Goal: Task Accomplishment & Management: Use online tool/utility

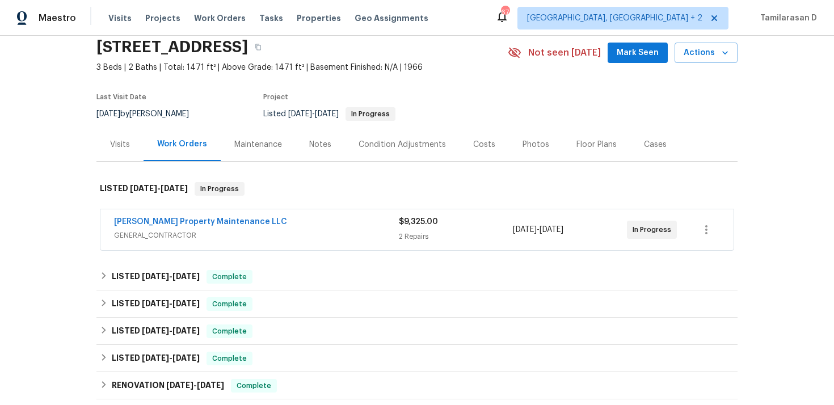
click at [219, 234] on span "GENERAL_CONTRACTOR" at bounding box center [256, 235] width 285 height 11
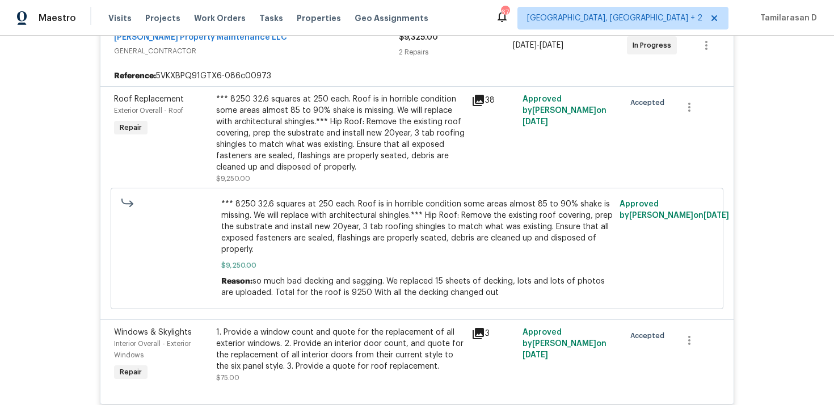
scroll to position [250, 0]
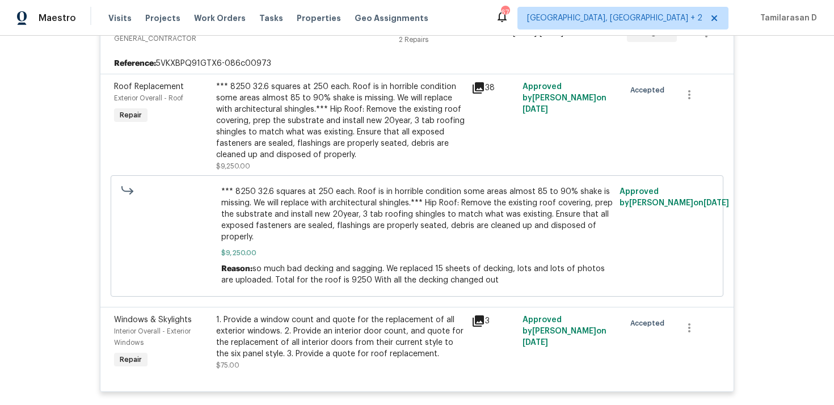
click at [262, 90] on div "*** 8250 32.6 squares at 250 each. Roof is in horrible condition some areas alm…" at bounding box center [340, 120] width 248 height 79
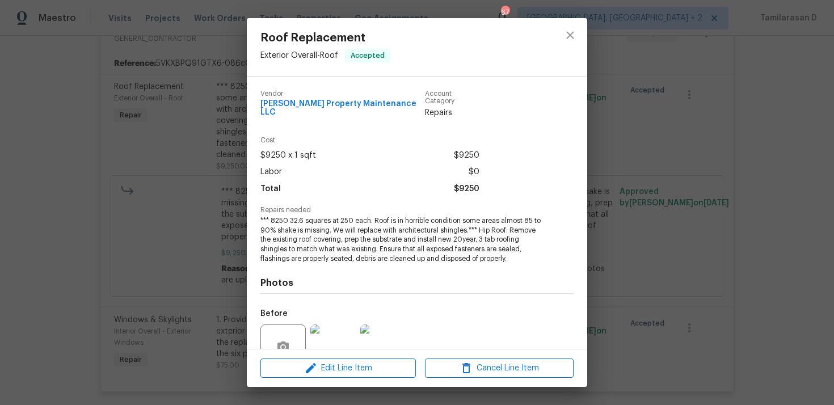
click at [228, 70] on div "Roof Replacement Exterior Overall - Roof Accepted Vendor Glen Property Maintena…" at bounding box center [417, 202] width 834 height 405
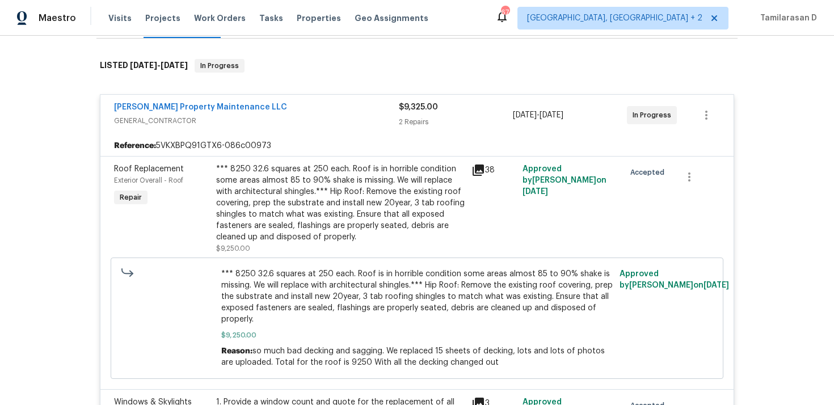
click at [241, 106] on div "Glen Property Maintenance LLC" at bounding box center [256, 109] width 285 height 14
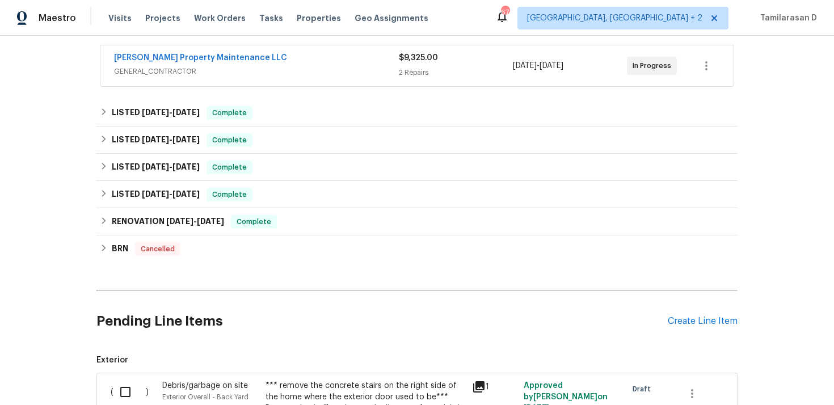
scroll to position [255, 0]
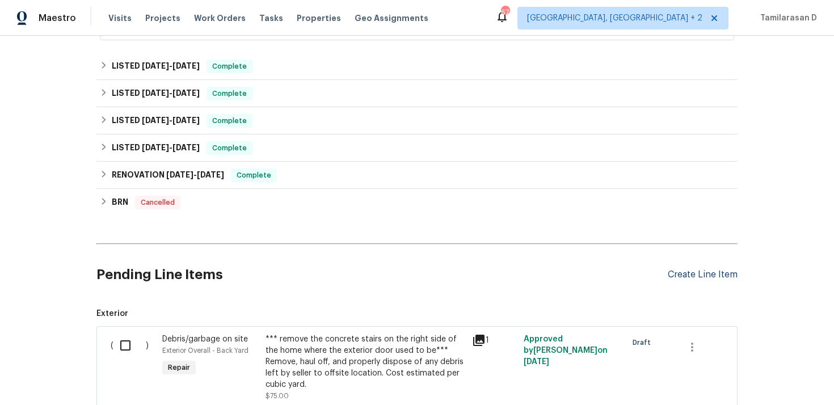
click at [698, 271] on div "Create Line Item" at bounding box center [703, 274] width 70 height 11
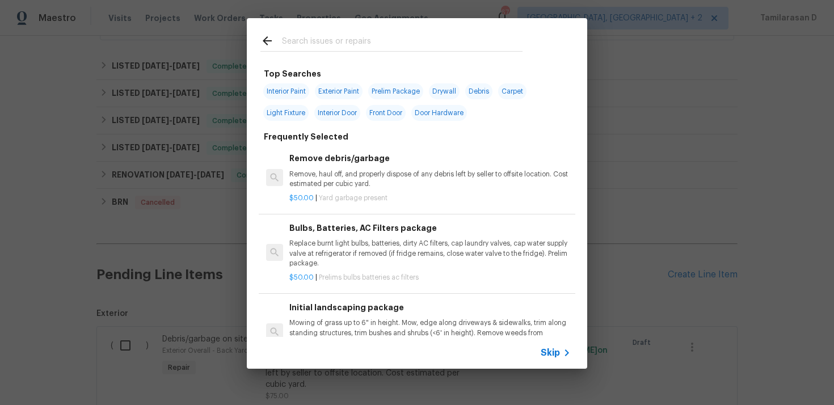
click at [229, 286] on div "Top Searches Interior Paint Exterior Paint Prelim Package Drywall Debris Carpet…" at bounding box center [417, 193] width 834 height 387
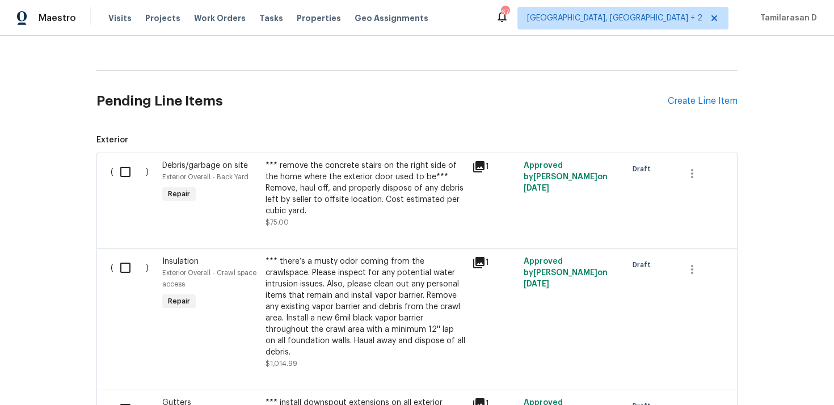
scroll to position [256, 0]
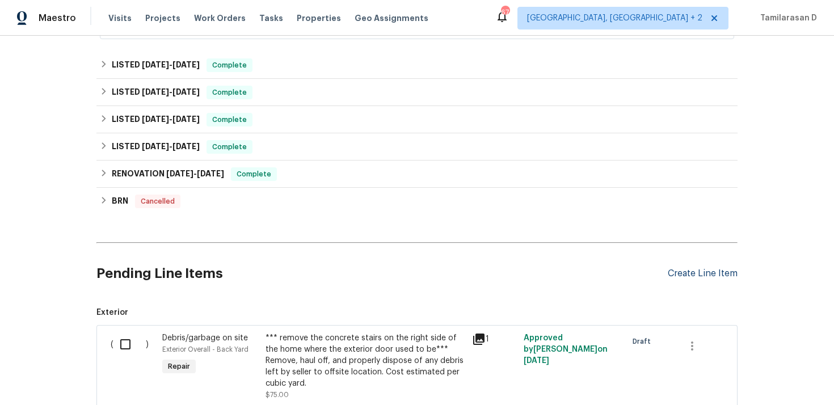
click at [690, 269] on div "Create Line Item" at bounding box center [703, 273] width 70 height 11
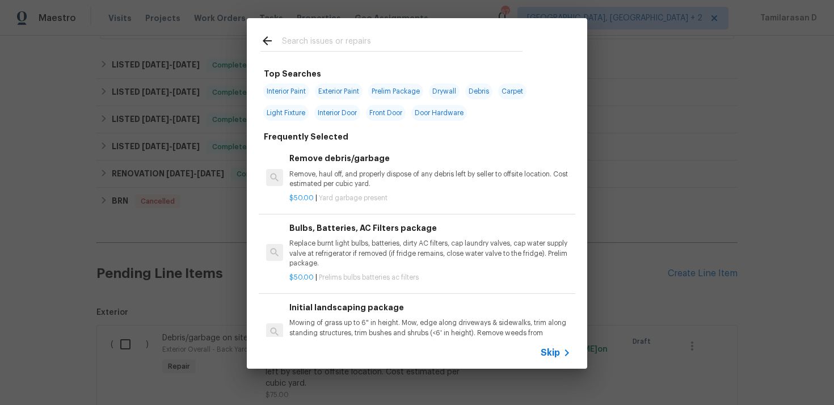
click at [555, 348] on span "Skip" at bounding box center [550, 352] width 19 height 11
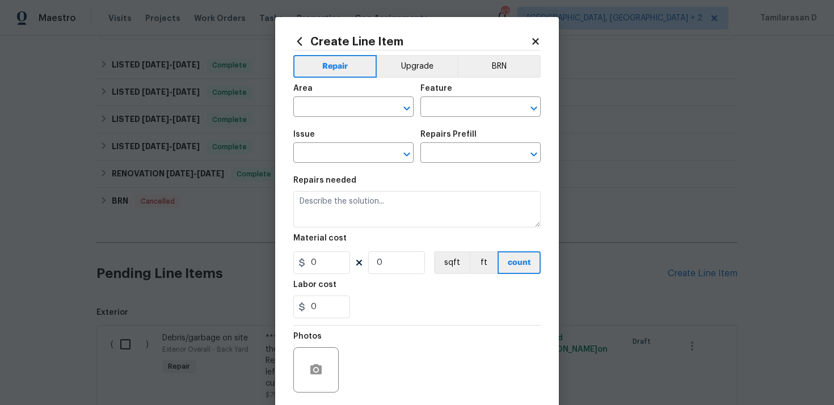
click at [323, 121] on span "Area ​" at bounding box center [353, 101] width 120 height 46
click at [326, 117] on span "Area ​" at bounding box center [353, 101] width 120 height 46
click at [327, 102] on input "text" at bounding box center [337, 108] width 88 height 18
click at [364, 153] on li "Exterior Overall" at bounding box center [353, 152] width 120 height 19
type input "Exterior Overall"
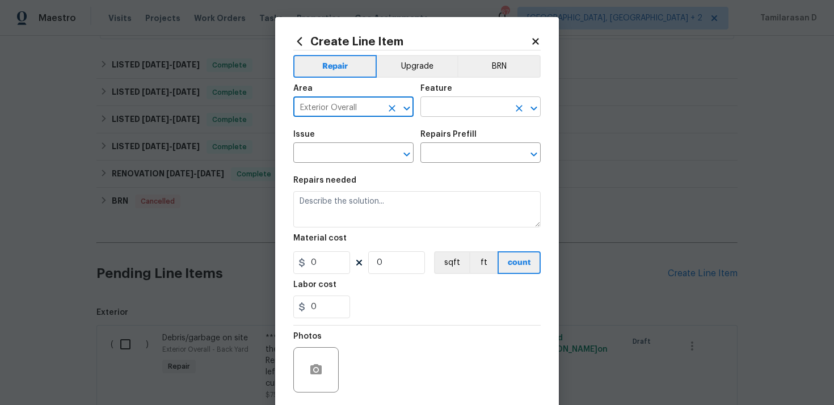
click at [486, 100] on input "text" at bounding box center [464, 108] width 88 height 18
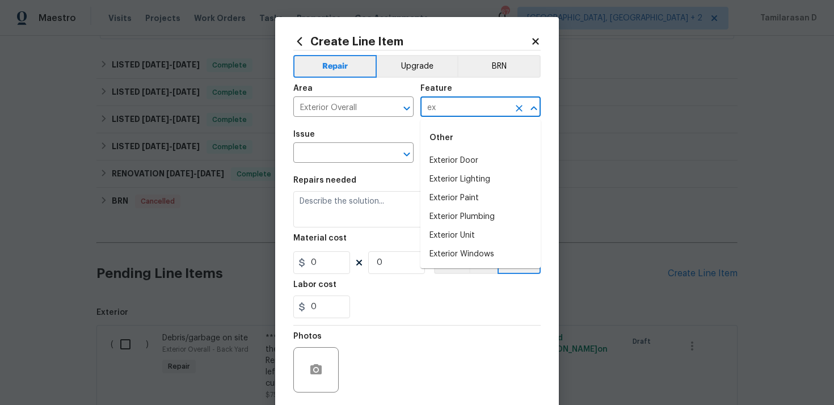
type input "e"
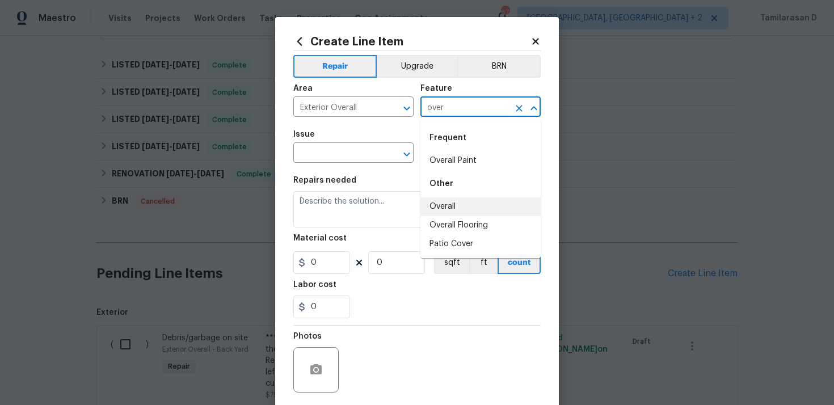
click at [457, 207] on li "Overall" at bounding box center [480, 206] width 120 height 19
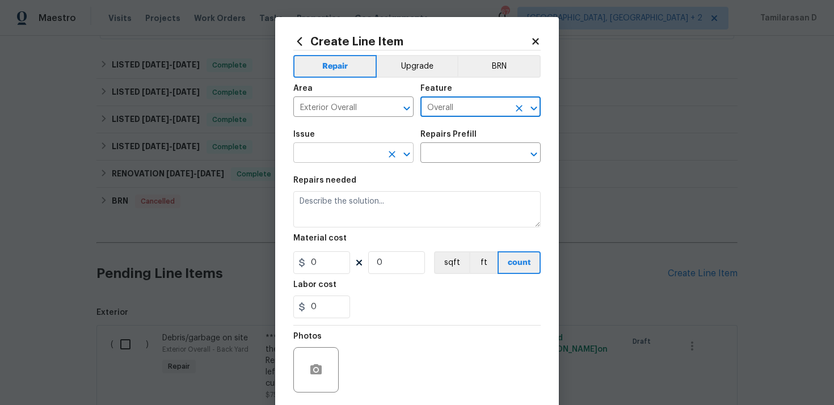
type input "Overall"
click at [349, 157] on input "text" at bounding box center [337, 154] width 88 height 18
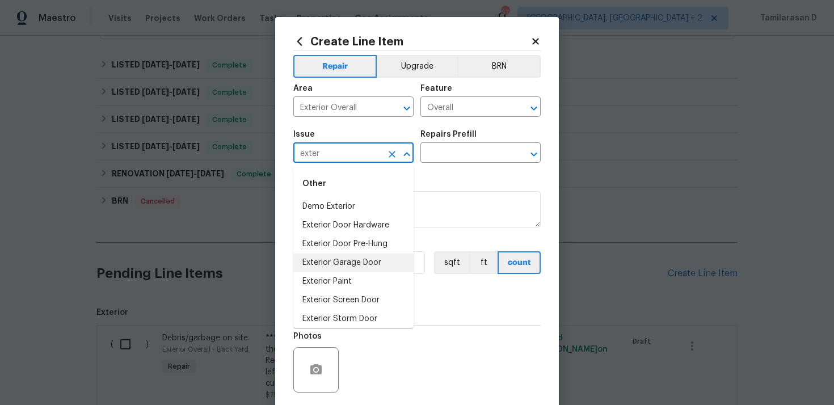
scroll to position [24, 0]
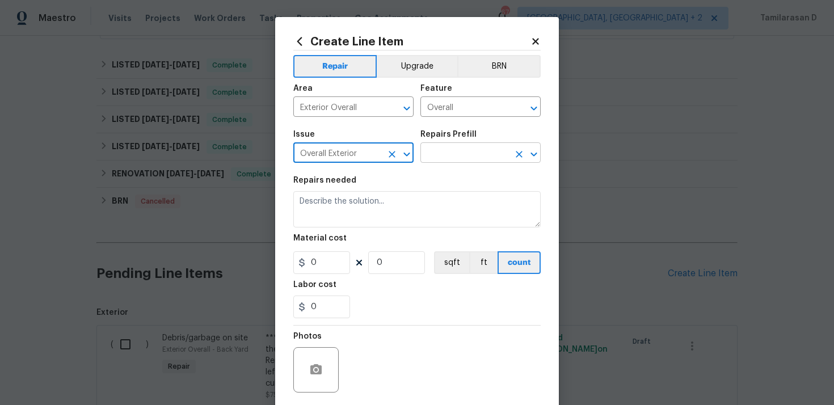
type input "Overall Exterior"
click at [444, 158] on input "text" at bounding box center [464, 154] width 88 height 18
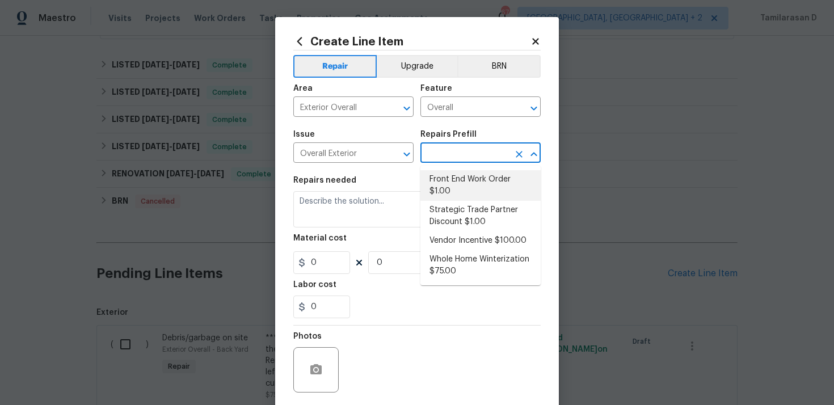
click at [445, 183] on li "Front End Work Order $1.00" at bounding box center [480, 185] width 120 height 31
type input "Front End Work Order $1.00"
type textarea "Placeholder line item for the creation of front end work orders."
type input "1"
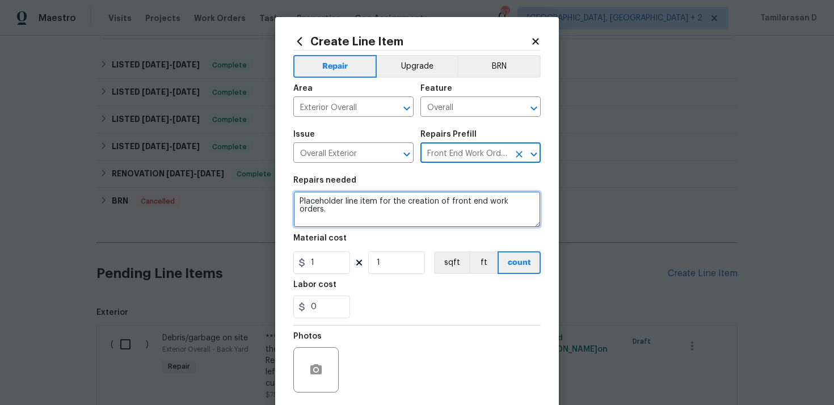
click at [340, 219] on textarea "Placeholder line item for the creation of front end work orders." at bounding box center [416, 209] width 247 height 36
paste textarea "Repair large crack in driveway and install missing light switches in kitchen/di…"
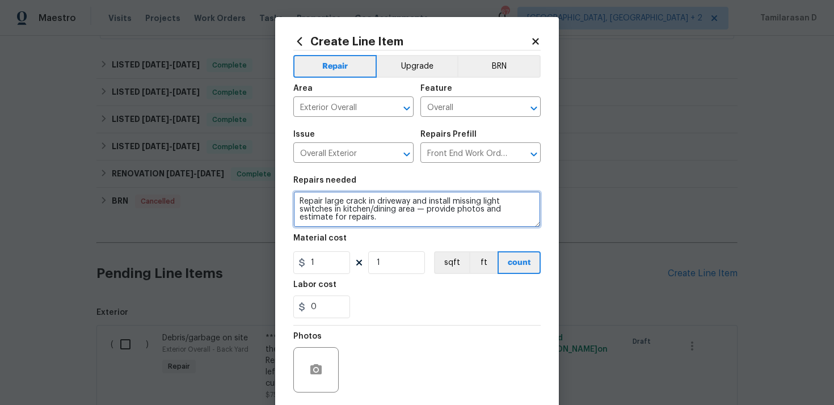
type textarea "Repair large crack in driveway and install missing light switches in kitchen/di…"
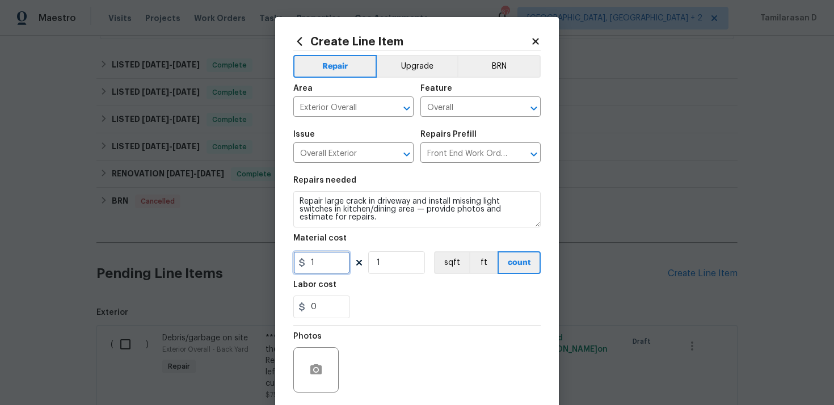
click at [331, 268] on input "1" at bounding box center [321, 262] width 57 height 23
type input "75"
click at [442, 344] on div "Photos" at bounding box center [416, 363] width 247 height 74
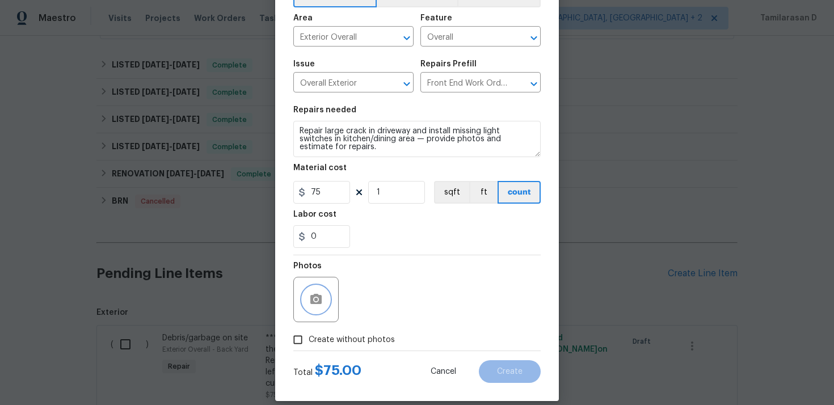
click at [303, 294] on button "button" at bounding box center [315, 299] width 27 height 27
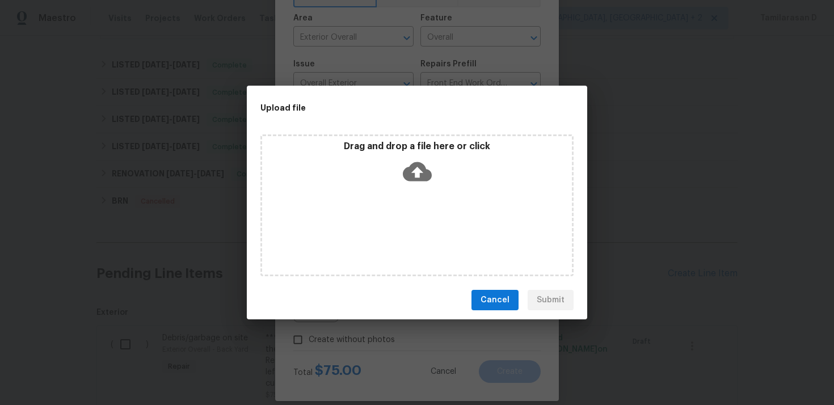
click at [421, 170] on icon at bounding box center [417, 171] width 29 height 19
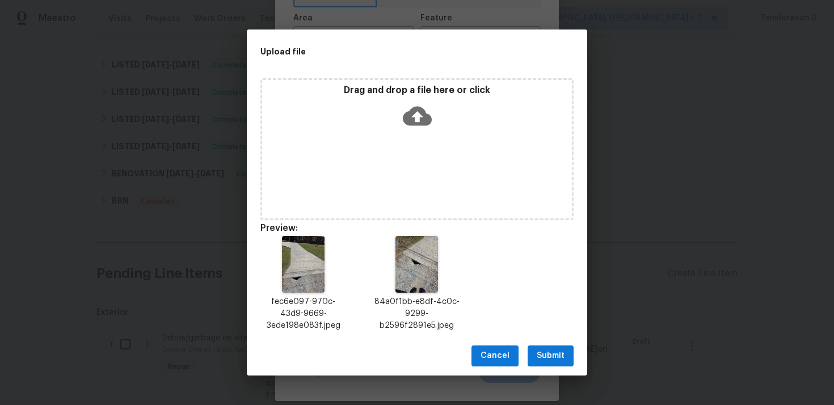
click at [562, 354] on span "Submit" at bounding box center [551, 356] width 28 height 14
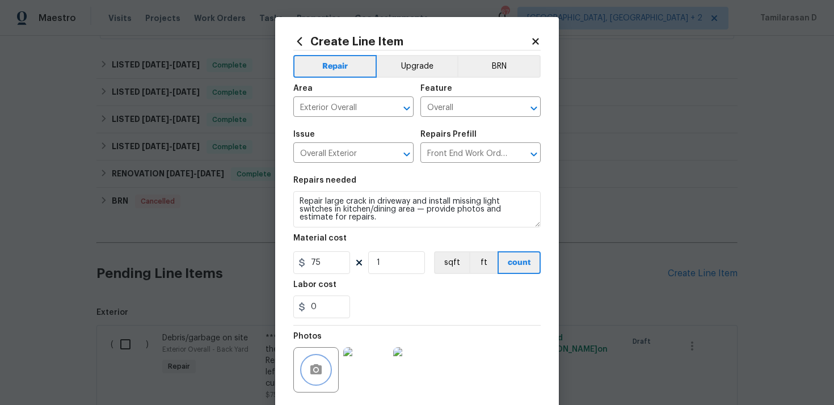
scroll to position [84, 0]
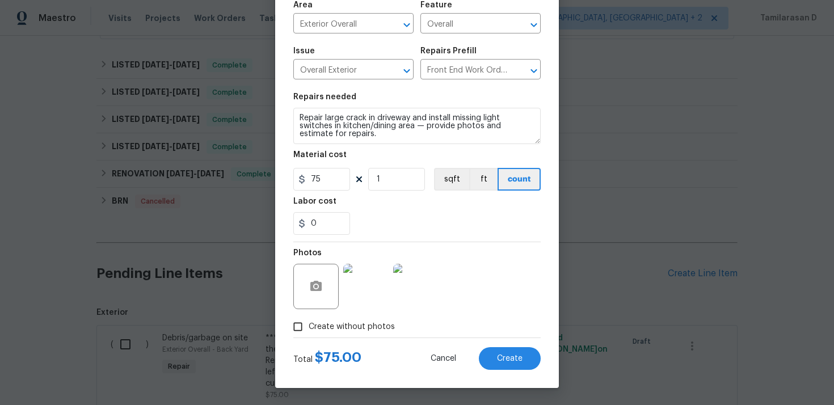
click at [516, 347] on div "Total $ 75.00 Cancel Create" at bounding box center [416, 354] width 247 height 32
click at [516, 354] on span "Create" at bounding box center [510, 358] width 26 height 9
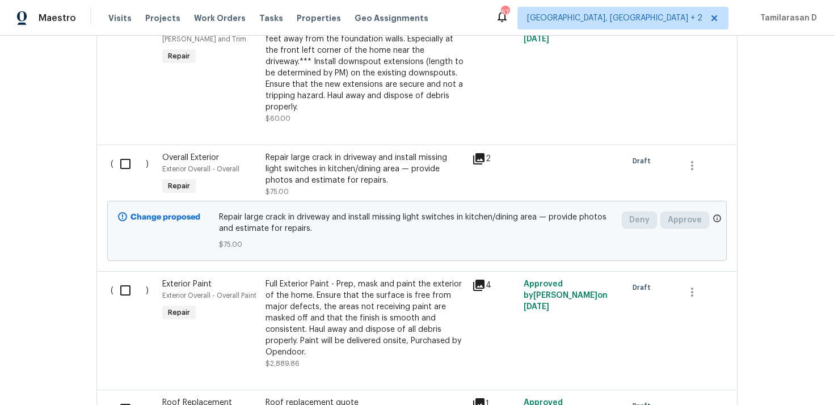
scroll to position [779, 0]
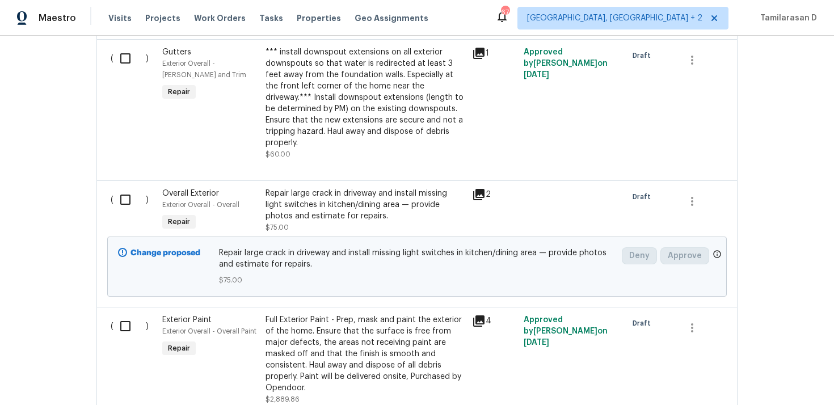
click at [128, 192] on input "checkbox" at bounding box center [129, 200] width 32 height 24
checkbox input "true"
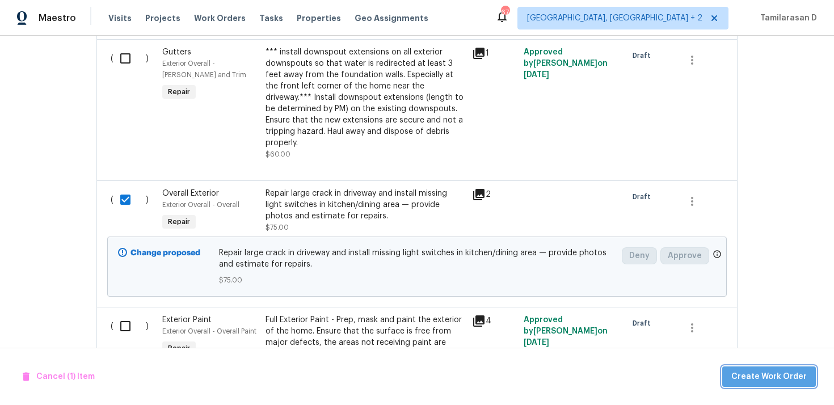
click at [792, 383] on span "Create Work Order" at bounding box center [768, 377] width 75 height 14
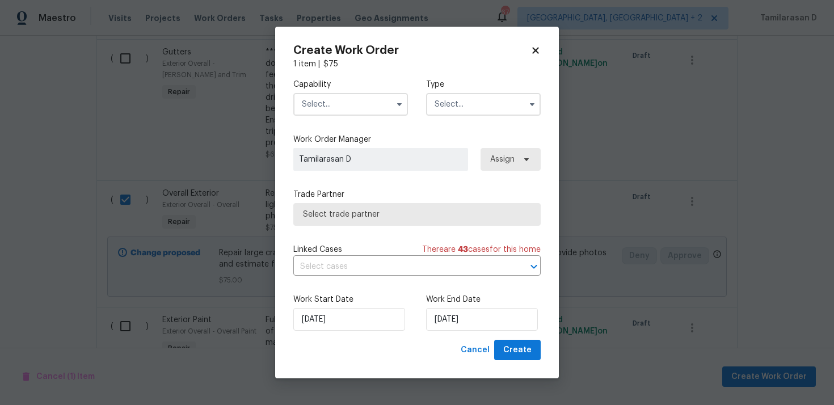
click at [465, 103] on input "text" at bounding box center [483, 104] width 115 height 23
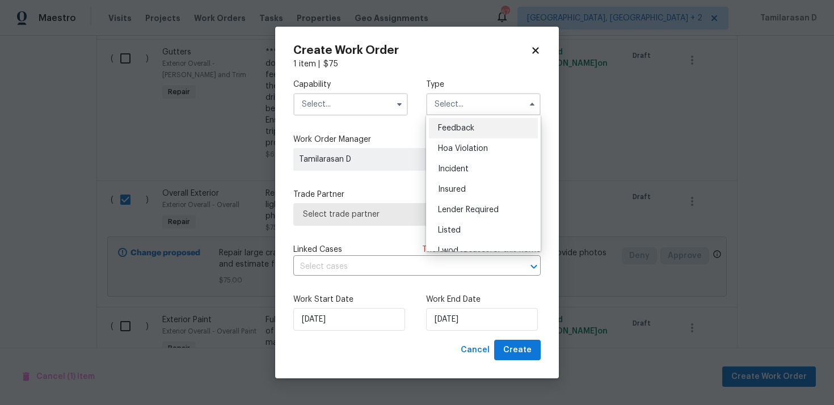
click at [447, 128] on span "Feedback" at bounding box center [456, 128] width 36 height 8
type input "Feedback"
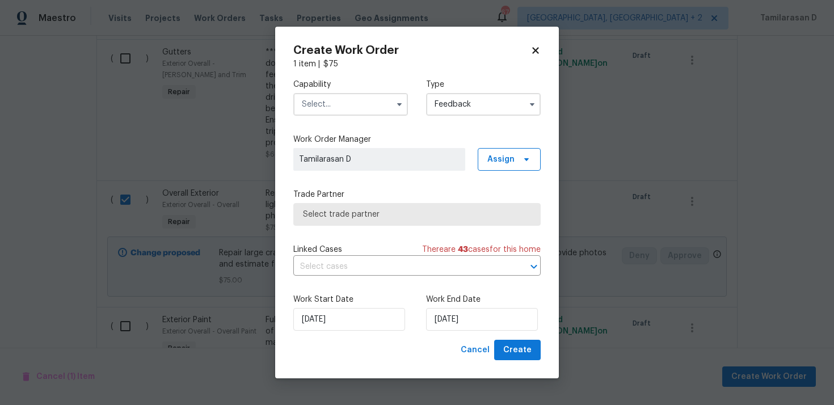
click at [350, 105] on input "text" at bounding box center [350, 104] width 115 height 23
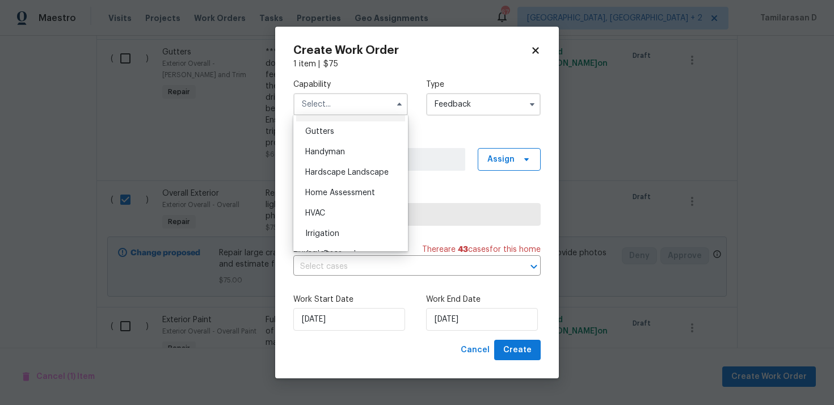
scroll to position [608, 0]
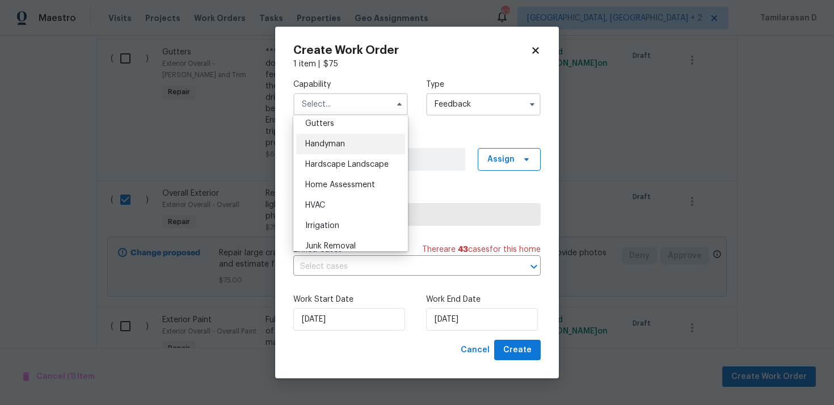
click at [326, 152] on div "Handyman" at bounding box center [350, 144] width 109 height 20
type input "Handyman"
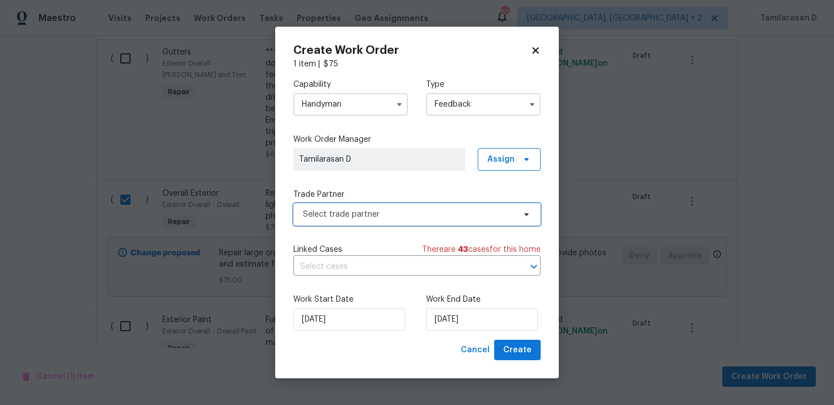
click at [336, 212] on span "Select trade partner" at bounding box center [409, 214] width 212 height 11
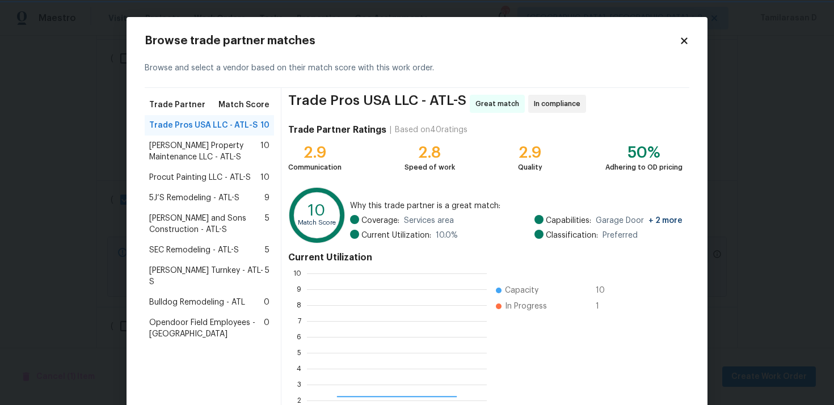
scroll to position [159, 180]
click at [202, 157] on span "Glen Property Maintenance LLC - ATL-S" at bounding box center [204, 151] width 111 height 23
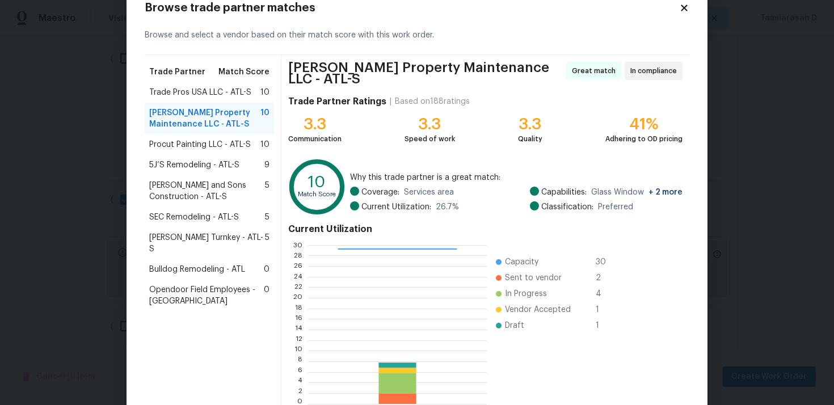
scroll to position [95, 0]
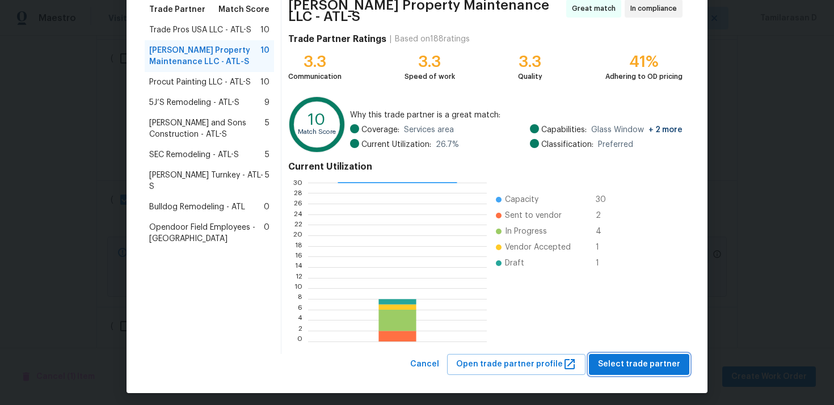
click at [638, 357] on span "Select trade partner" at bounding box center [639, 364] width 82 height 14
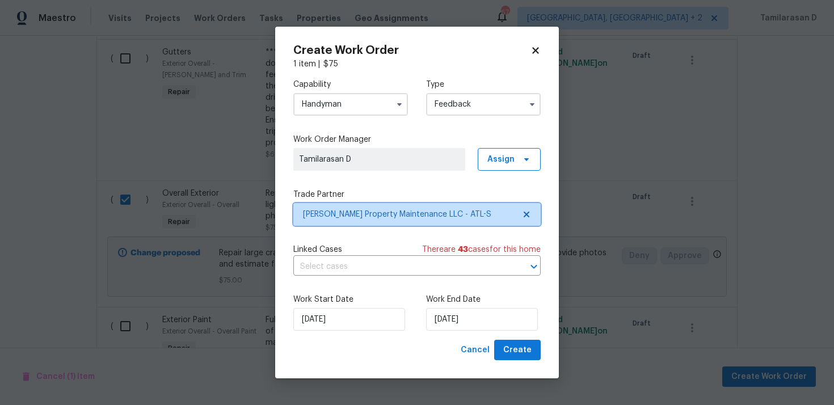
scroll to position [0, 0]
click at [506, 332] on div "Work Start Date 29/09/2025 Work End Date 29/09/2025" at bounding box center [416, 312] width 247 height 55
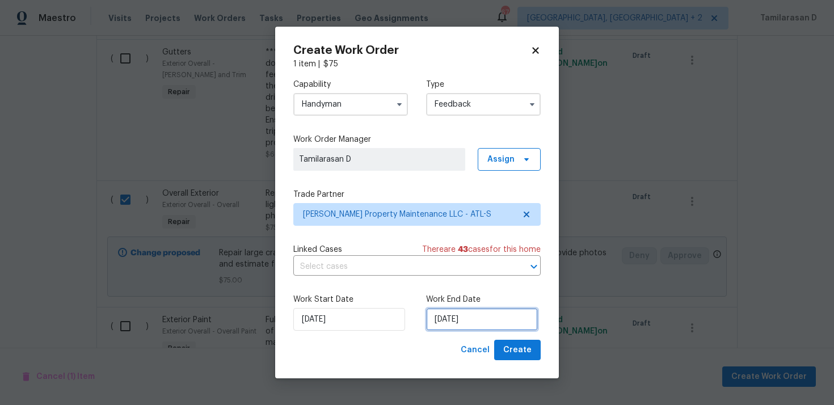
click at [495, 319] on input "[DATE]" at bounding box center [482, 319] width 112 height 23
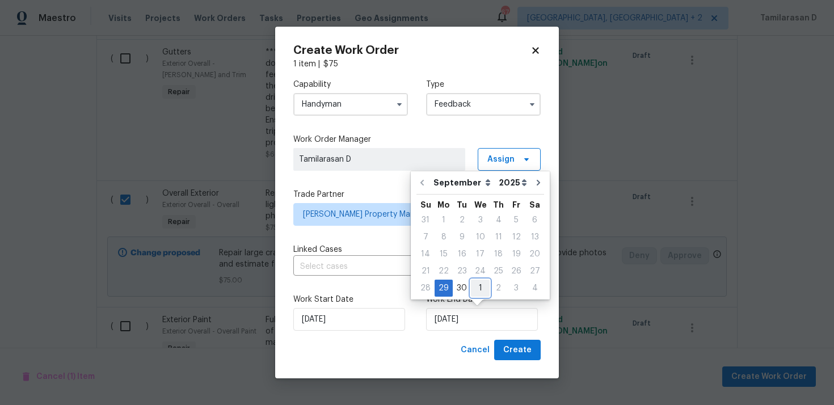
click at [475, 287] on div "1" at bounding box center [480, 288] width 19 height 16
type input "[DATE]"
select select "9"
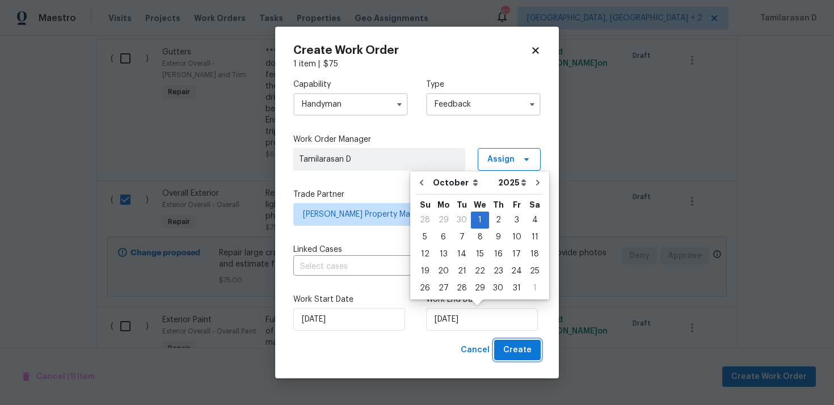
click at [521, 345] on span "Create" at bounding box center [517, 350] width 28 height 14
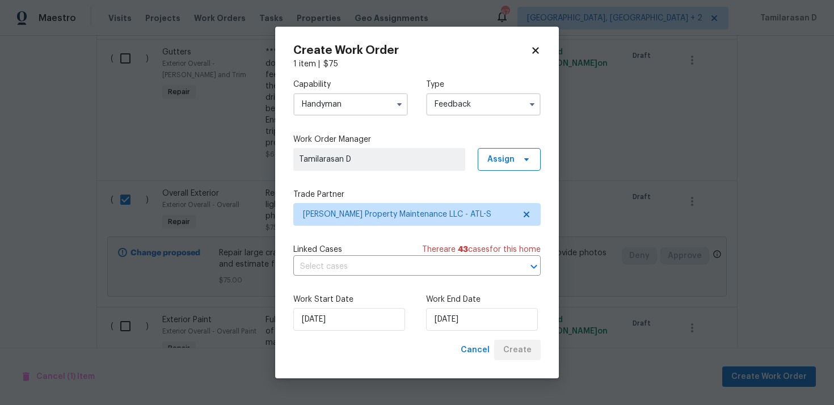
checkbox input "false"
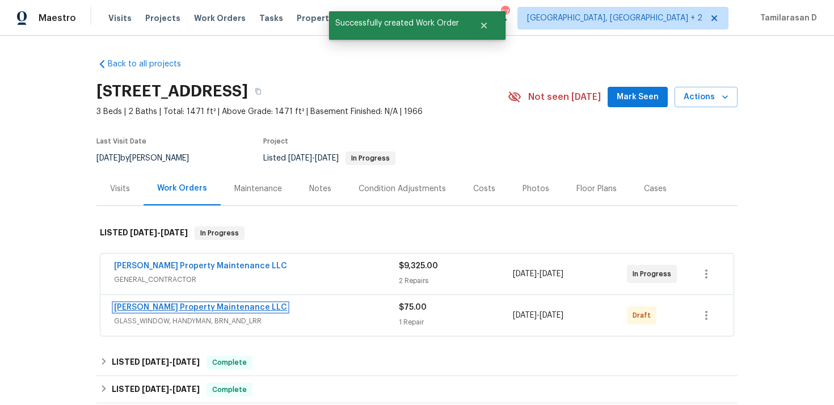
click at [185, 304] on link "Glen Property Maintenance LLC" at bounding box center [200, 307] width 173 height 8
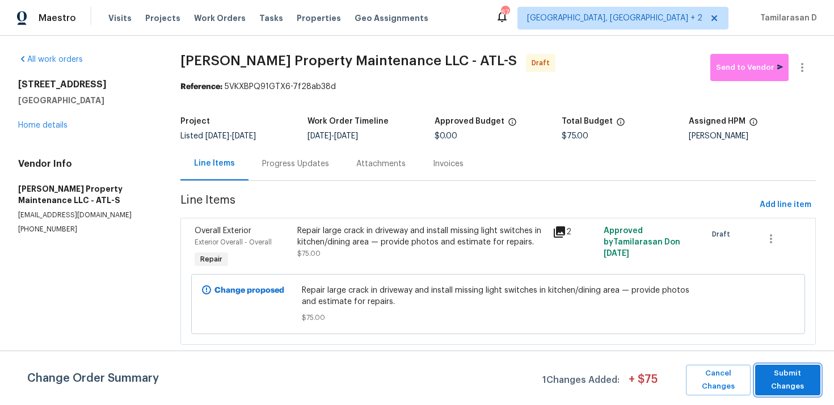
click at [794, 381] on span "Submit Changes" at bounding box center [788, 380] width 54 height 26
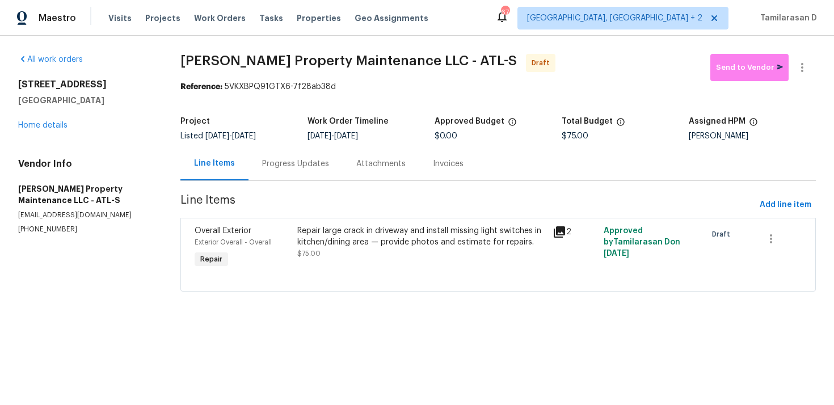
click at [285, 166] on div "Progress Updates" at bounding box center [295, 163] width 67 height 11
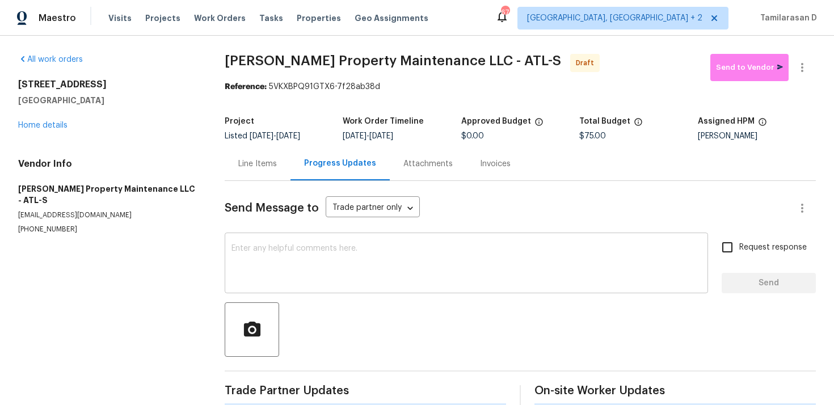
click at [276, 265] on textarea at bounding box center [466, 264] width 470 height 40
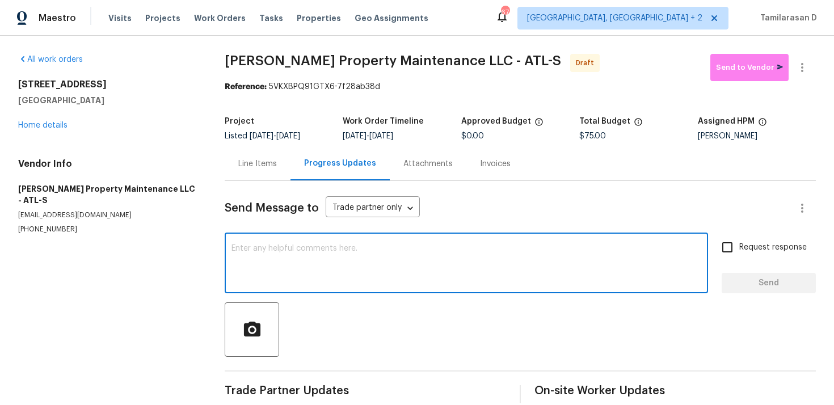
paste textarea "Hey, this is Tamil from Opendoor. I’m confirming you received the WO for the pr…"
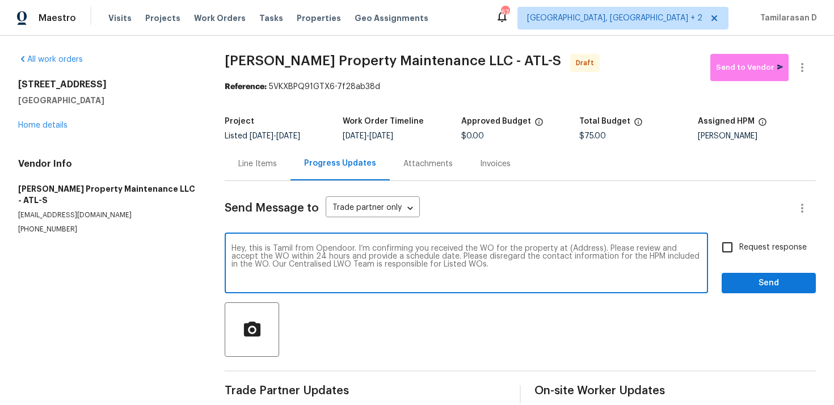
click at [579, 250] on textarea "Hey, this is Tamil from Opendoor. I’m confirming you received the WO for the pr…" at bounding box center [466, 264] width 470 height 40
paste textarea "6120 E Fayetteville Dr, Riverdale, GA 30296"
type textarea "Hey, this is Tamil from Opendoor. I’m confirming you received the WO for the pr…"
click at [733, 253] on input "Request response" at bounding box center [727, 247] width 24 height 24
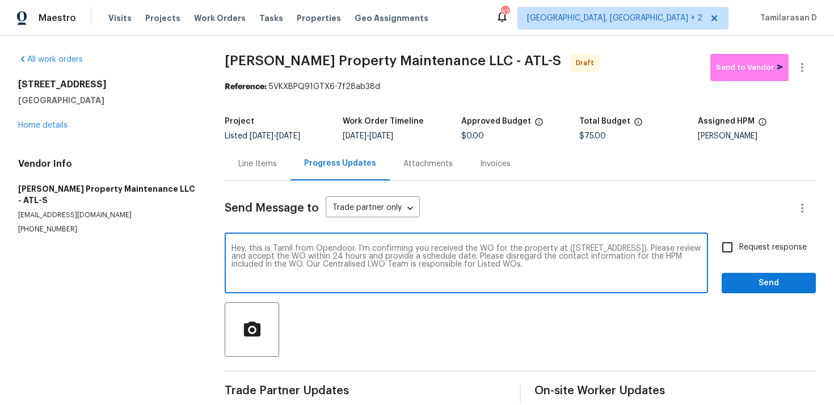
checkbox input "true"
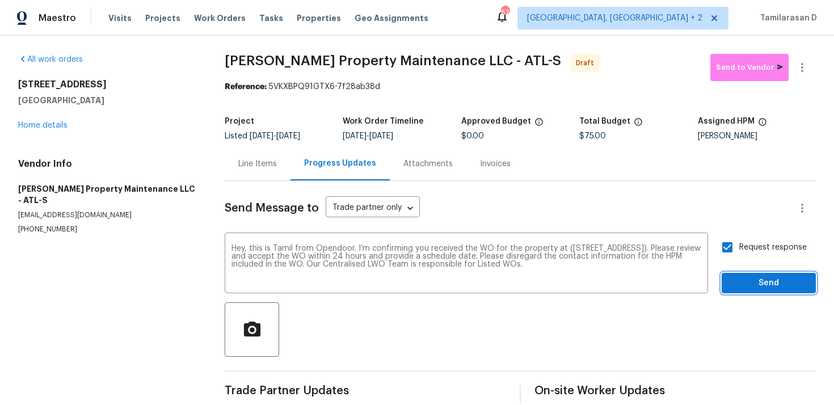
click at [771, 277] on span "Send" at bounding box center [769, 283] width 76 height 14
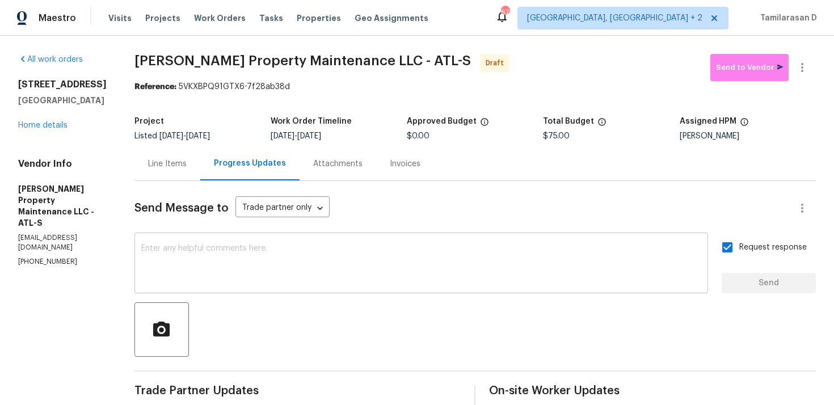
click at [225, 251] on textarea at bounding box center [421, 264] width 560 height 40
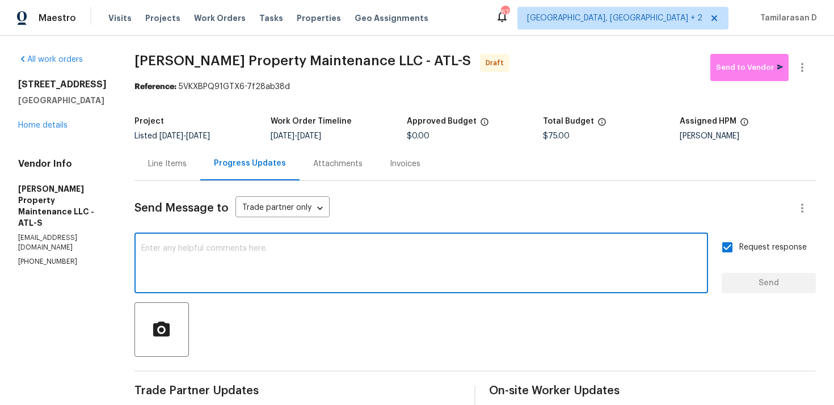
paste textarea "Attention All Work Orders must include before-photos (both close-up and wide-an…"
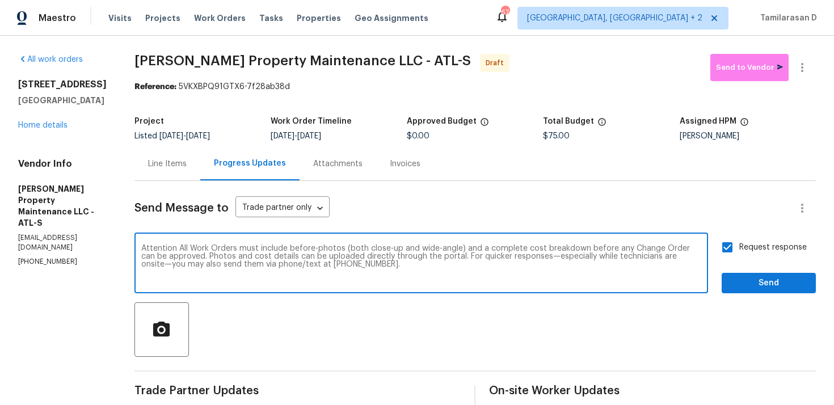
type textarea "Attention All Work Orders must include before-photos (both close-up and wide-an…"
click at [765, 286] on span "Send" at bounding box center [769, 283] width 76 height 14
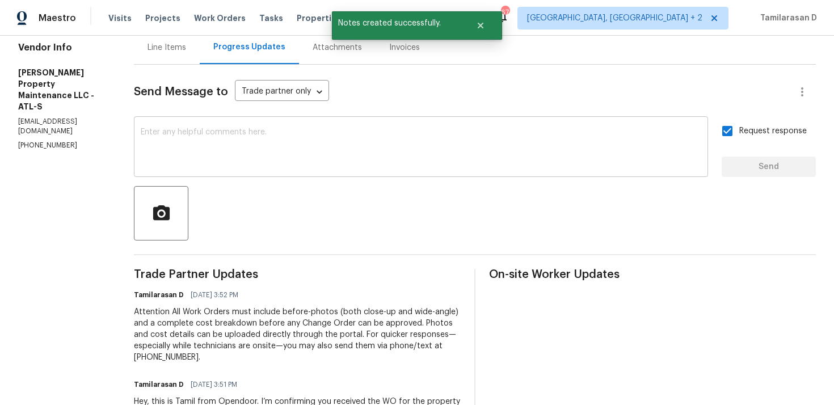
scroll to position [26, 0]
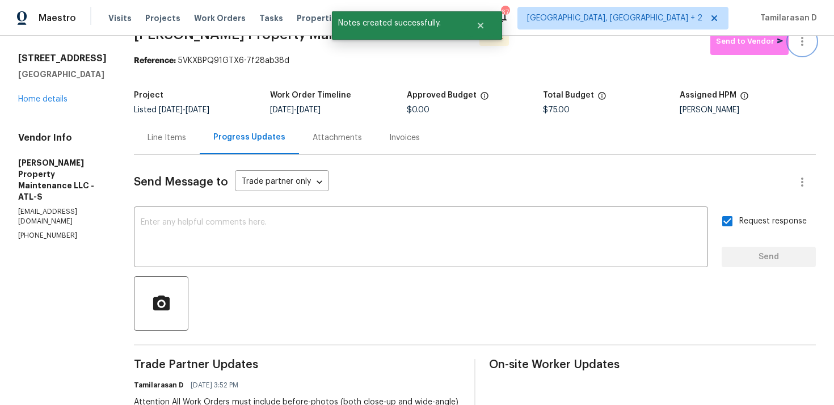
click at [801, 45] on icon "button" at bounding box center [802, 41] width 2 height 9
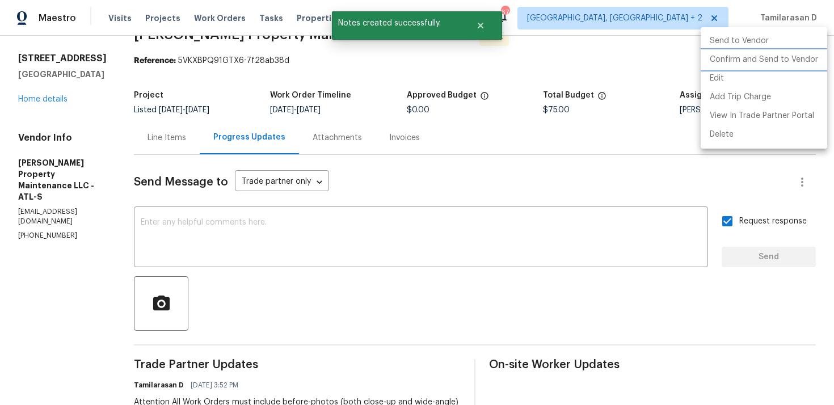
click at [736, 65] on li "Confirm and Send to Vendor" at bounding box center [763, 59] width 126 height 19
click at [548, 60] on div at bounding box center [417, 202] width 834 height 405
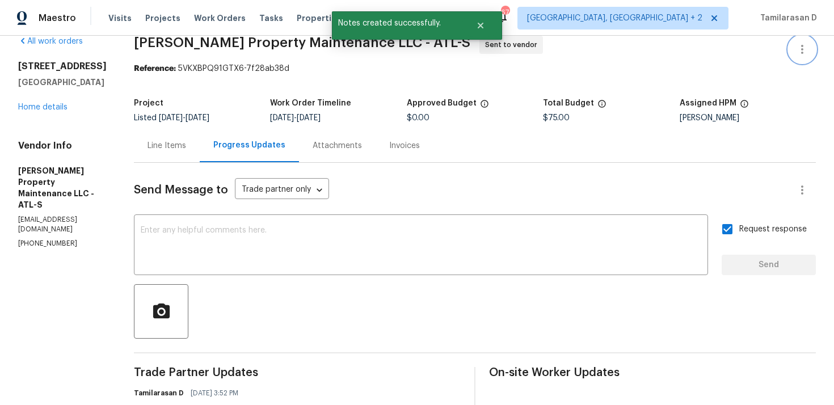
scroll to position [0, 0]
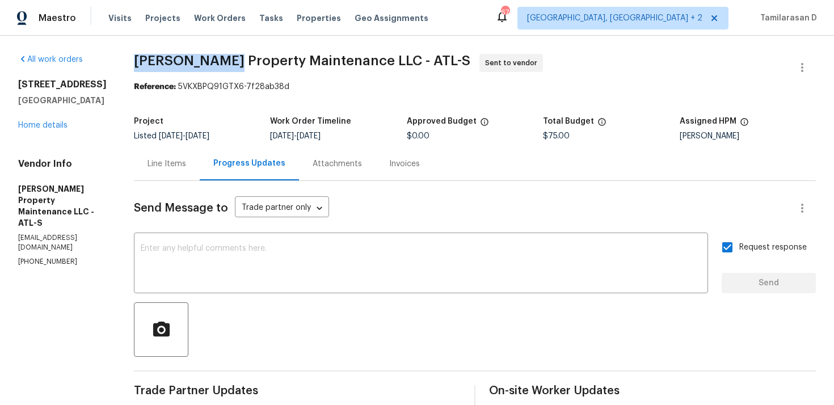
drag, startPoint x: 138, startPoint y: 58, endPoint x: 226, endPoint y: 58, distance: 87.9
click at [226, 58] on span "Glen Property Maintenance LLC - ATL-S" at bounding box center [302, 61] width 336 height 14
click at [226, 102] on section "Glen Property Maintenance LLC - ATL-S Sent to vendor Reference: 5VKXBPQ91GTX6-7…" at bounding box center [475, 312] width 682 height 517
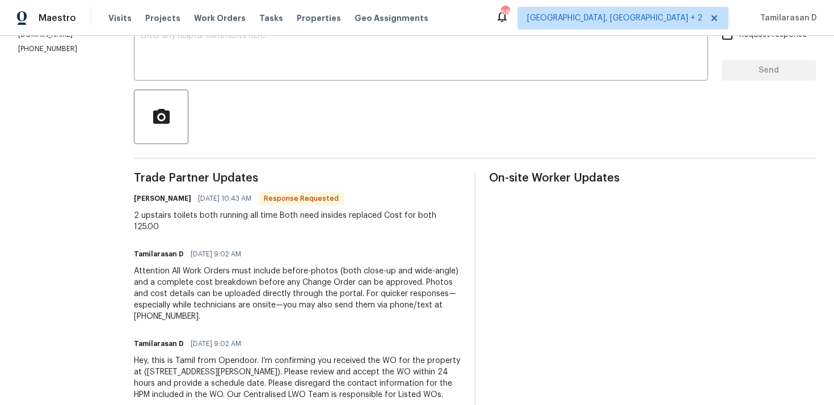
scroll to position [251, 0]
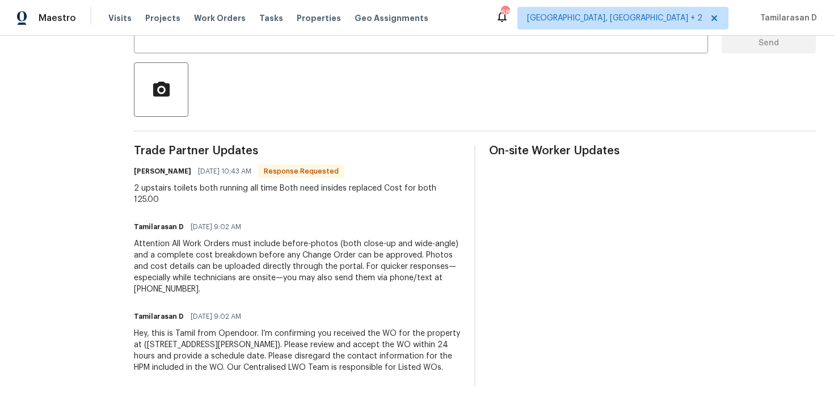
click at [214, 183] on div "2 upstairs toilets both running all time Both need insides replaced Cost for bo…" at bounding box center [297, 194] width 327 height 23
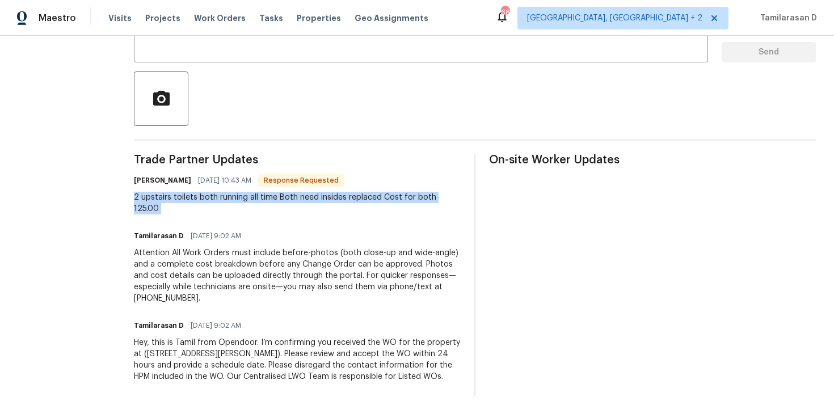
scroll to position [59, 0]
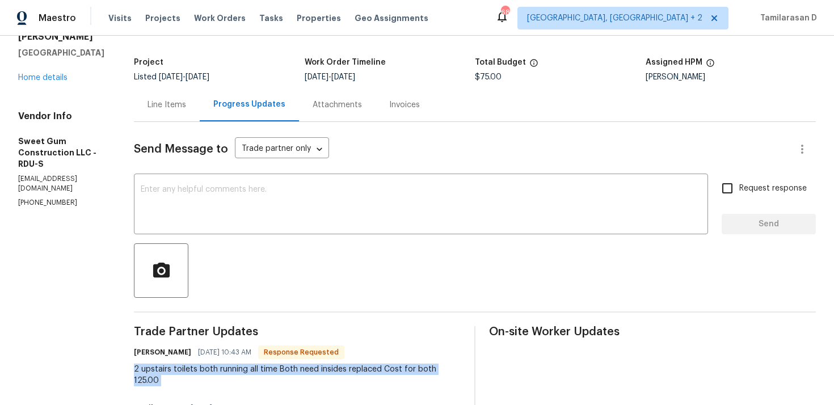
click at [185, 105] on div "Line Items" at bounding box center [166, 104] width 39 height 11
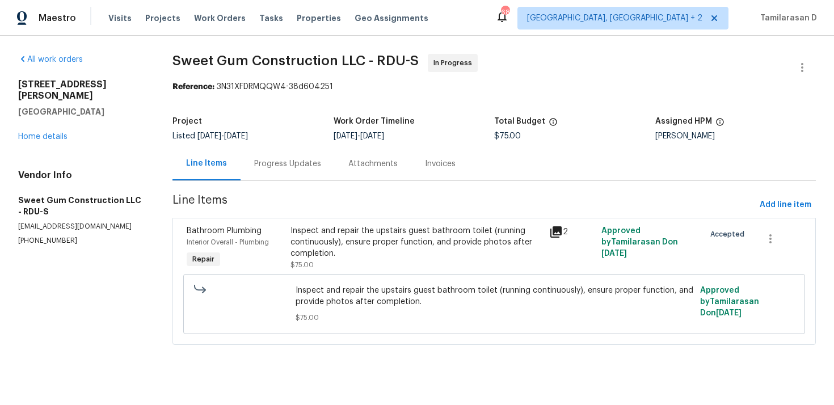
click at [349, 235] on div "Inspect and repair the upstairs guest bathroom toilet (running continuously), e…" at bounding box center [416, 242] width 252 height 34
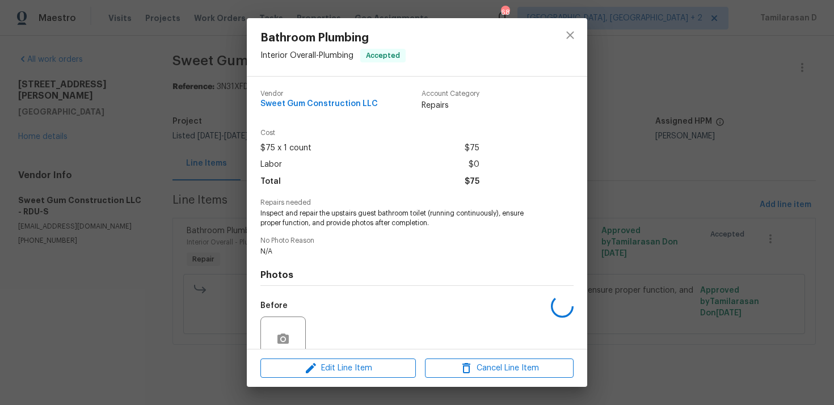
scroll to position [98, 0]
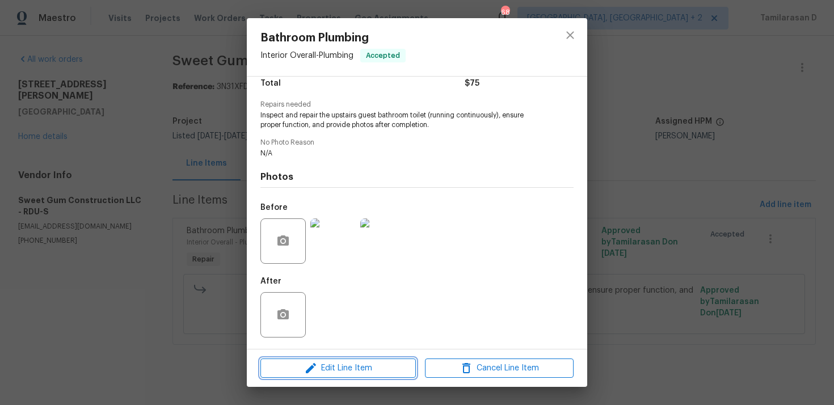
click at [329, 362] on span "Edit Line Item" at bounding box center [338, 368] width 149 height 14
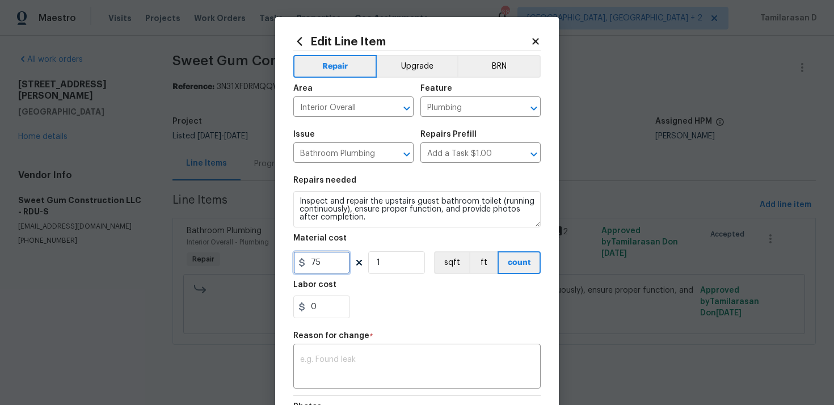
click at [314, 269] on input "75" at bounding box center [321, 262] width 57 height 23
type input "125"
click at [364, 374] on textarea at bounding box center [417, 368] width 234 height 24
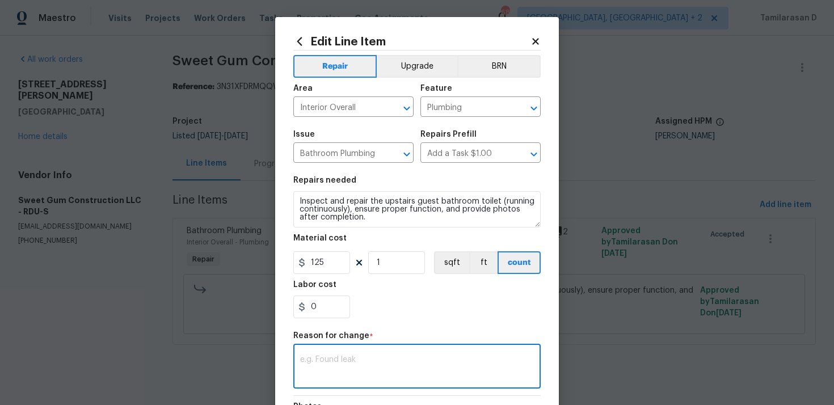
click at [361, 371] on textarea at bounding box center [417, 368] width 234 height 24
paste textarea "(TD) Updated per vendor’s final cost."
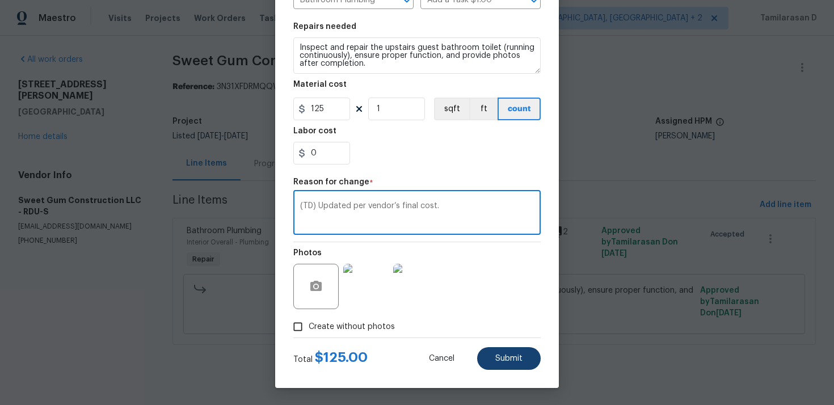
type textarea "(TD) Updated per vendor’s final cost."
click at [516, 356] on span "Submit" at bounding box center [508, 358] width 27 height 9
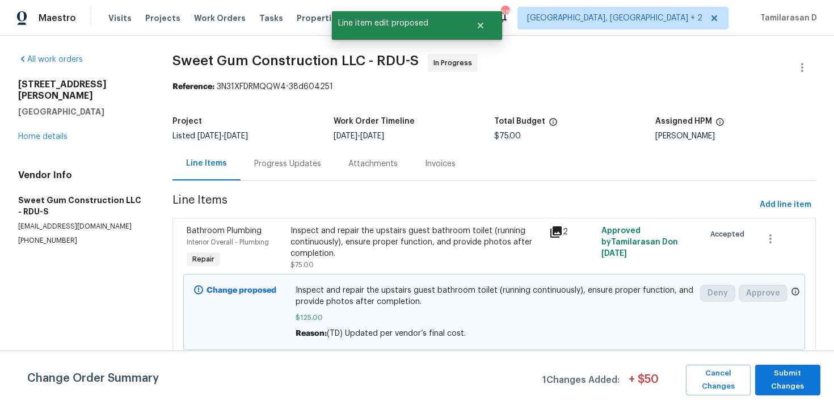
scroll to position [0, 0]
click at [786, 385] on span "Submit Changes" at bounding box center [788, 380] width 54 height 26
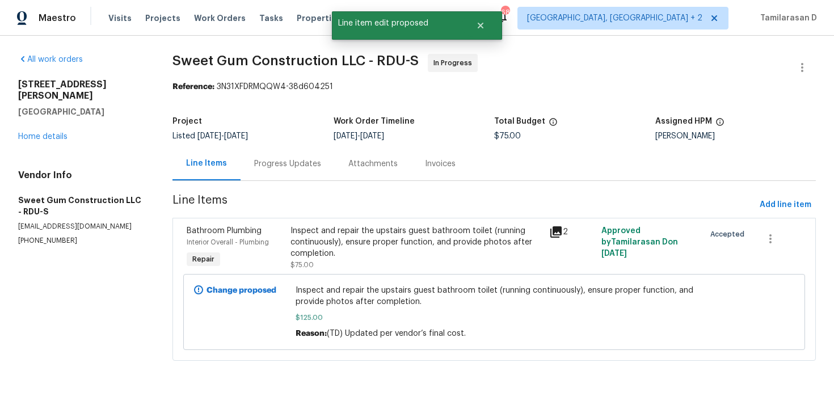
click at [295, 168] on div "Progress Updates" at bounding box center [287, 163] width 67 height 11
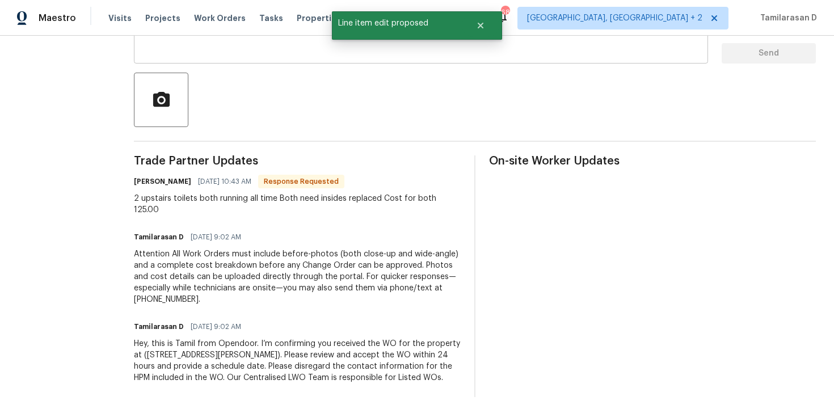
scroll to position [237, 0]
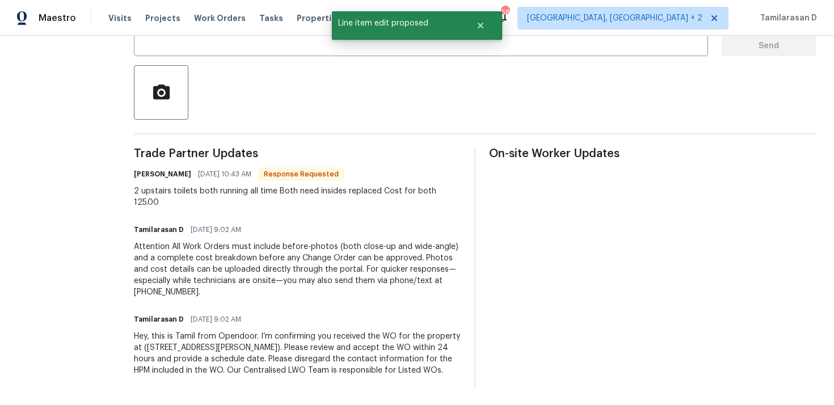
click at [234, 205] on div "2 upstairs toilets both running all time Both need insides replaced Cost for bo…" at bounding box center [297, 196] width 327 height 23
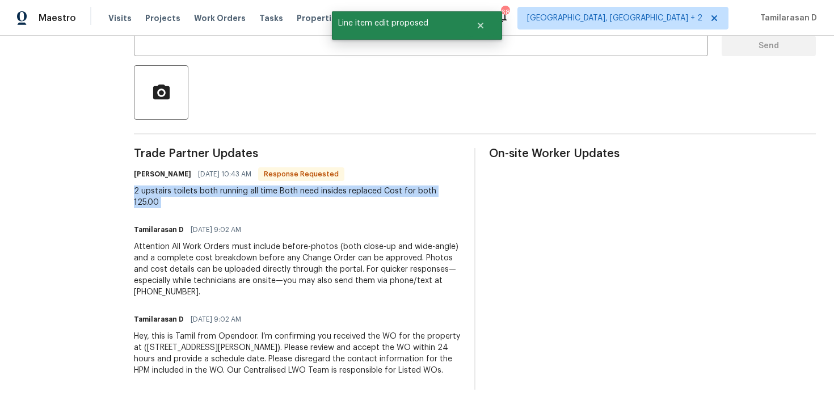
copy div "2 upstairs toilets both running all time Both need insides replaced Cost for bo…"
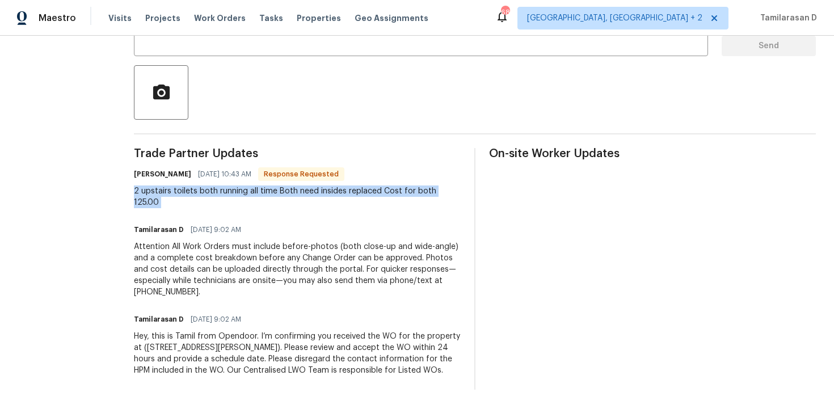
scroll to position [149, 0]
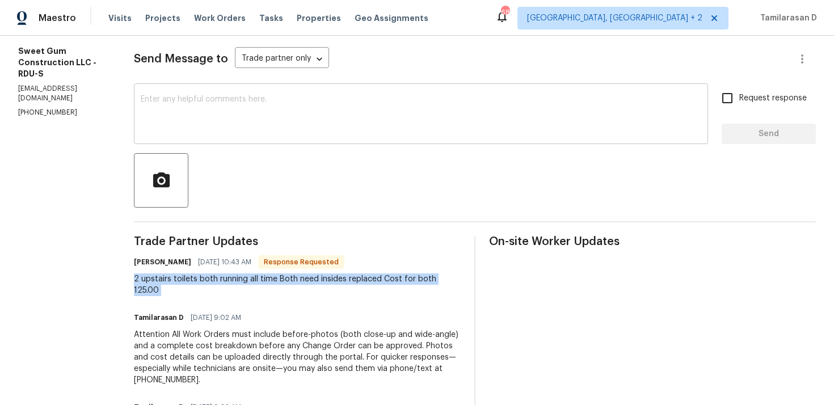
click at [205, 134] on textarea at bounding box center [421, 115] width 560 height 40
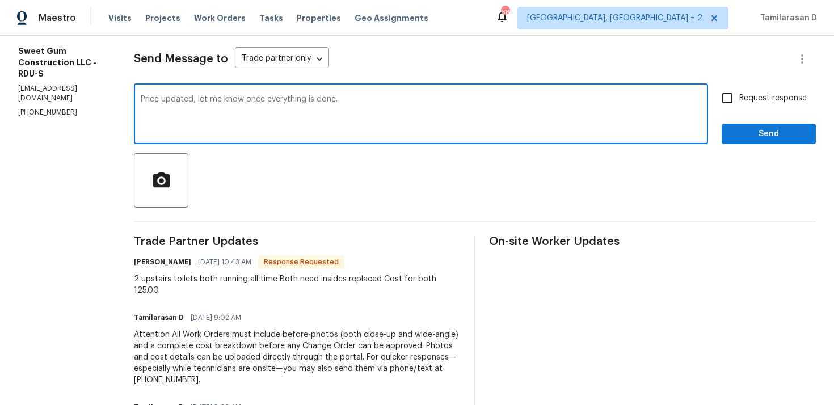
type textarea "Price updated, let me know once everything is done."
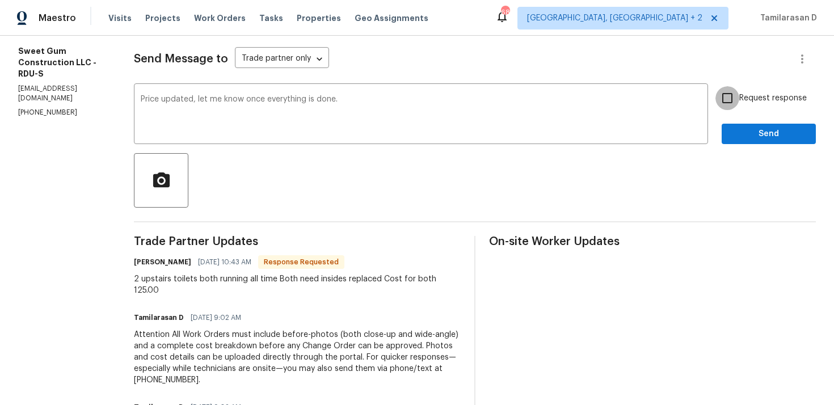
click at [723, 92] on input "Request response" at bounding box center [727, 98] width 24 height 24
checkbox input "true"
click at [762, 136] on span "Send" at bounding box center [769, 134] width 76 height 14
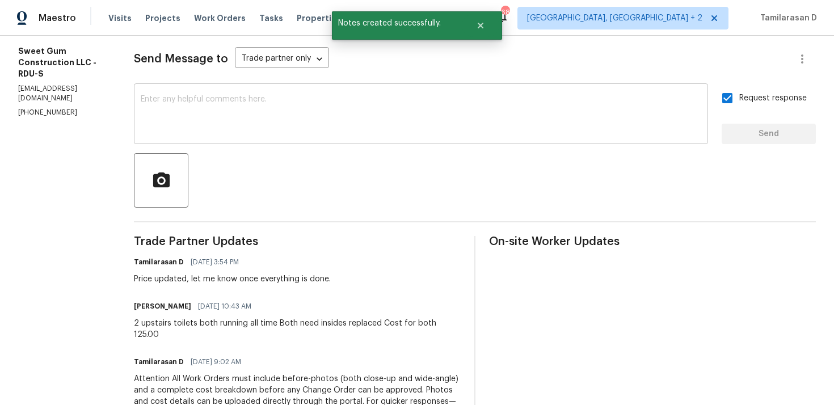
scroll to position [0, 0]
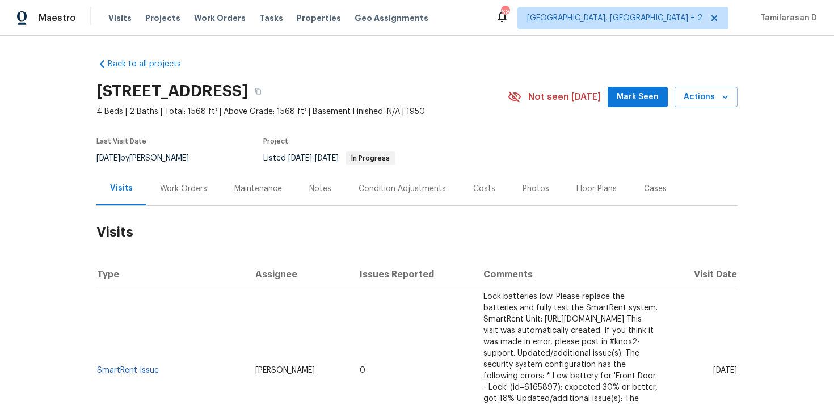
click at [173, 191] on div "Work Orders" at bounding box center [183, 188] width 47 height 11
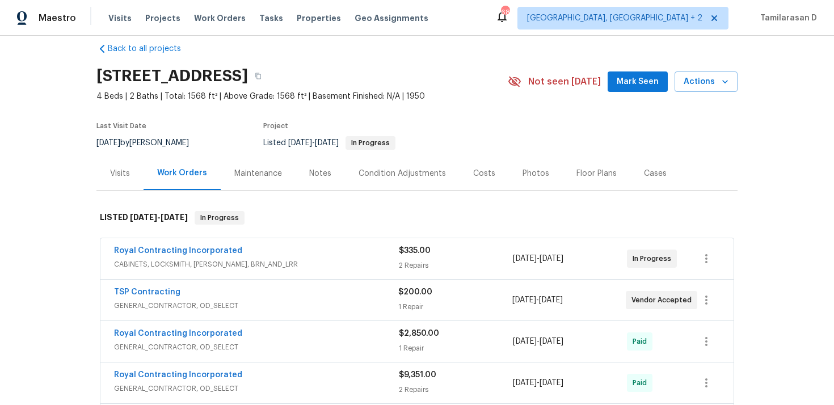
scroll to position [26, 0]
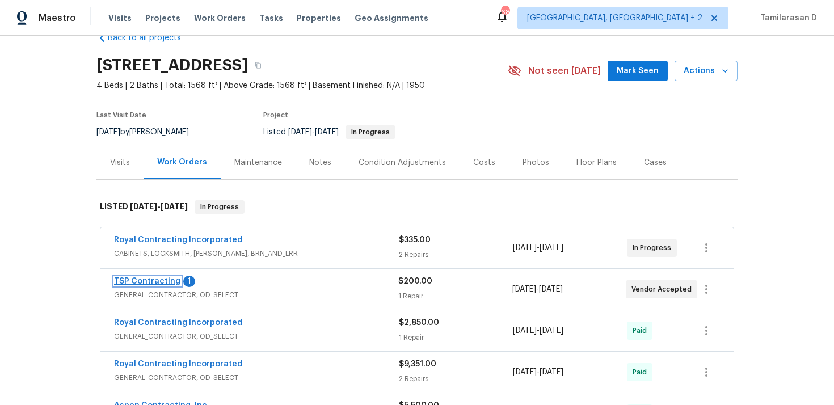
click at [158, 281] on link "TSP Contracting" at bounding box center [147, 281] width 66 height 8
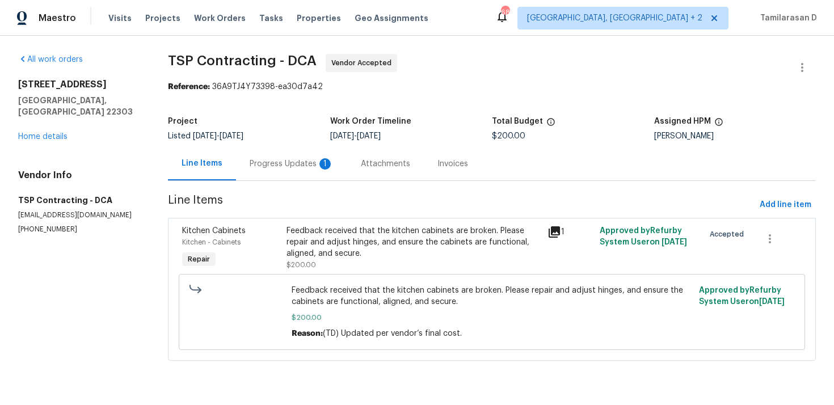
click at [303, 166] on div "Progress Updates 1" at bounding box center [292, 163] width 84 height 11
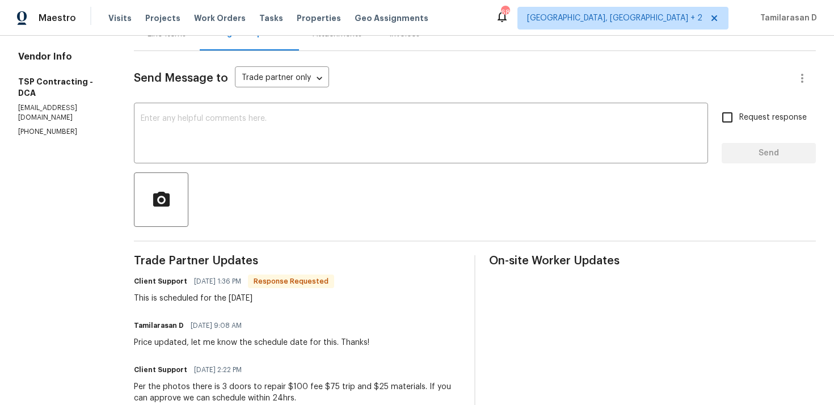
scroll to position [138, 0]
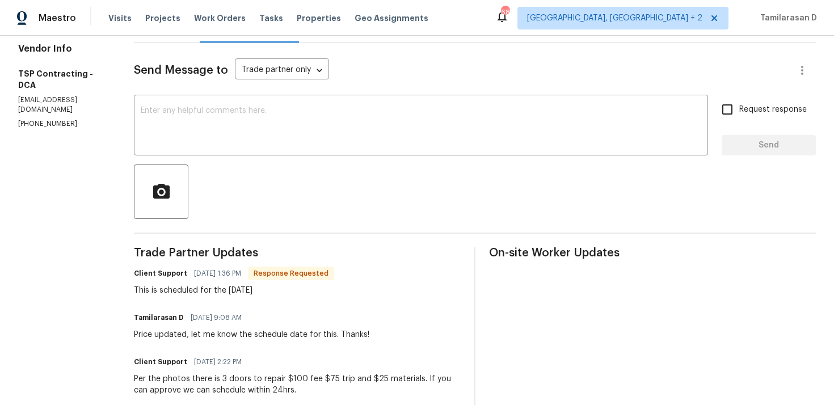
click at [204, 286] on div "This is scheduled for the 30th of September" at bounding box center [234, 290] width 200 height 11
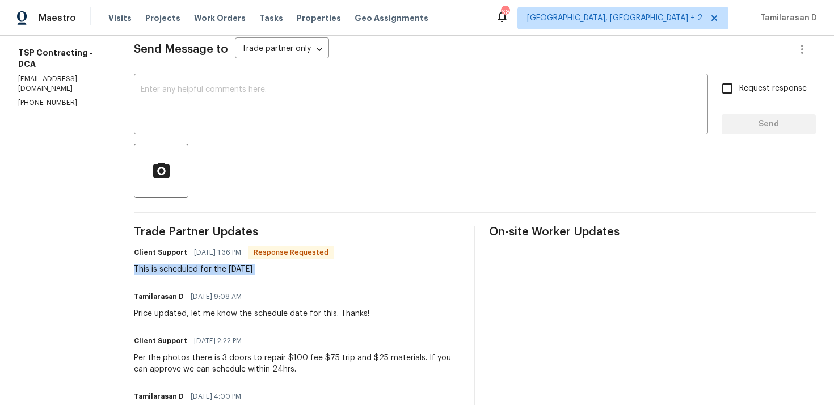
click at [207, 316] on div "Price updated, let me know the schedule date for this. Thanks!" at bounding box center [251, 313] width 235 height 11
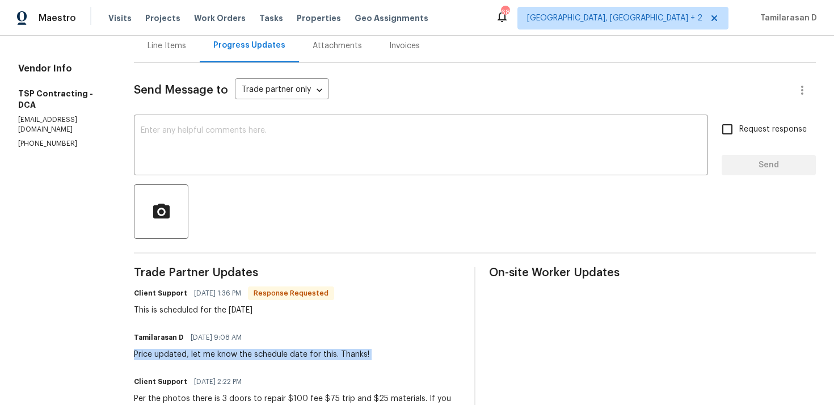
scroll to position [75, 0]
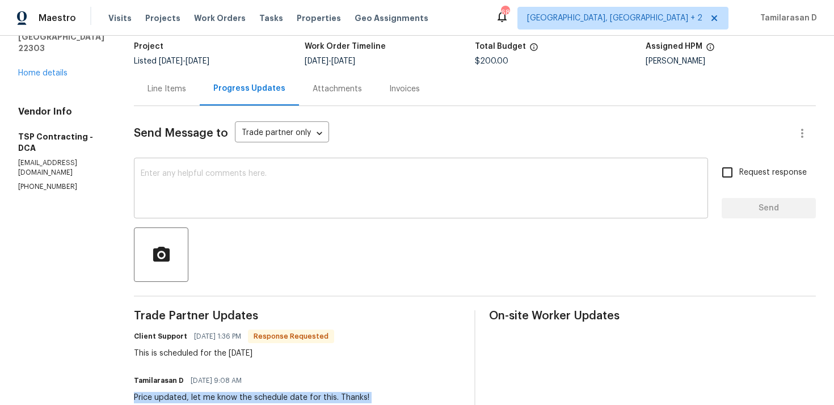
click at [189, 191] on textarea at bounding box center [421, 190] width 560 height 40
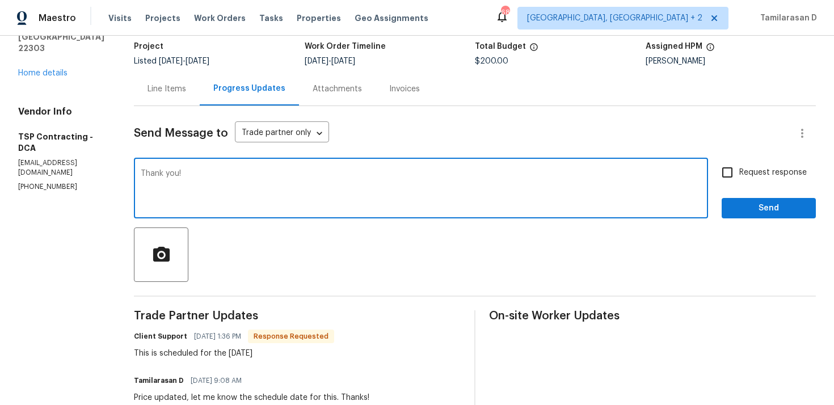
type textarea "Thank you!"
click at [754, 212] on span "Send" at bounding box center [769, 208] width 76 height 14
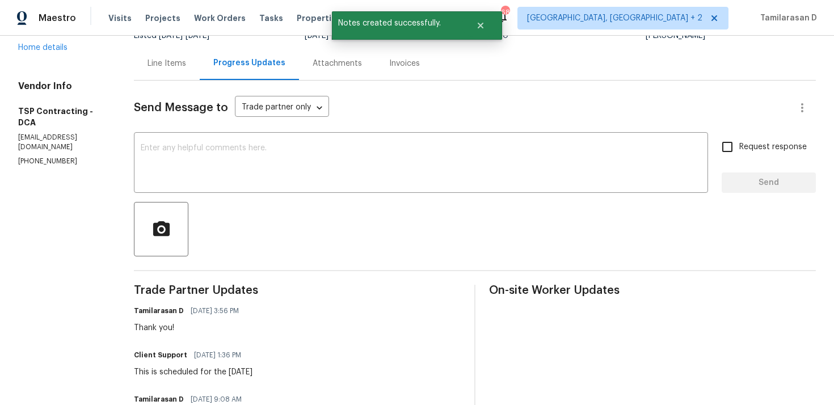
scroll to position [124, 0]
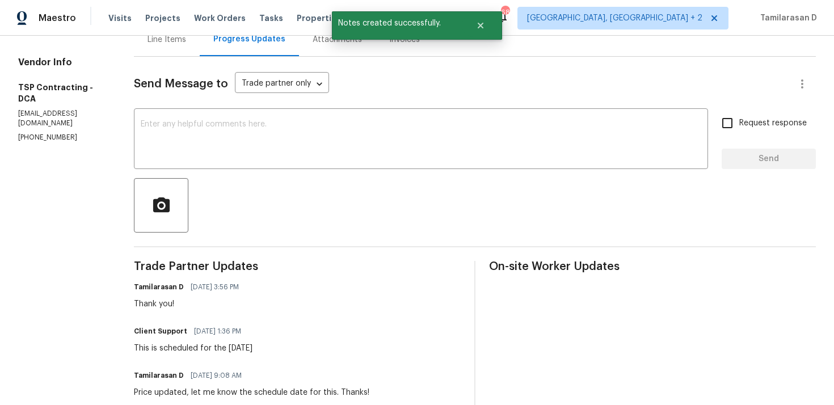
click at [189, 344] on div "This is scheduled for the 30th of September" at bounding box center [193, 348] width 119 height 11
copy div "This is scheduled for the 30th of September"
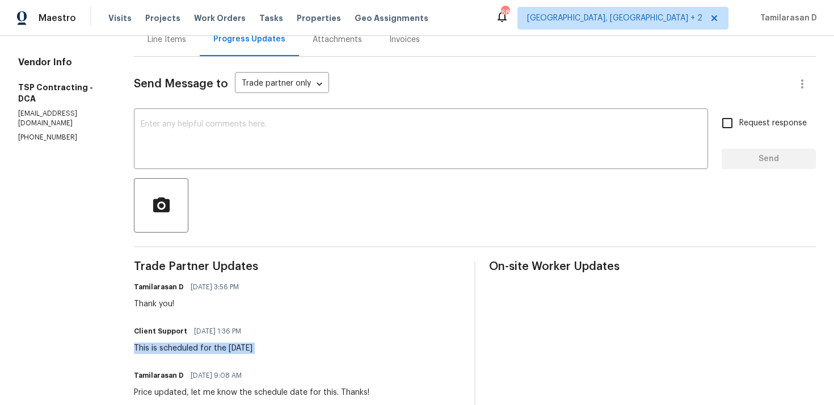
scroll to position [0, 0]
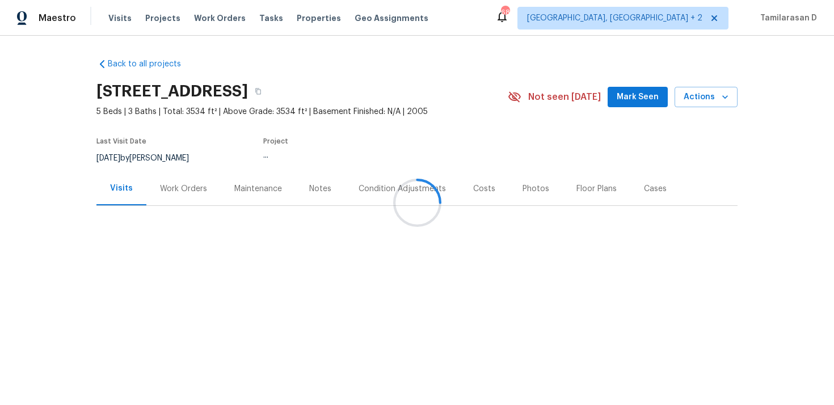
click at [174, 182] on div at bounding box center [417, 202] width 834 height 405
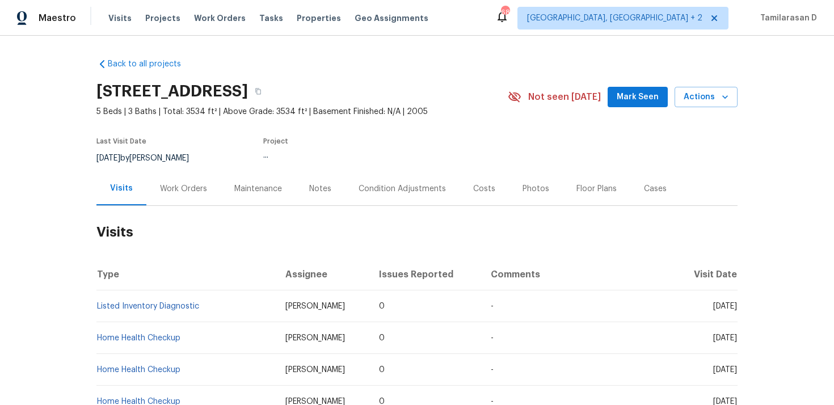
click at [174, 195] on div "Work Orders" at bounding box center [183, 188] width 74 height 33
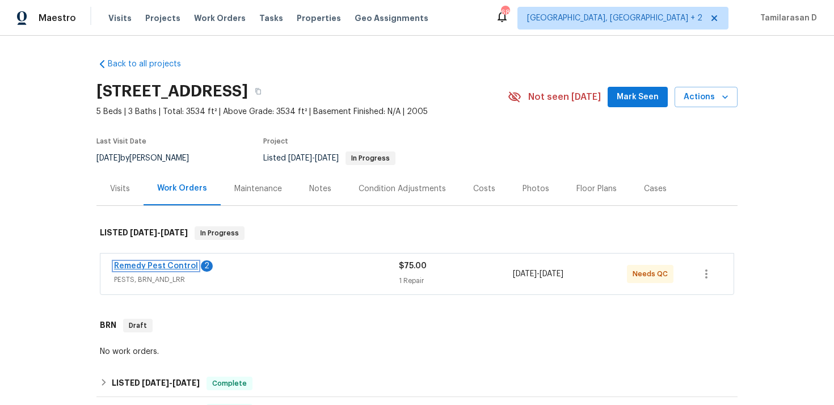
click at [186, 267] on link "Remedy Pest Control" at bounding box center [156, 266] width 84 height 8
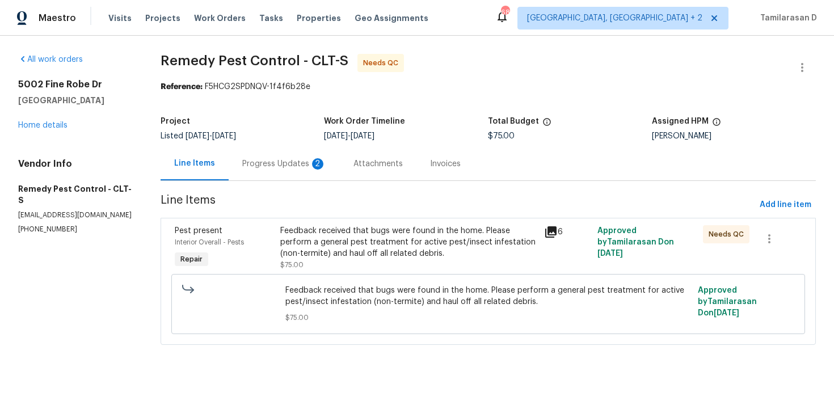
click at [301, 164] on div "Progress Updates 2" at bounding box center [284, 163] width 84 height 11
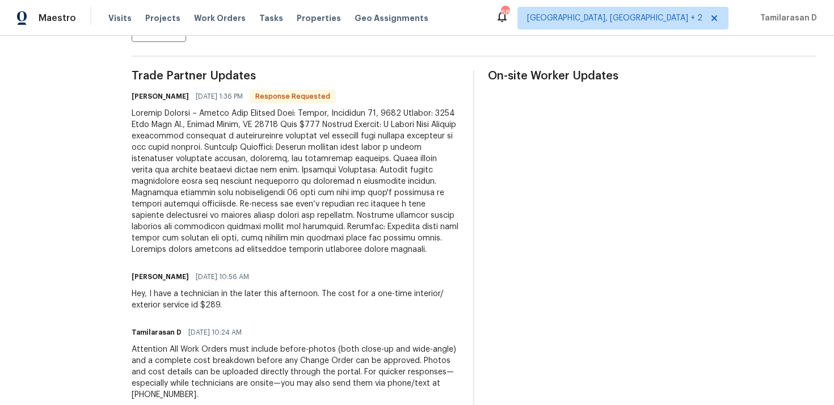
scroll to position [339, 0]
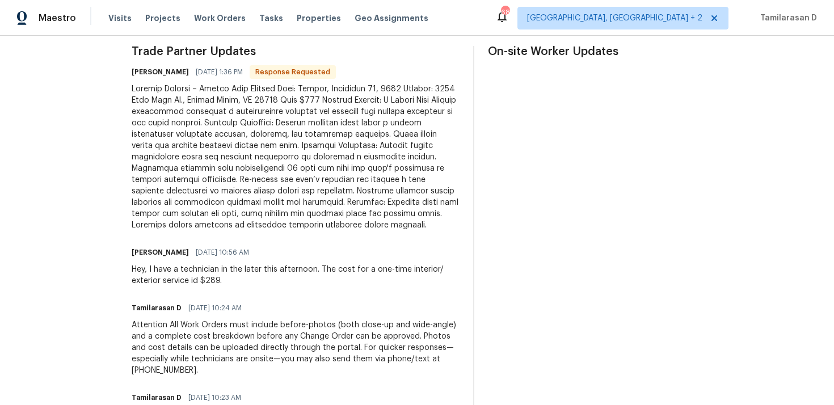
click at [176, 271] on div "Hey, I have a technician in the later this afternoon. The cost for a one-time i…" at bounding box center [296, 275] width 328 height 23
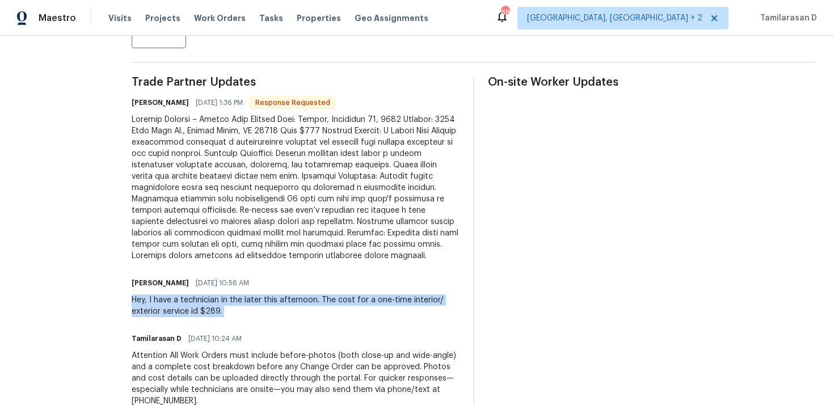
scroll to position [305, 0]
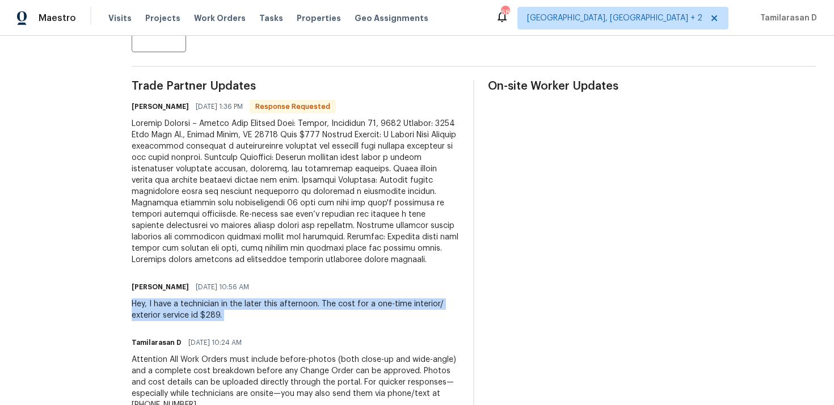
click at [172, 194] on div at bounding box center [296, 191] width 328 height 147
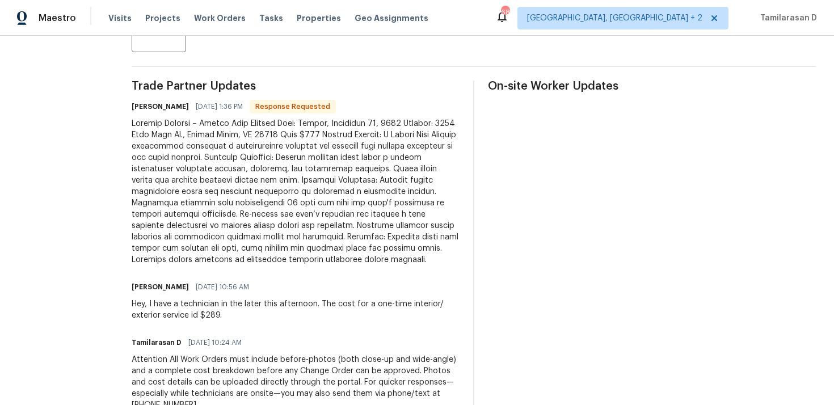
click at [172, 194] on div at bounding box center [296, 191] width 328 height 147
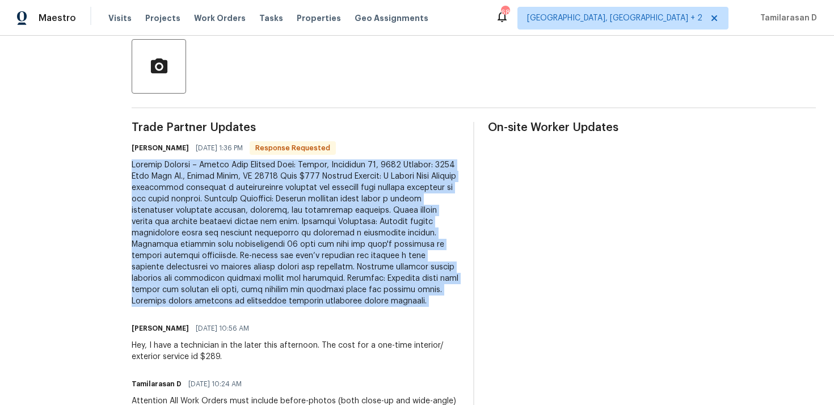
scroll to position [47, 0]
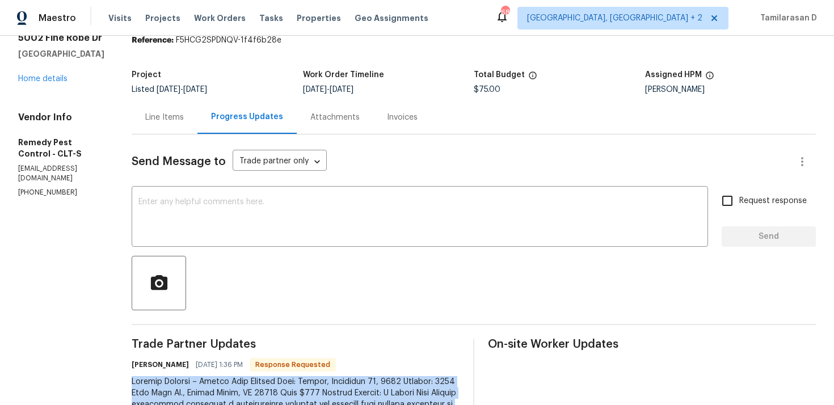
click at [169, 112] on div "Line Items" at bounding box center [164, 117] width 39 height 11
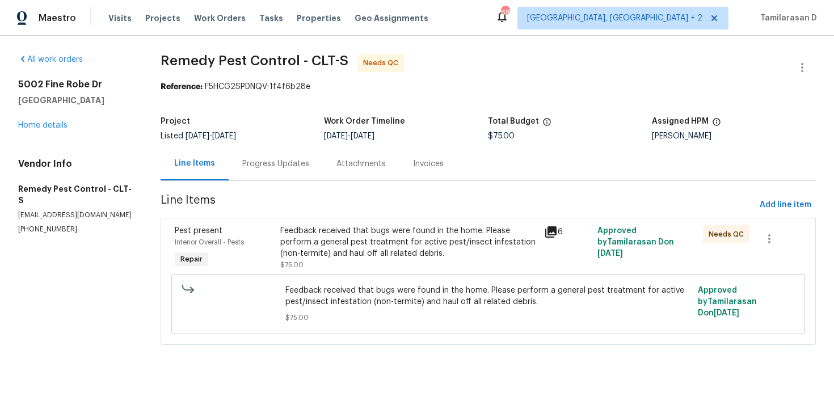
click at [362, 238] on div "Feedback received that bugs were found in the home. Please perform a general pe…" at bounding box center [408, 242] width 257 height 34
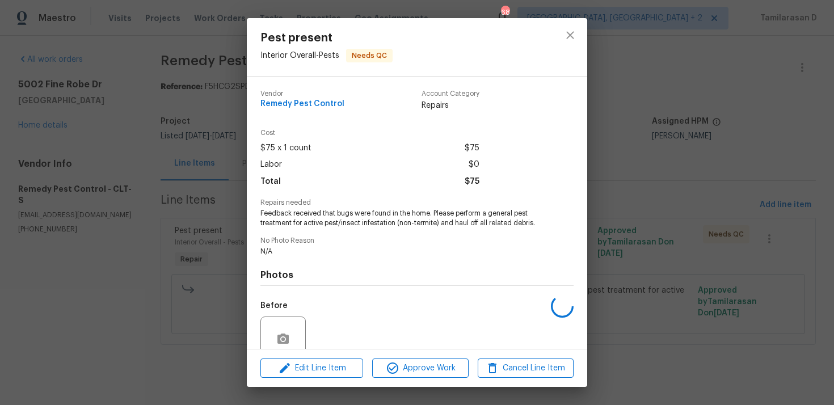
scroll to position [98, 0]
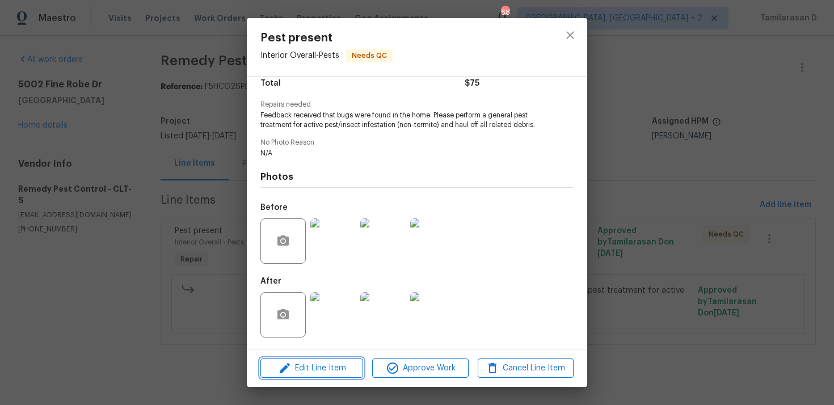
click at [310, 369] on span "Edit Line Item" at bounding box center [312, 368] width 96 height 14
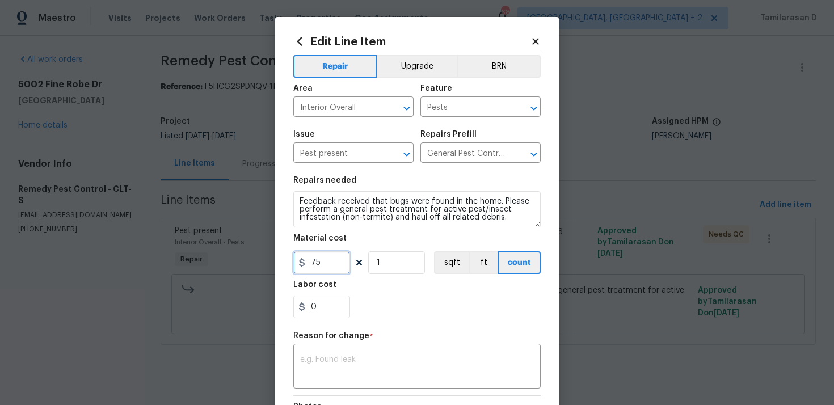
click at [336, 268] on input "75" at bounding box center [321, 262] width 57 height 23
type input "289"
click at [331, 355] on div "x ​" at bounding box center [416, 368] width 247 height 42
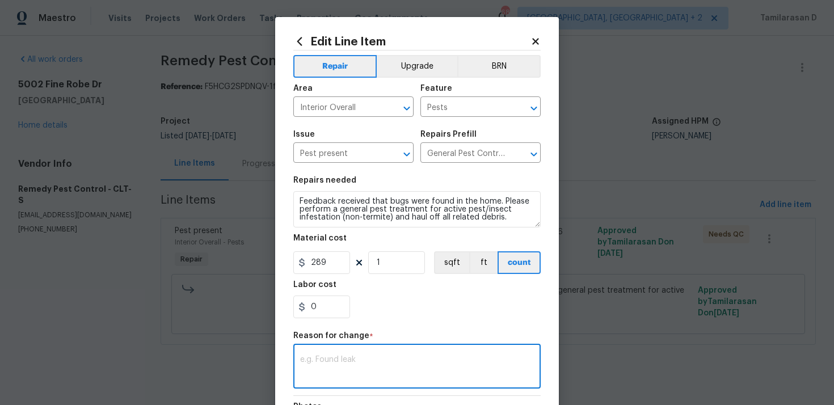
paste textarea "(TD) Updated per vendor’s final cost."
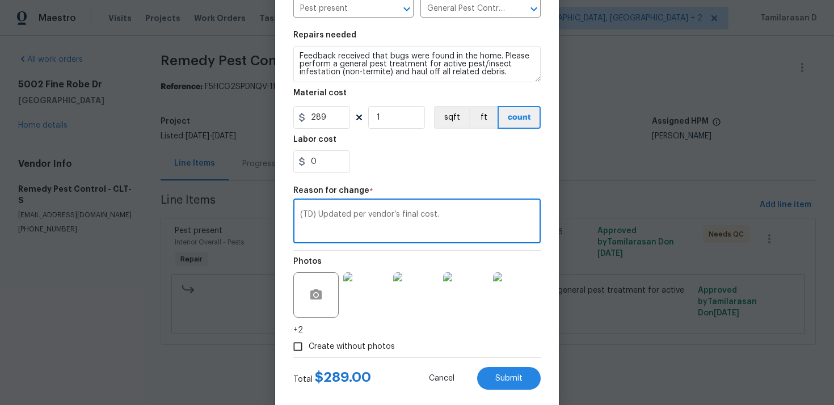
scroll to position [166, 0]
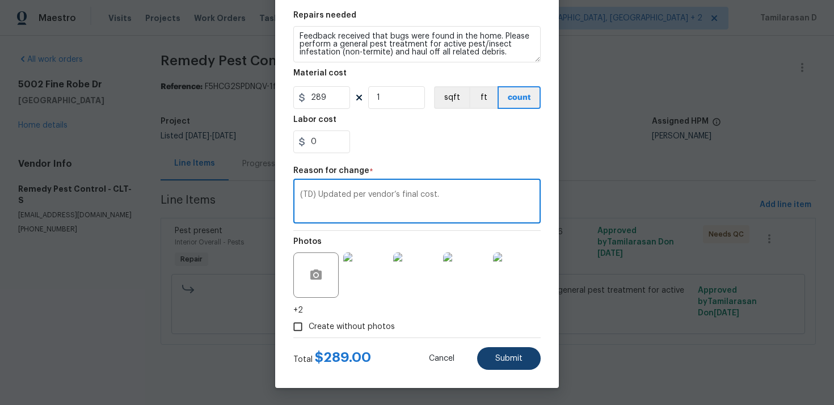
type textarea "(TD) Updated per vendor’s final cost."
click at [508, 348] on button "Submit" at bounding box center [509, 358] width 64 height 23
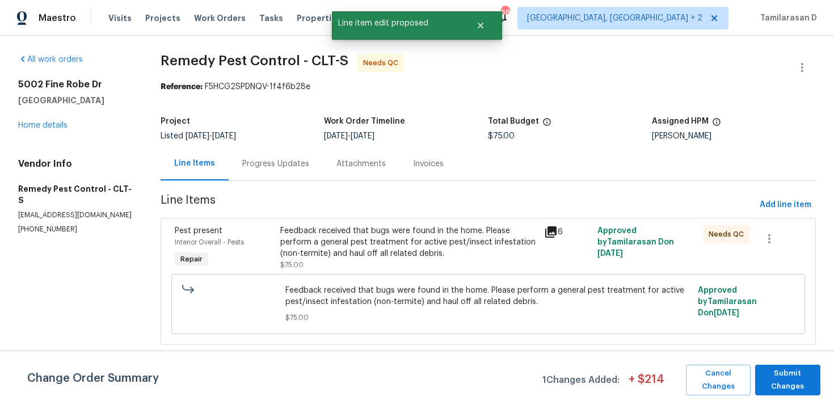
scroll to position [0, 0]
click at [786, 371] on span "Submit Changes" at bounding box center [788, 380] width 54 height 26
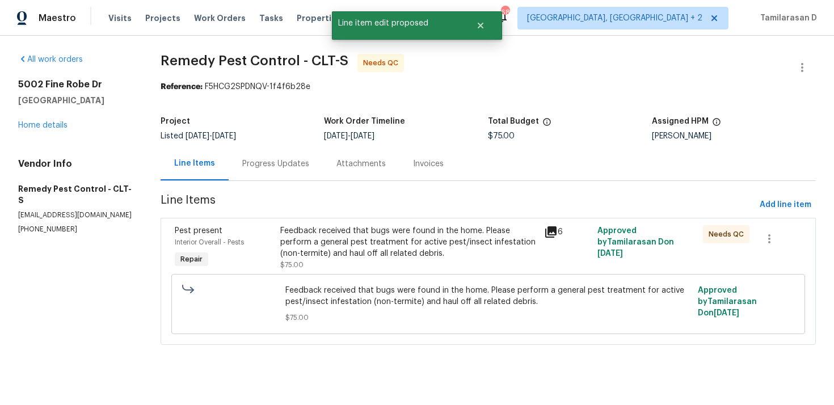
click at [258, 163] on div "Progress Updates" at bounding box center [275, 163] width 67 height 11
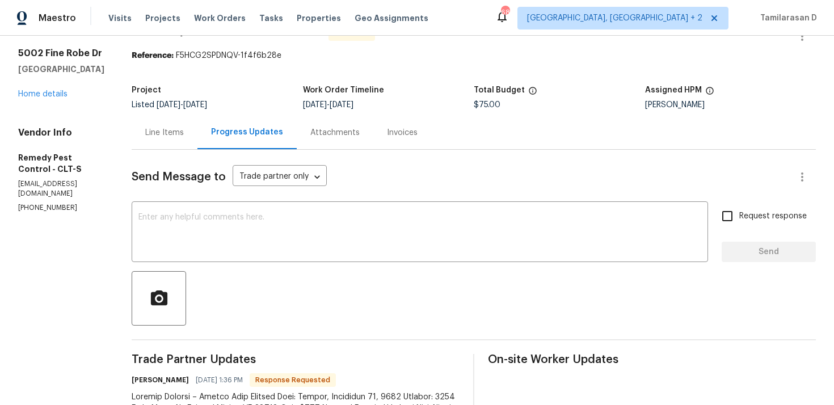
scroll to position [12, 0]
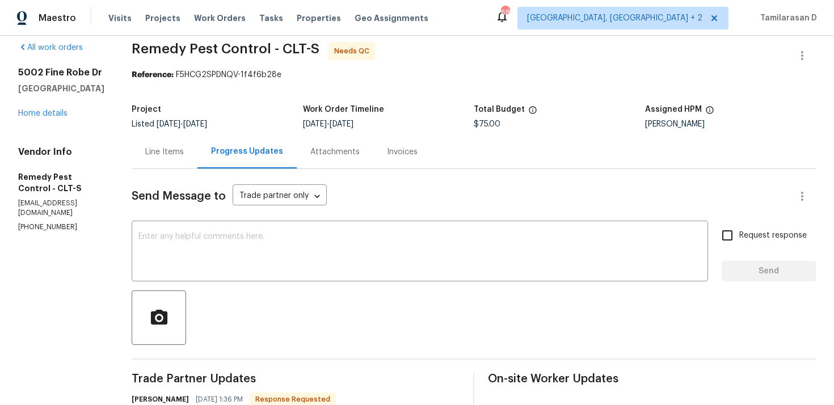
click at [162, 157] on div "Line Items" at bounding box center [164, 151] width 39 height 11
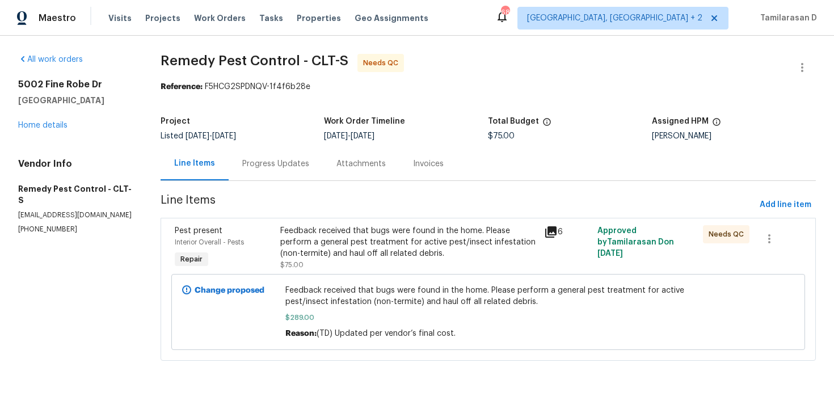
click at [345, 237] on div "Feedback received that bugs were found in the home. Please perform a general pe…" at bounding box center [408, 242] width 257 height 34
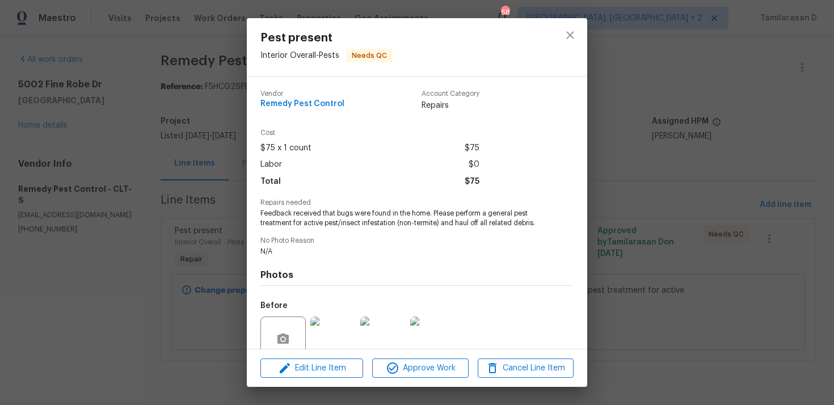
scroll to position [98, 0]
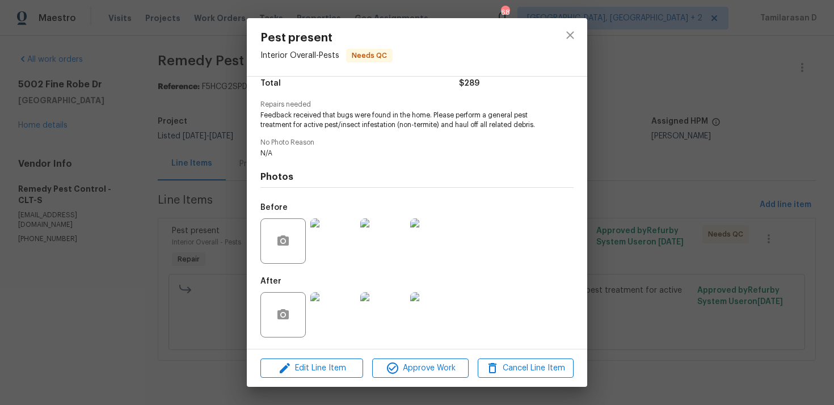
click at [332, 256] on img at bounding box center [332, 240] width 45 height 45
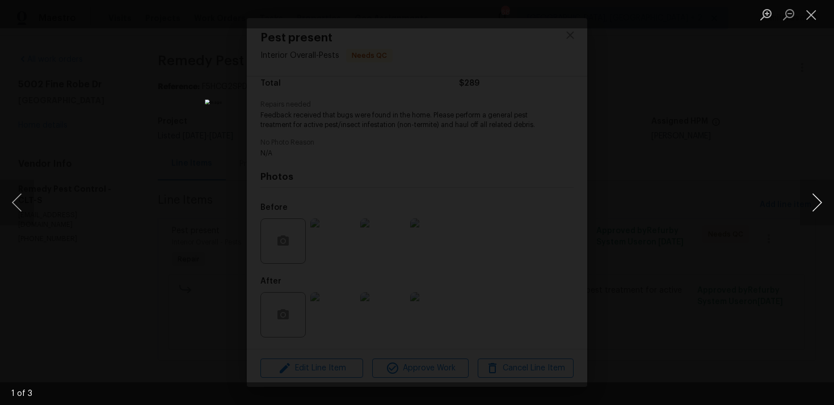
click at [814, 199] on button "Next image" at bounding box center [817, 202] width 34 height 45
click at [813, 17] on button "Close lightbox" at bounding box center [811, 15] width 23 height 20
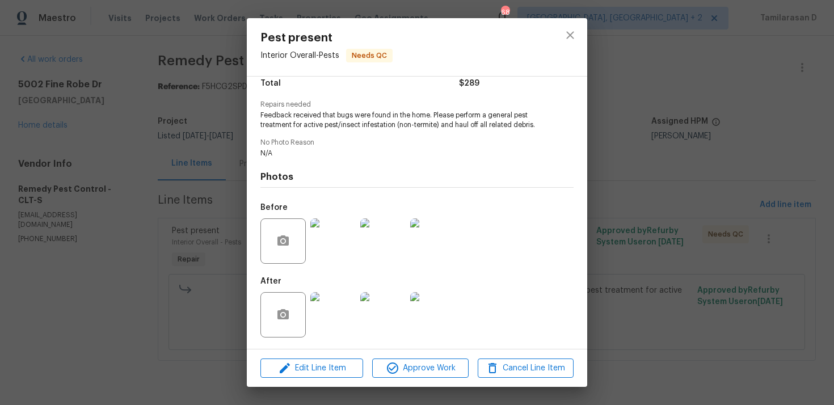
click at [330, 303] on img at bounding box center [332, 314] width 45 height 45
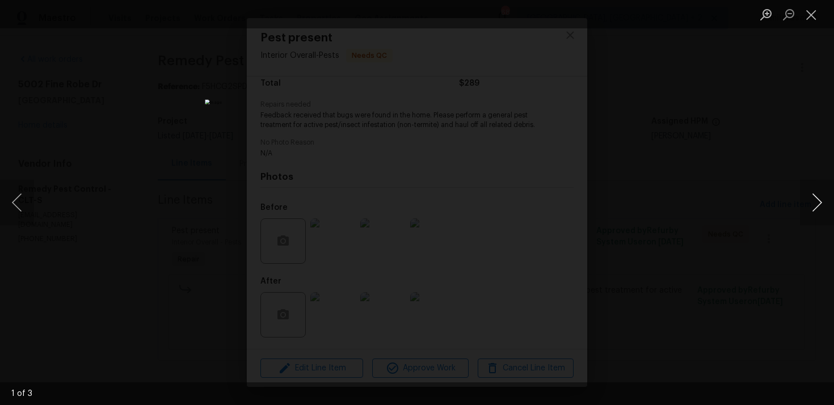
click at [817, 202] on button "Next image" at bounding box center [817, 202] width 34 height 45
click at [809, 21] on button "Close lightbox" at bounding box center [811, 15] width 23 height 20
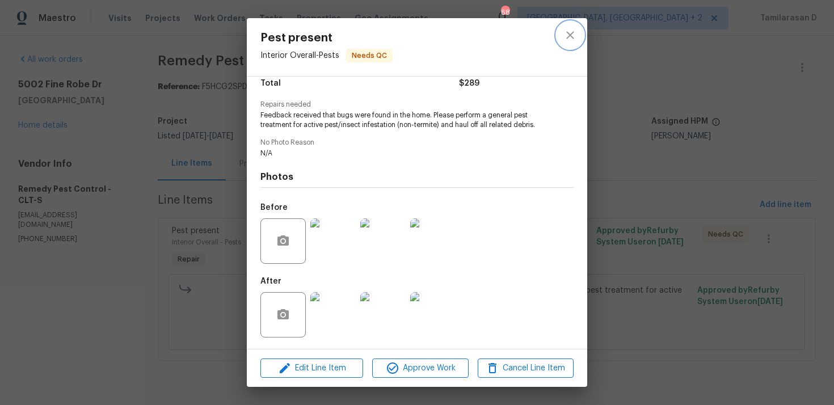
click at [570, 40] on icon "close" at bounding box center [570, 35] width 14 height 14
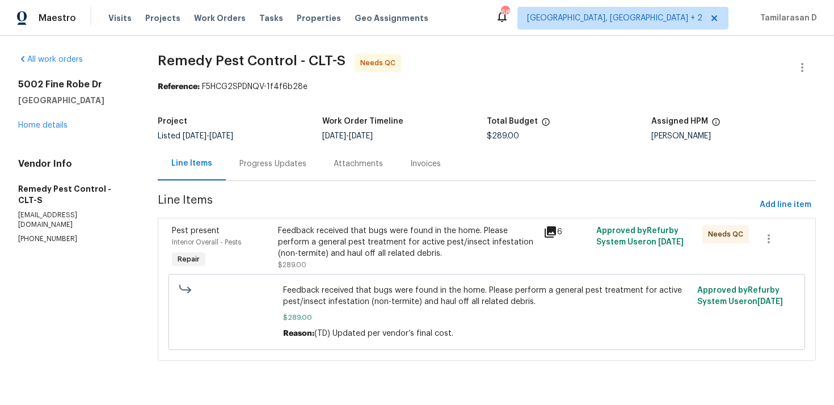
click at [288, 164] on div "Progress Updates" at bounding box center [272, 163] width 67 height 11
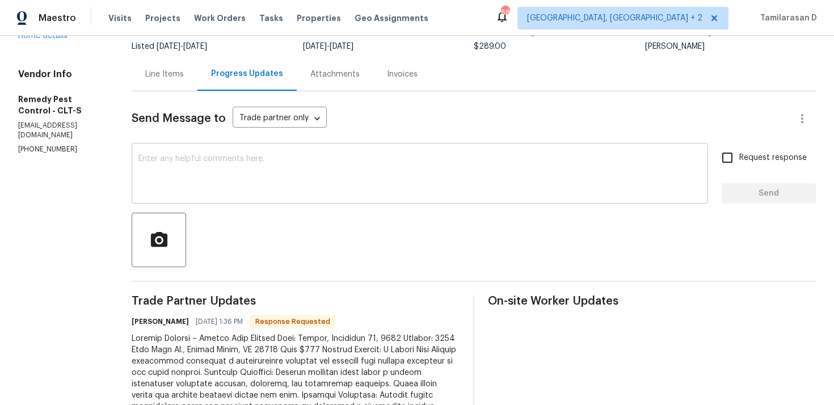
scroll to position [165, 0]
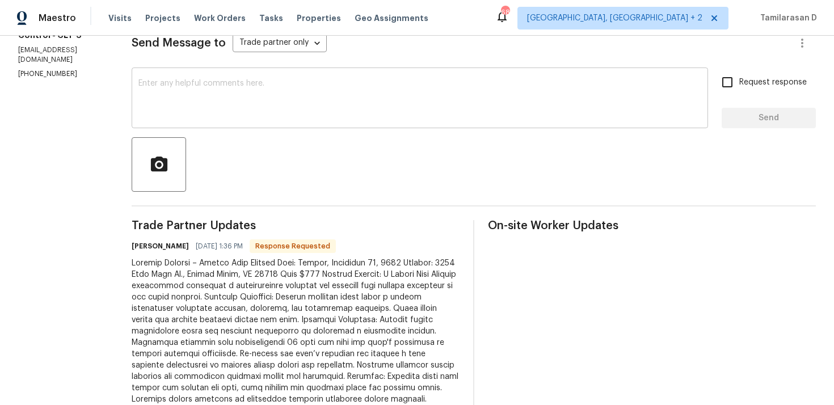
click at [183, 108] on textarea at bounding box center [419, 99] width 563 height 40
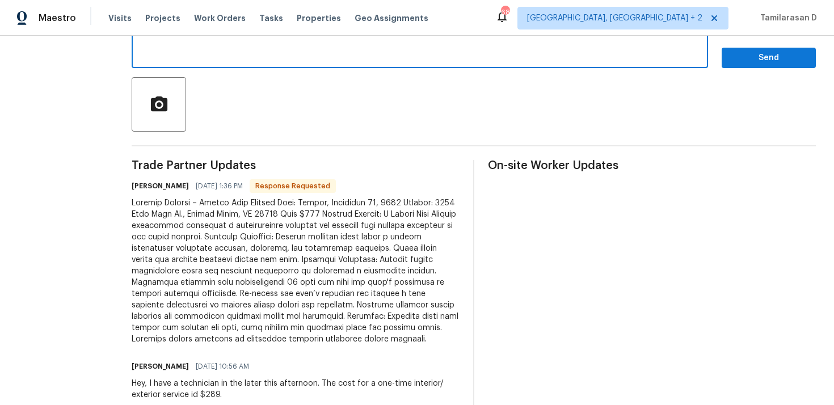
scroll to position [172, 0]
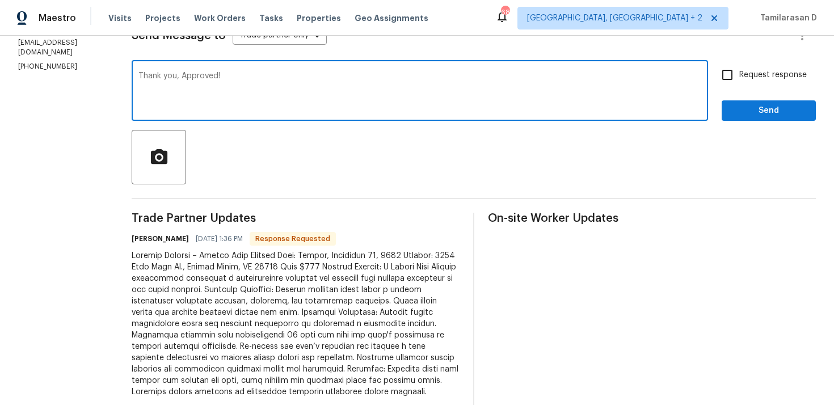
click at [205, 88] on textarea "Thank you, Approved!" at bounding box center [419, 92] width 563 height 40
click at [217, 87] on textarea "Thank you, Approved!" at bounding box center [419, 92] width 563 height 40
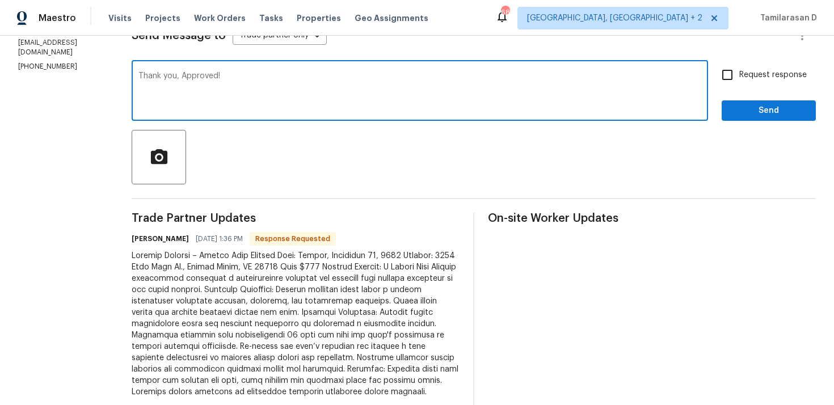
drag, startPoint x: 165, startPoint y: 75, endPoint x: 379, endPoint y: 83, distance: 213.9
click at [379, 83] on textarea "Thank you, Approved!" at bounding box center [419, 92] width 563 height 40
click at [465, 78] on textarea "Thank you, could you please confirm if the property needs a cleaning? are there…" at bounding box center [419, 92] width 563 height 40
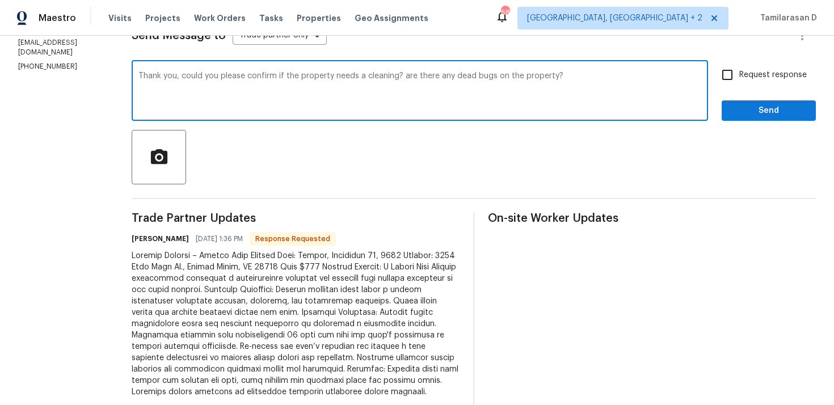
paste textarea "s! Could you confirm if the property needs cleaning and if there are any dead b…"
type textarea "Thanks! Could you confirm if the property needs cleaning and if there are any d…"
click at [723, 78] on input "Request response" at bounding box center [727, 75] width 24 height 24
checkbox input "true"
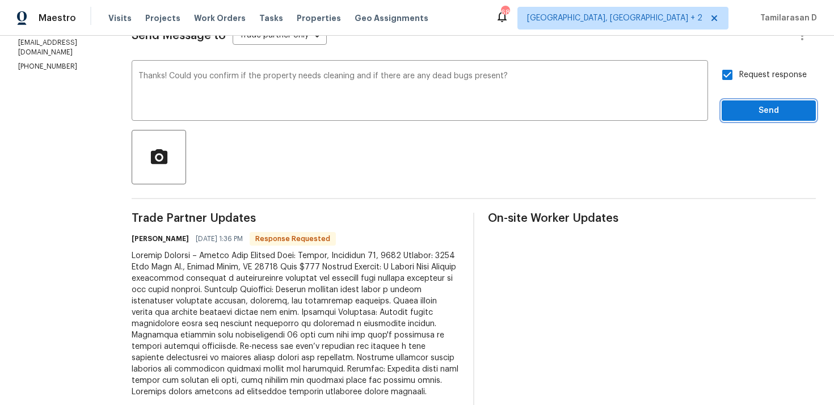
click at [771, 113] on span "Send" at bounding box center [769, 111] width 76 height 14
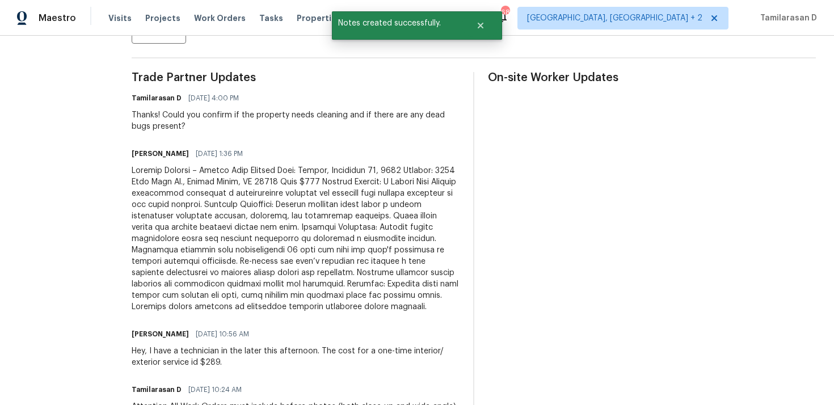
scroll to position [324, 0]
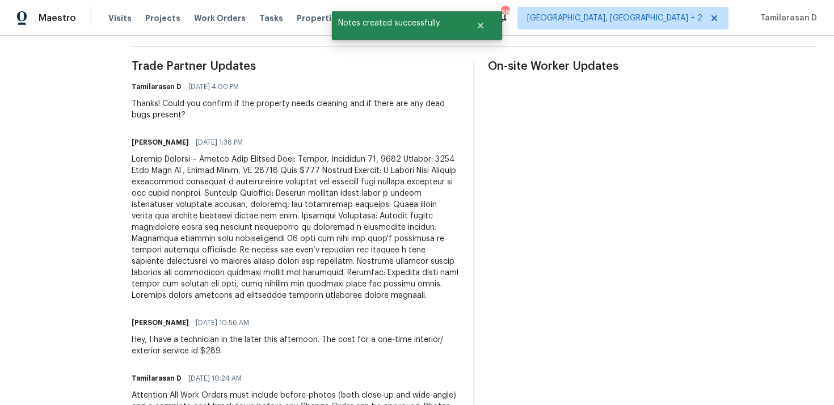
click at [181, 216] on div at bounding box center [296, 227] width 328 height 147
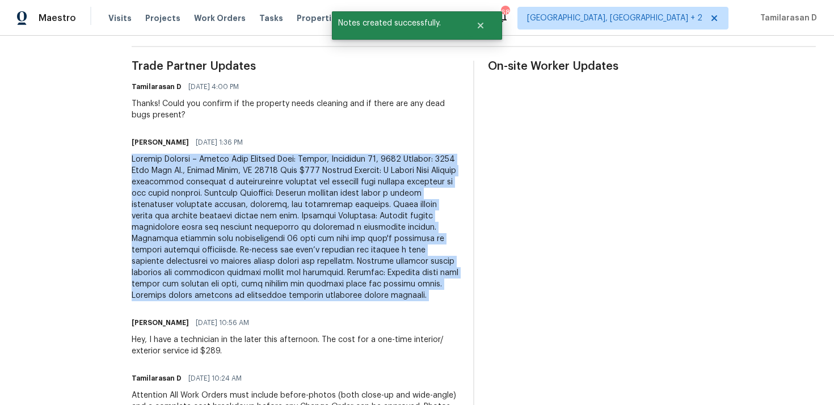
copy div "Service Summary – Remedy Pest Control Date: Monday, September 29, 2025 Address:…"
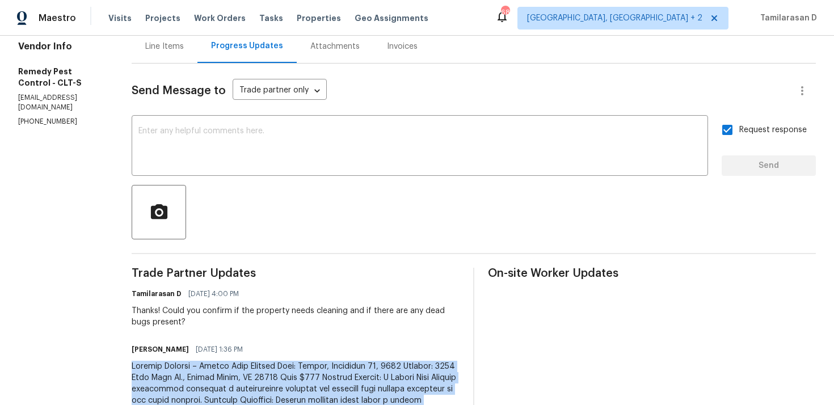
scroll to position [0, 0]
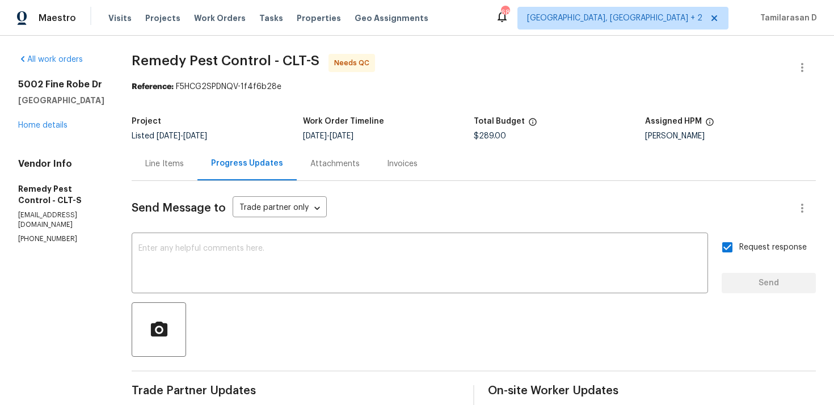
click at [145, 161] on div "Line Items" at bounding box center [164, 163] width 39 height 11
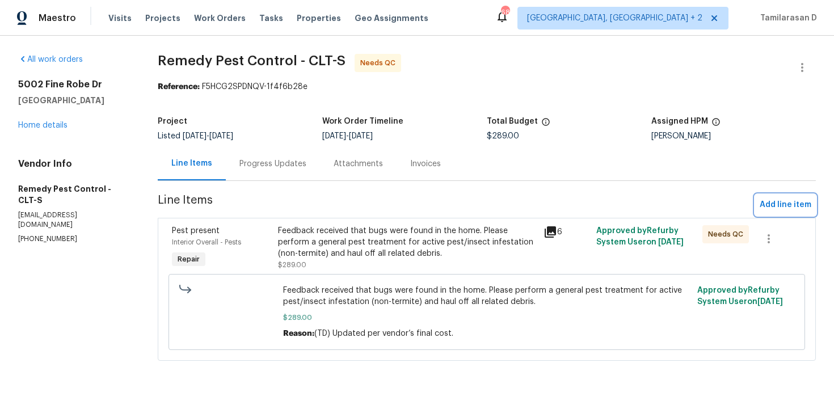
click at [775, 209] on span "Add line item" at bounding box center [785, 205] width 52 height 14
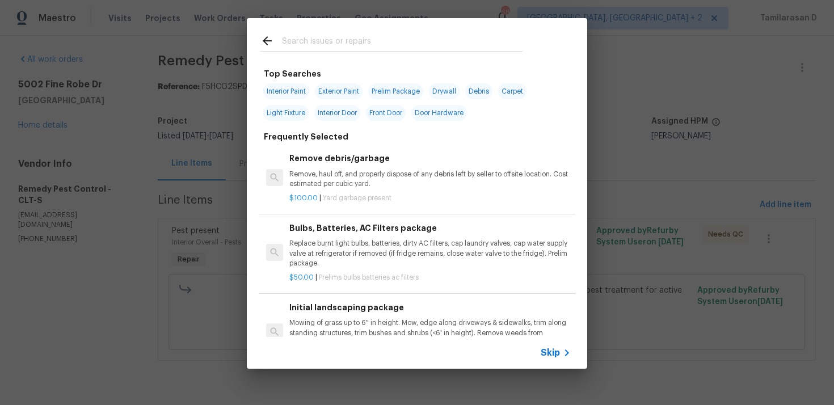
click at [552, 353] on span "Skip" at bounding box center [550, 352] width 19 height 11
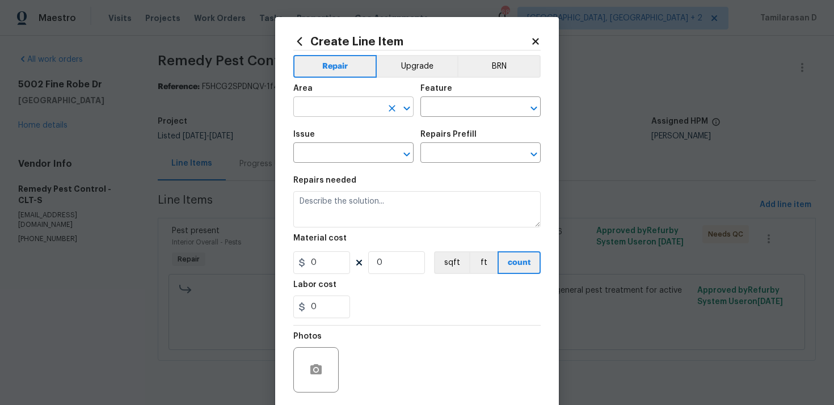
click at [331, 115] on input "text" at bounding box center [337, 108] width 88 height 18
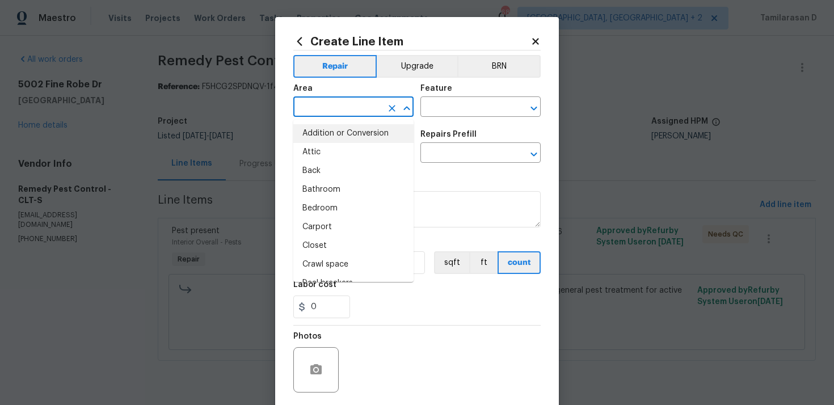
type input "e"
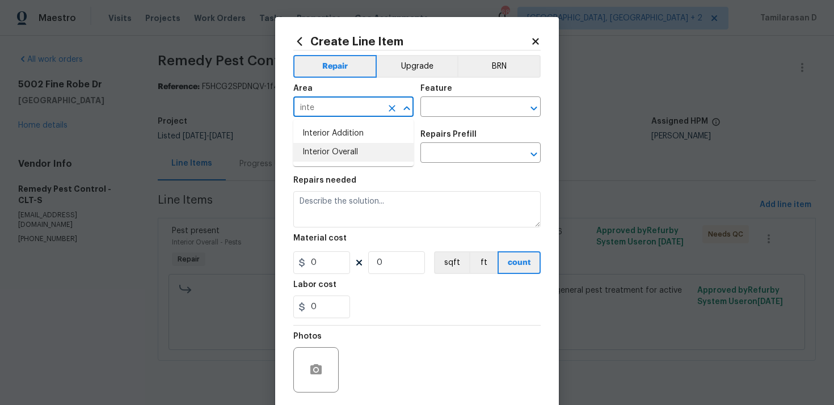
click at [342, 146] on li "Interior Overall" at bounding box center [353, 152] width 120 height 19
type input "Interior Overall"
click at [451, 111] on input "text" at bounding box center [464, 108] width 88 height 18
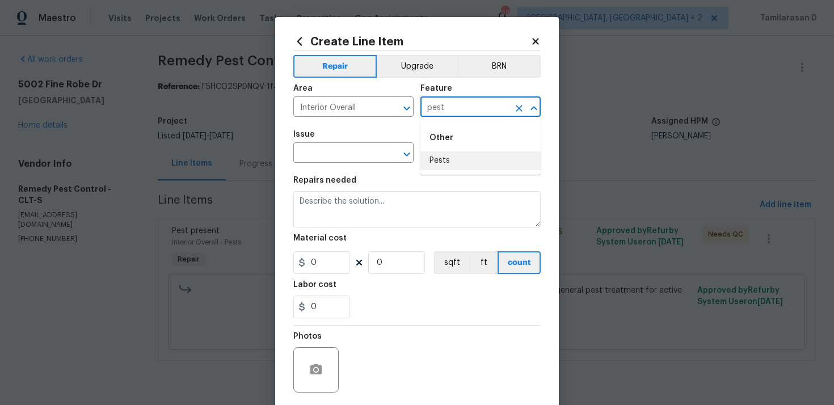
click at [478, 166] on li "Pests" at bounding box center [480, 160] width 120 height 19
type input "Pests"
click at [319, 155] on input "text" at bounding box center [337, 154] width 88 height 18
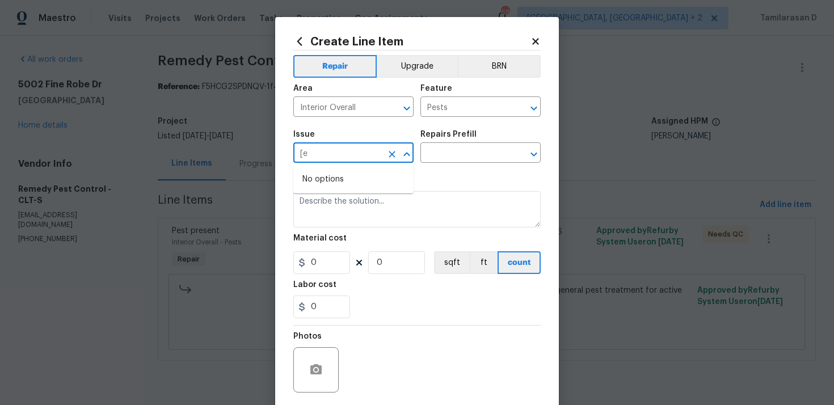
type input "["
click at [354, 206] on li "Pest present" at bounding box center [353, 206] width 120 height 19
type input "Pest present"
click at [432, 167] on div "Issue Pest present ​ Repairs Prefill ​" at bounding box center [416, 147] width 247 height 46
click at [442, 158] on input "text" at bounding box center [464, 154] width 88 height 18
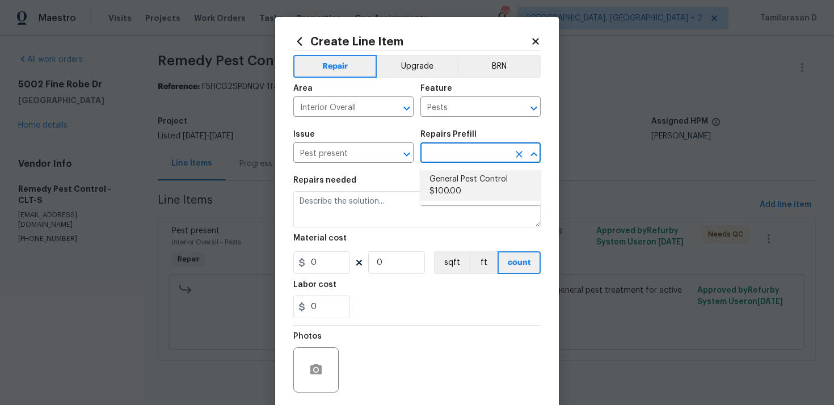
click at [456, 187] on li "General Pest Control $100.00" at bounding box center [480, 185] width 120 height 31
type input "General Pest Control $100.00"
type textarea "General pest treatment for active pest/insect infestation - non termite"
type input "100"
type input "1"
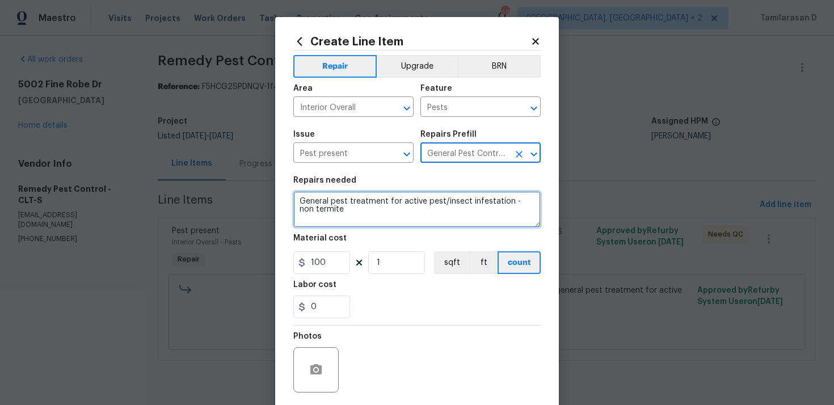
click at [332, 219] on textarea "General pest treatment for active pest/insect infestation - non termite" at bounding box center [416, 209] width 247 height 36
type textarea "Needs TP confirmation"
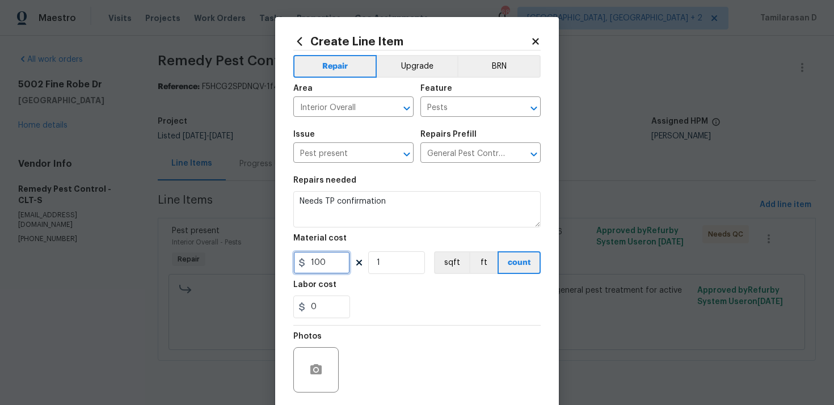
click at [316, 259] on input "100" at bounding box center [321, 262] width 57 height 23
type input "0"
click at [443, 399] on div "Photos" at bounding box center [416, 363] width 247 height 74
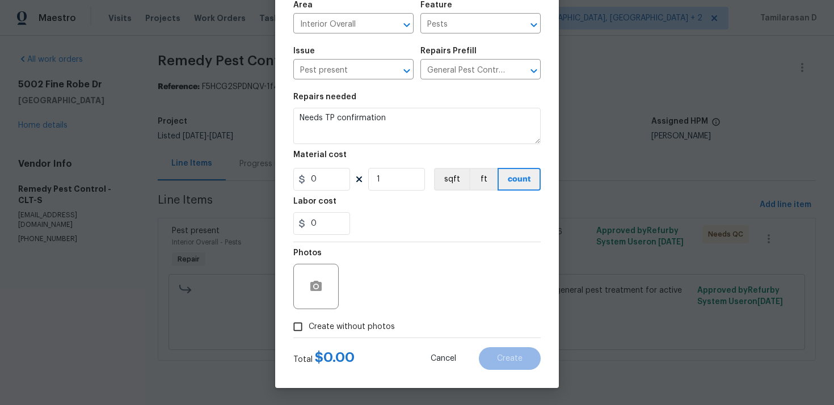
click at [303, 339] on div "Total $ 0.00 Cancel Create" at bounding box center [416, 354] width 247 height 32
click at [315, 324] on span "Create without photos" at bounding box center [352, 327] width 86 height 12
click at [309, 324] on input "Create without photos" at bounding box center [298, 327] width 22 height 22
checkbox input "true"
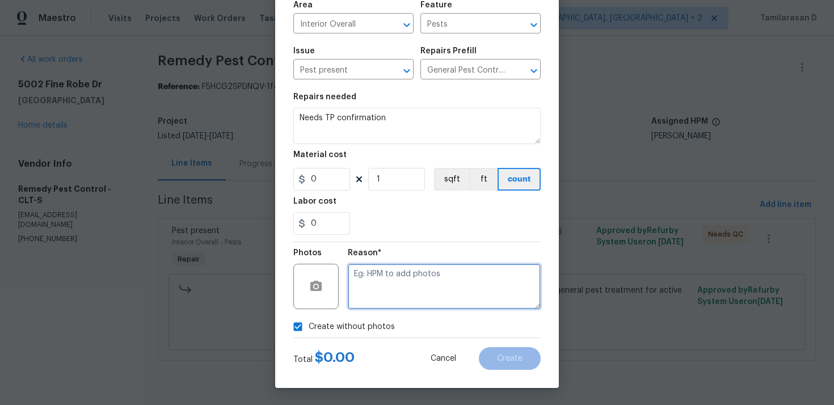
click at [394, 278] on textarea at bounding box center [444, 286] width 193 height 45
type textarea "N/A"
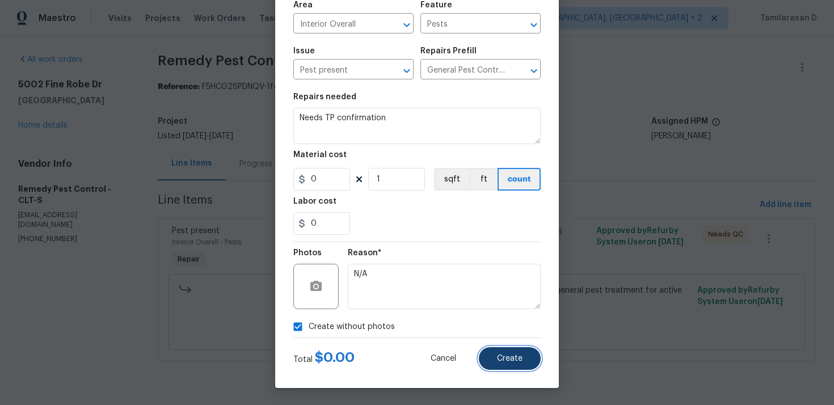
click at [527, 353] on button "Create" at bounding box center [510, 358] width 62 height 23
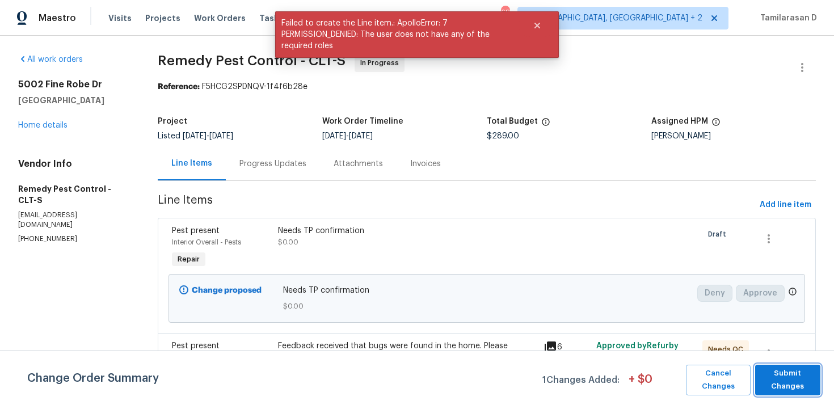
click at [793, 380] on span "Submit Changes" at bounding box center [788, 380] width 54 height 26
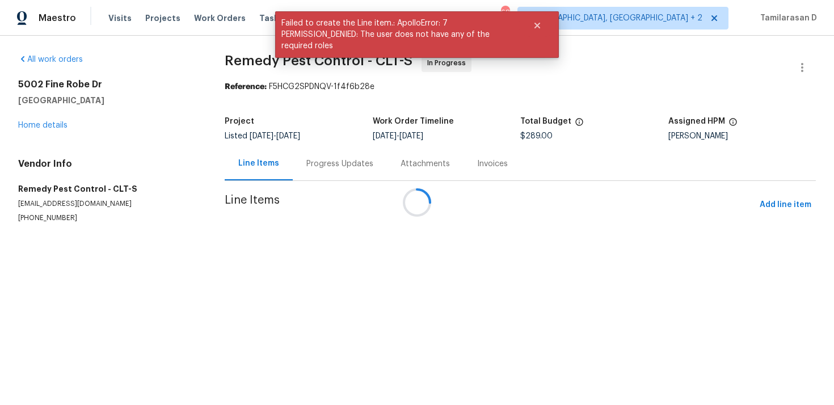
scroll to position [0, 0]
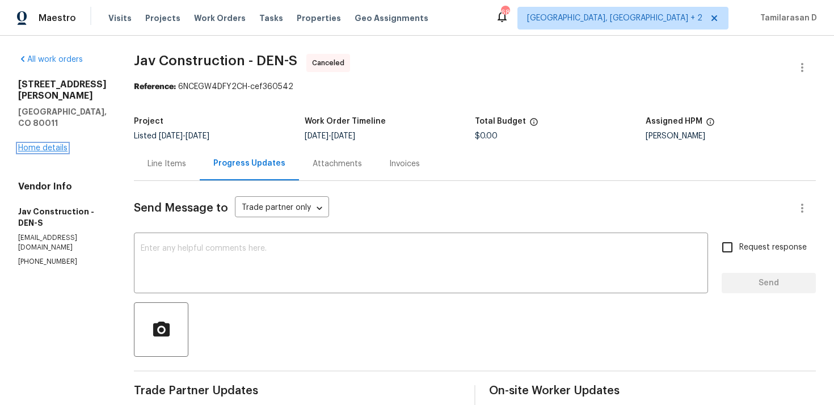
click at [41, 144] on link "Home details" at bounding box center [42, 148] width 49 height 8
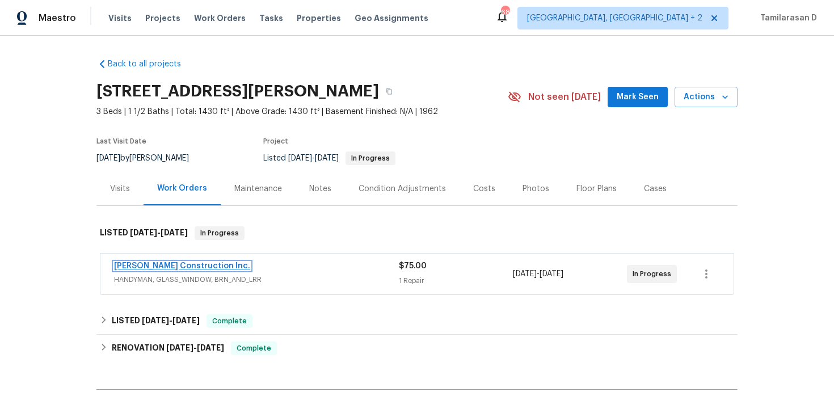
click at [164, 264] on link "Hanson Construction Inc." at bounding box center [182, 266] width 136 height 8
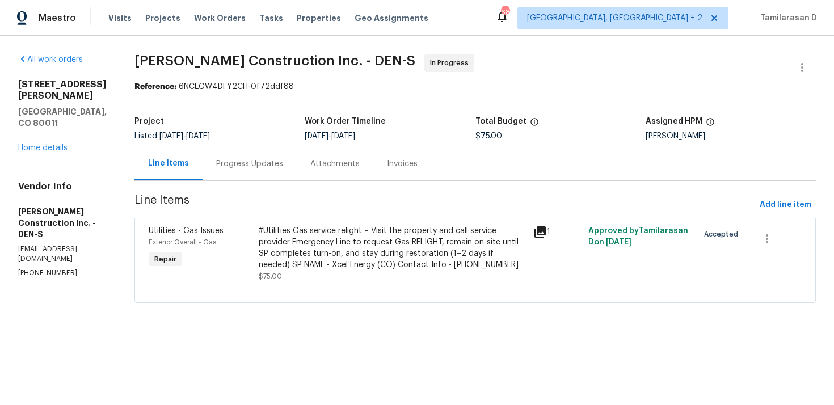
click at [264, 173] on div "Progress Updates" at bounding box center [249, 163] width 94 height 33
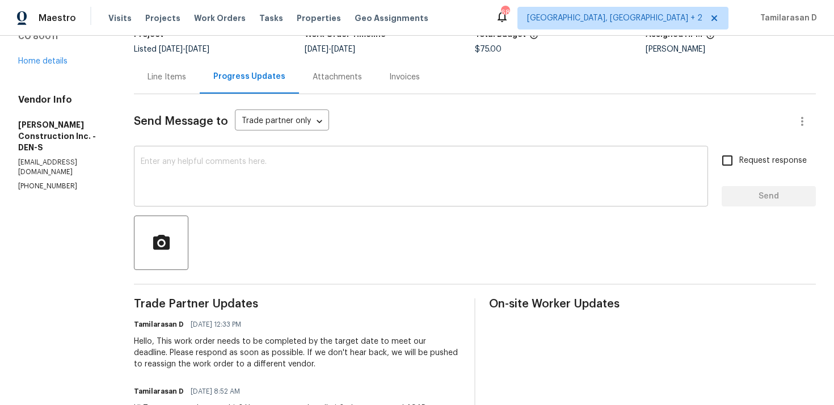
scroll to position [35, 0]
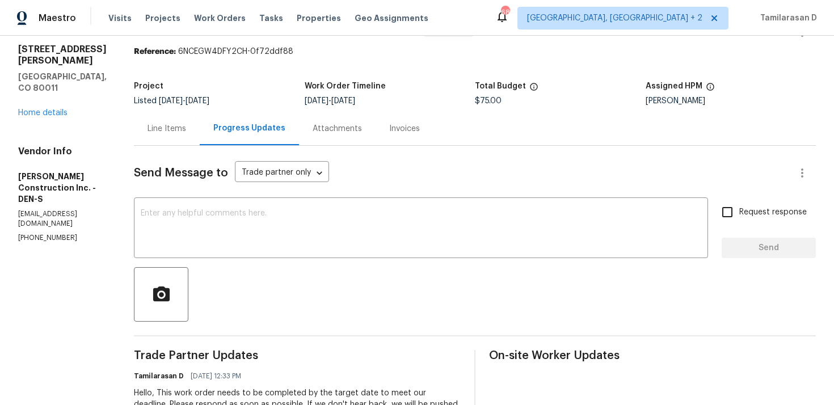
click at [173, 122] on div "Line Items" at bounding box center [167, 128] width 66 height 33
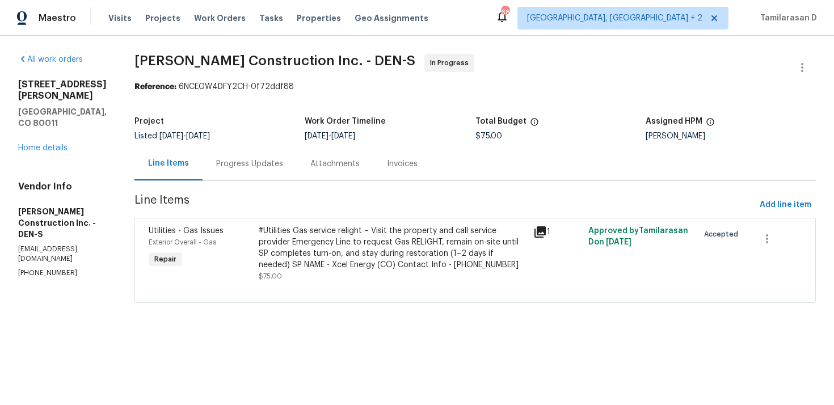
click at [327, 237] on div "#Utilities Gas service relight – Visit the property and call service provider E…" at bounding box center [393, 247] width 268 height 45
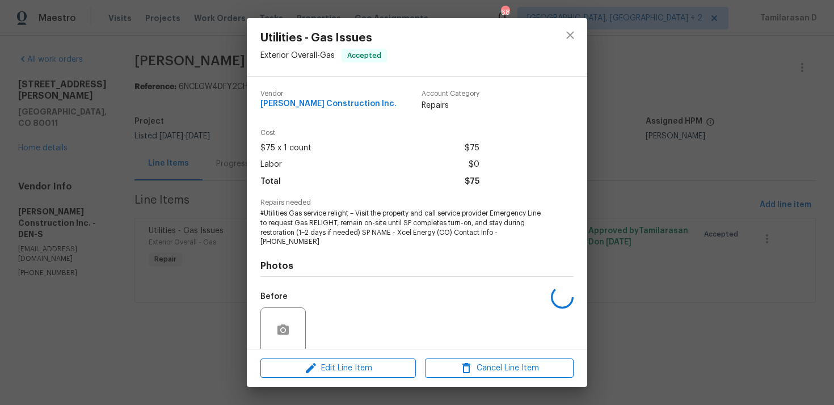
scroll to position [89, 0]
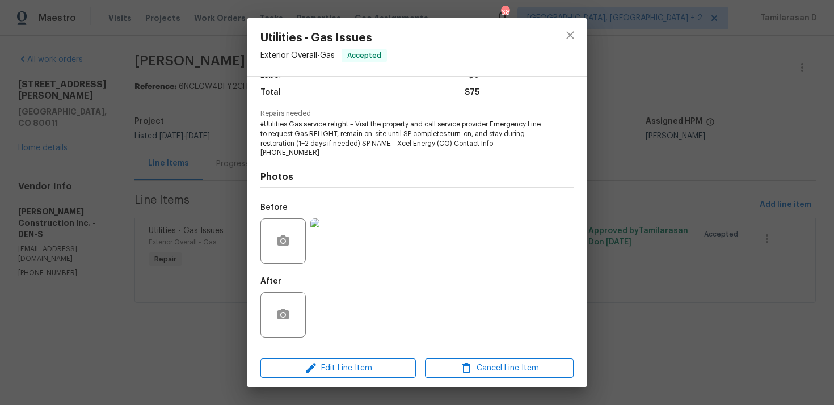
click at [206, 251] on div "Utilities - Gas Issues Exterior Overall - Gas Accepted Vendor Hanson Constructi…" at bounding box center [417, 202] width 834 height 405
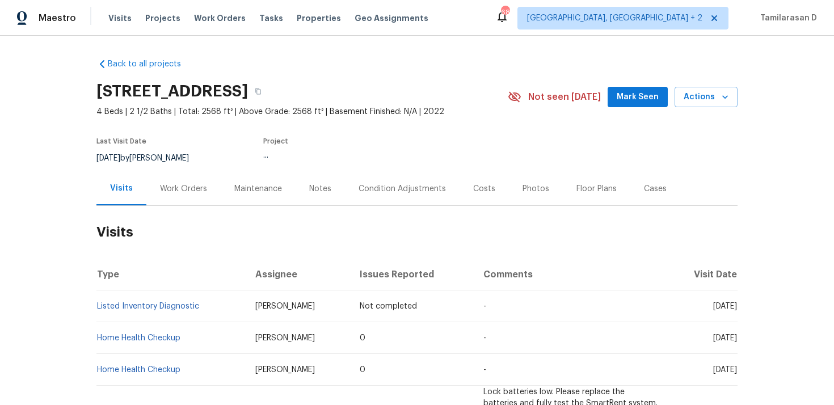
click at [172, 185] on div "Work Orders" at bounding box center [183, 188] width 47 height 11
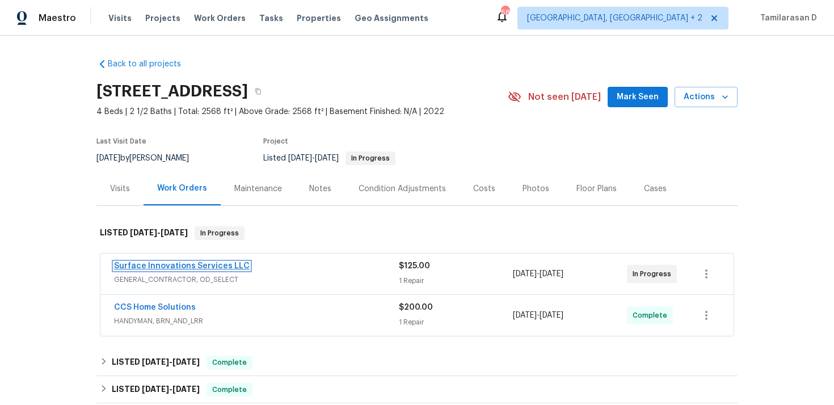
click at [161, 264] on link "Surface Innovations Services LLC" at bounding box center [182, 266] width 136 height 8
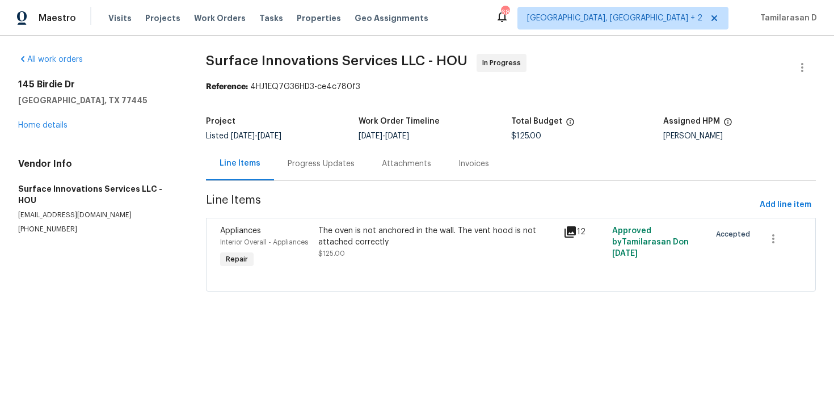
click at [308, 166] on div "Progress Updates" at bounding box center [321, 163] width 67 height 11
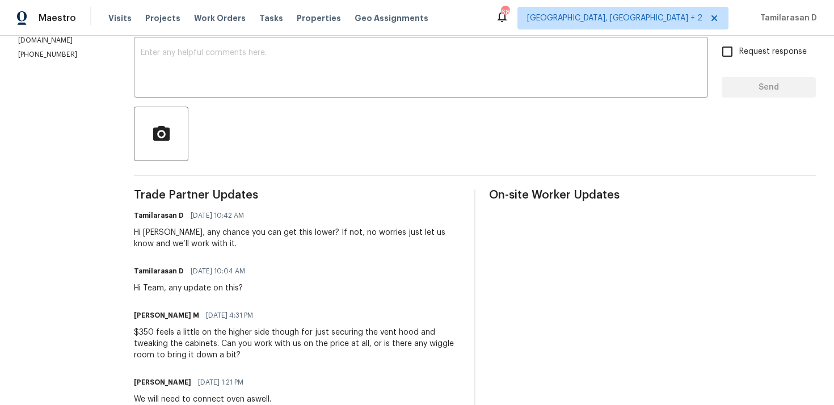
scroll to position [158, 0]
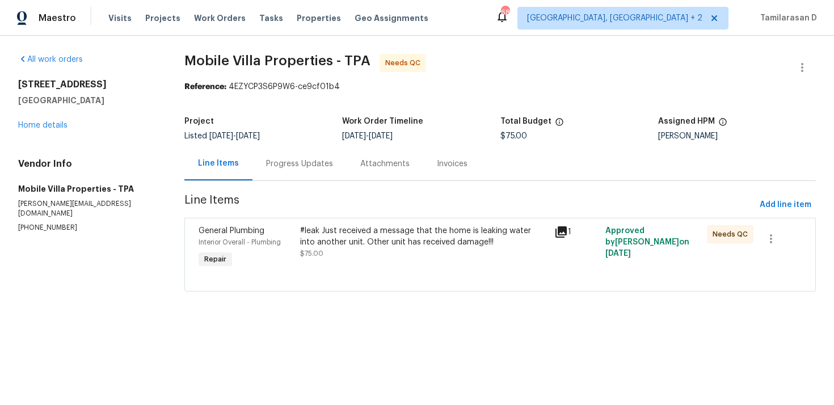
click at [284, 167] on div "Progress Updates" at bounding box center [299, 163] width 67 height 11
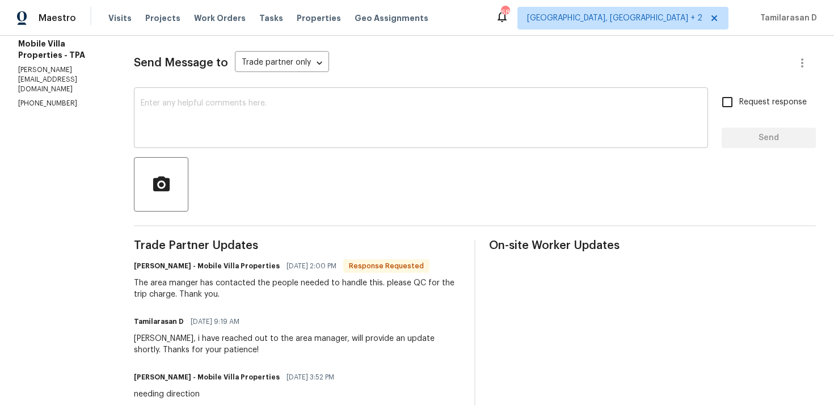
scroll to position [146, 0]
click at [251, 277] on div "The area manger has contacted the people needed to handle this. please QC for t…" at bounding box center [297, 287] width 327 height 23
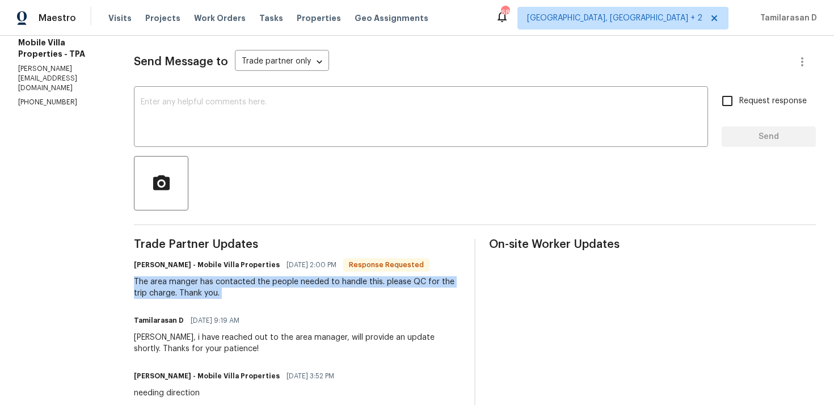
click at [270, 280] on div "The area manger has contacted the people needed to handle this. please QC for t…" at bounding box center [297, 287] width 327 height 23
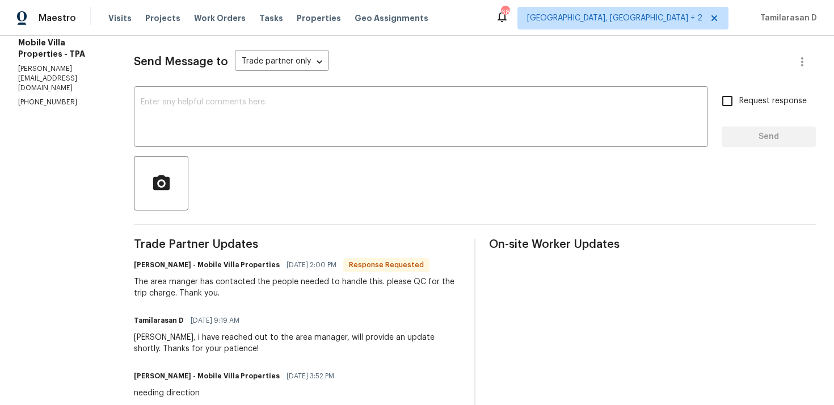
click at [270, 280] on div "The area manger has contacted the people needed to handle this. please QC for t…" at bounding box center [297, 287] width 327 height 23
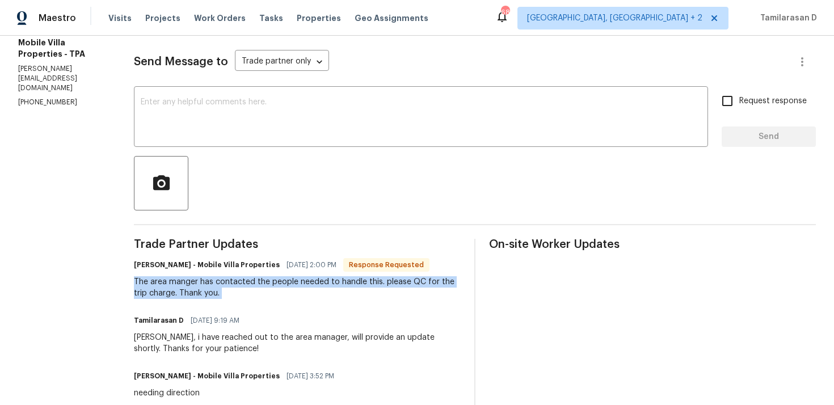
scroll to position [188, 0]
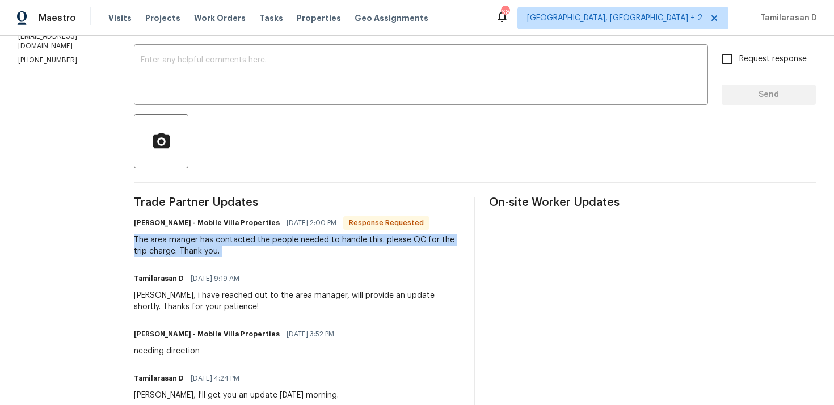
click at [244, 235] on div "The area manger has contacted the people needed to handle this. please QC for t…" at bounding box center [297, 245] width 327 height 23
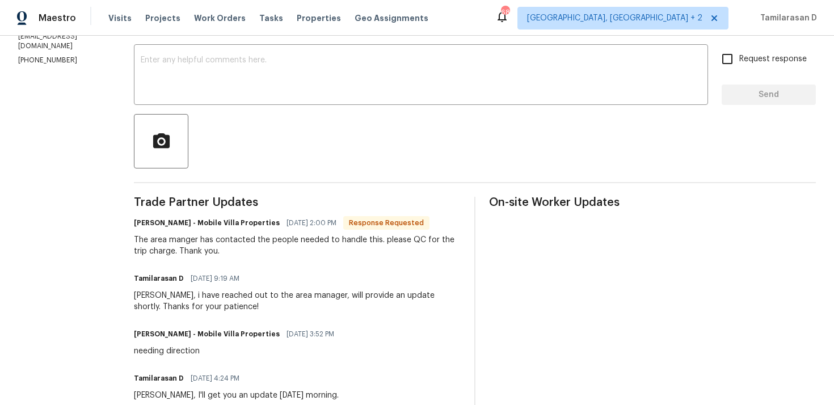
click at [244, 235] on div "The area manger has contacted the people needed to handle this. please QC for t…" at bounding box center [297, 245] width 327 height 23
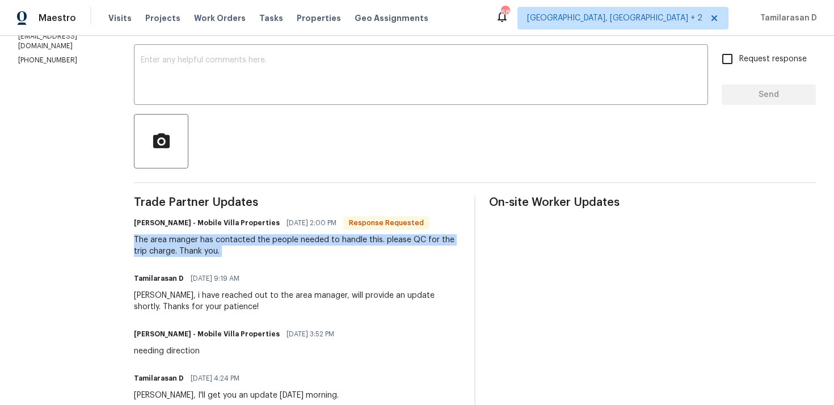
click at [244, 235] on div "The area manger has contacted the people needed to handle this. please QC for t…" at bounding box center [297, 245] width 327 height 23
click at [204, 248] on div "The area manger has contacted the people needed to handle this. please QC for t…" at bounding box center [297, 245] width 327 height 23
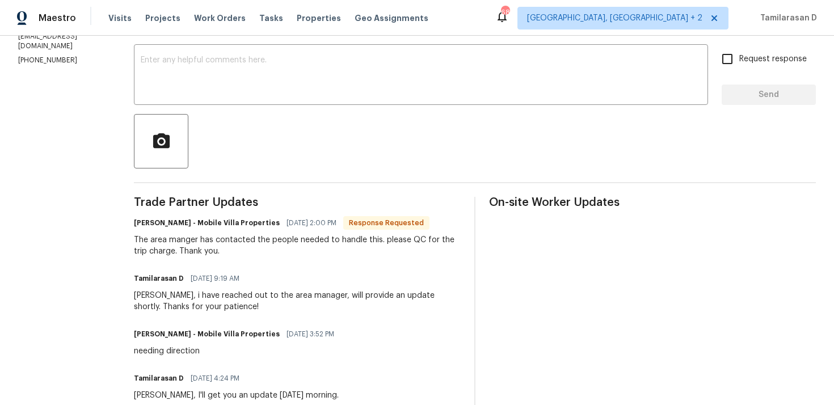
click at [204, 248] on div "The area manger has contacted the people needed to handle this. please QC for t…" at bounding box center [297, 245] width 327 height 23
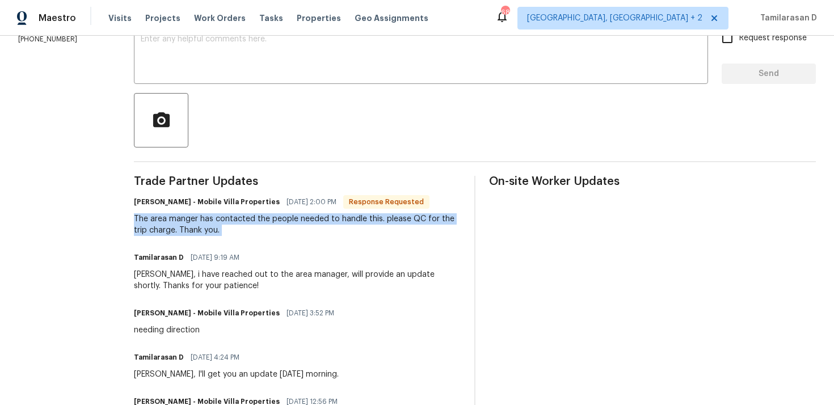
scroll to position [238, 0]
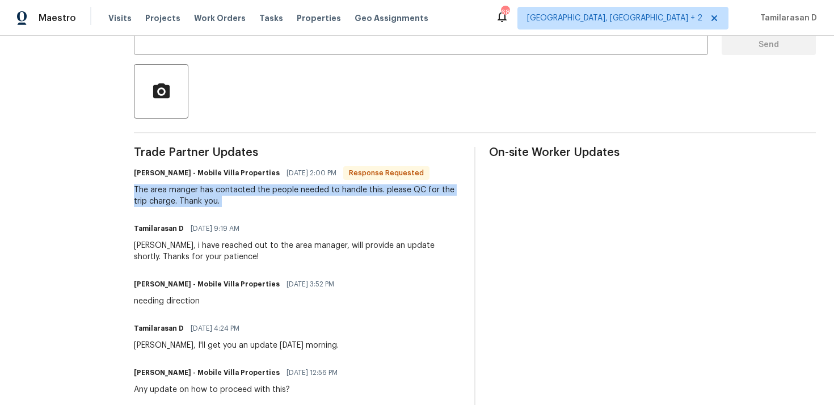
click at [186, 247] on div "James, i have reached out to the area manager, will provide an update shortly. …" at bounding box center [297, 251] width 327 height 23
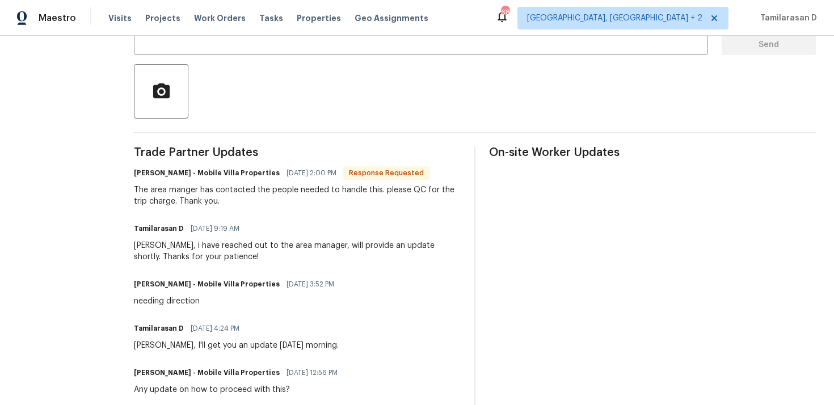
click at [186, 247] on div "James, i have reached out to the area manager, will provide an update shortly. …" at bounding box center [297, 251] width 327 height 23
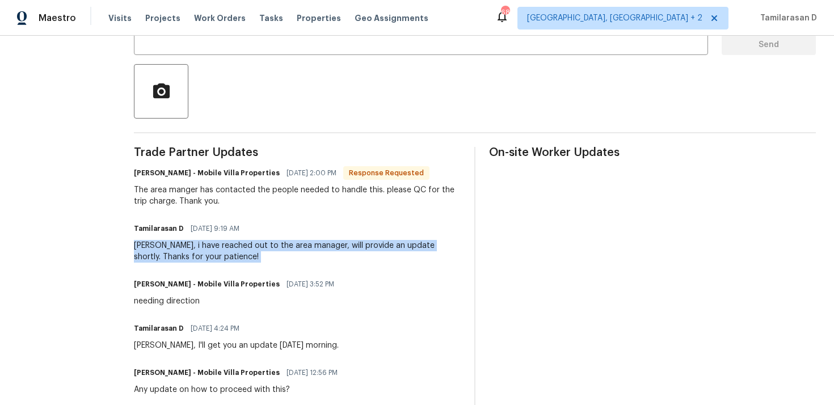
click at [170, 199] on div "The area manger has contacted the people needed to handle this. please QC for t…" at bounding box center [297, 195] width 327 height 23
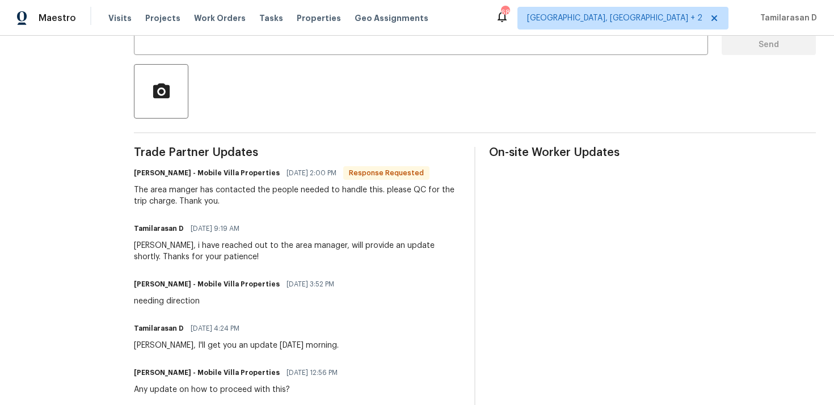
click at [170, 199] on div "The area manger has contacted the people needed to handle this. please QC for t…" at bounding box center [297, 195] width 327 height 23
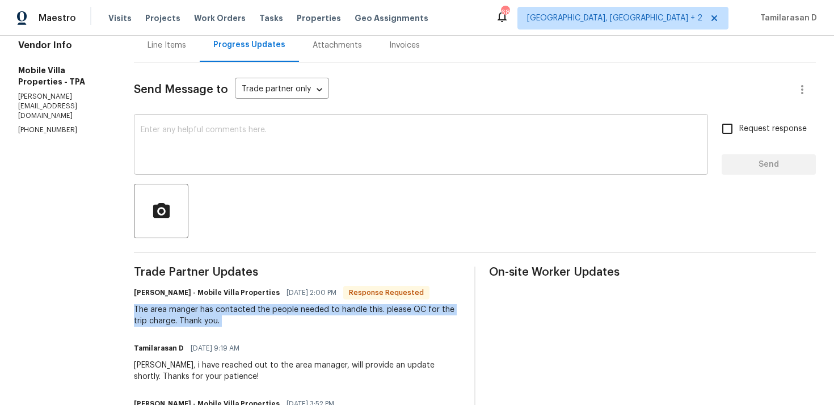
click at [163, 143] on textarea at bounding box center [421, 146] width 560 height 40
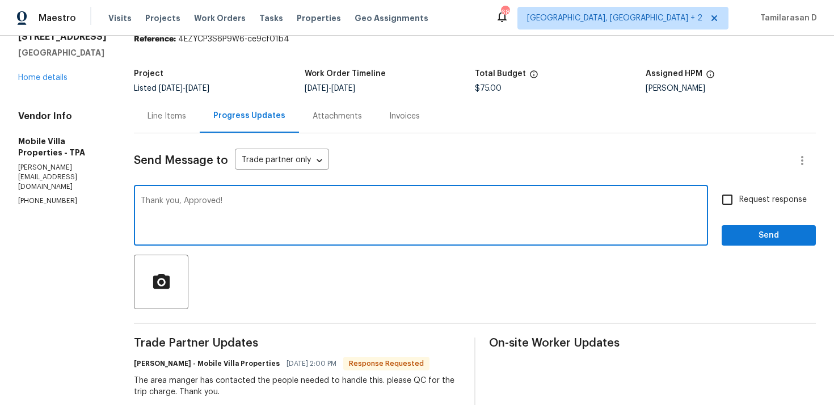
scroll to position [0, 0]
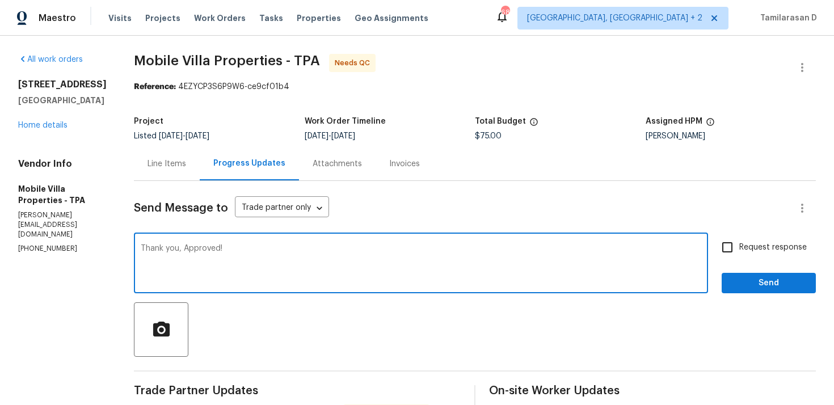
type textarea "Thank you, Approved!"
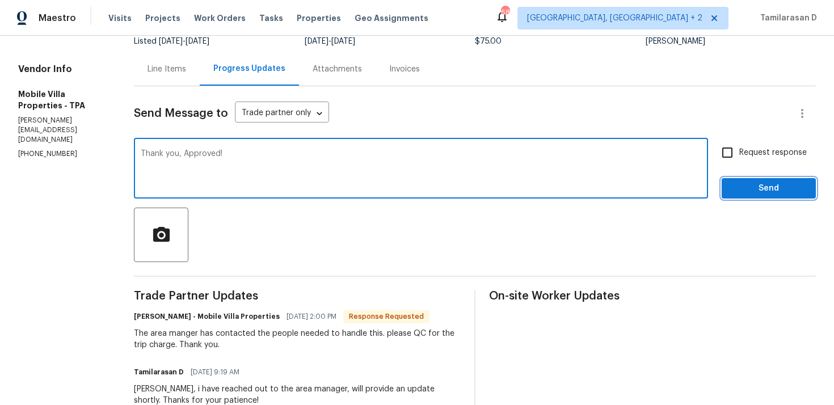
click at [804, 191] on span "Send" at bounding box center [769, 188] width 76 height 14
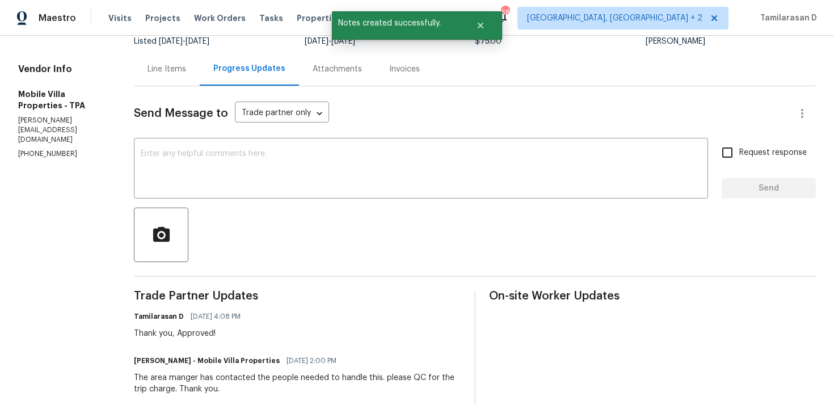
click at [175, 391] on div "The area manger has contacted the people needed to handle this. please QC for t…" at bounding box center [297, 383] width 327 height 23
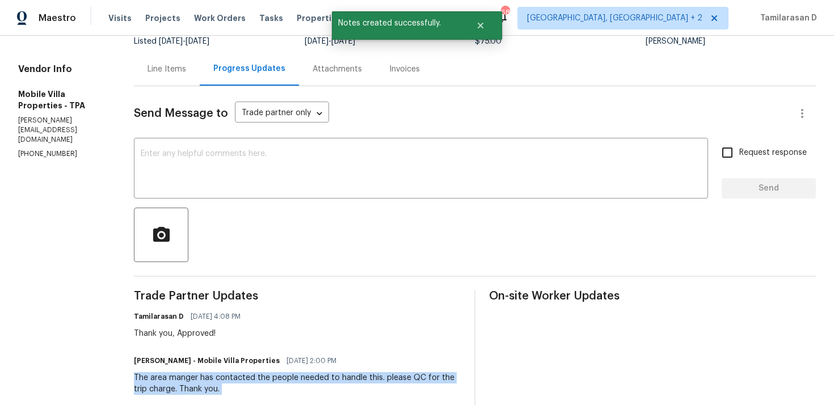
copy div "The area manger has contacted the people needed to handle this. please QC for t…"
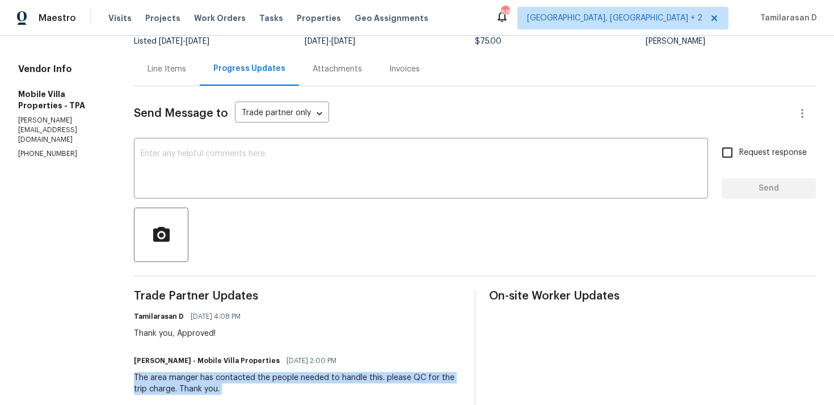
scroll to position [0, 0]
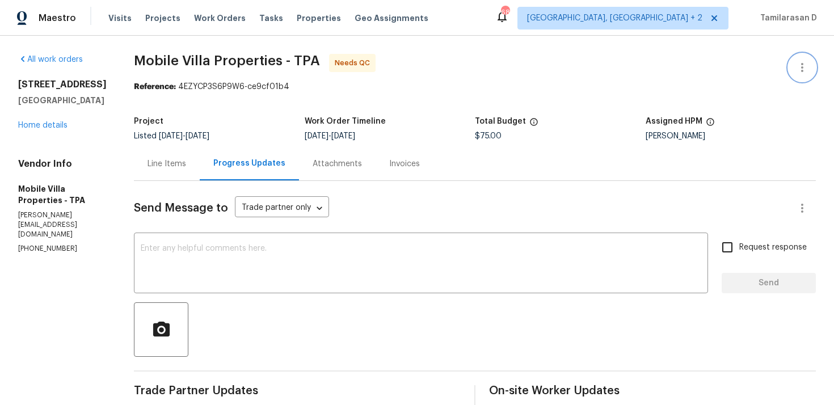
click at [799, 75] on button "button" at bounding box center [801, 67] width 27 height 27
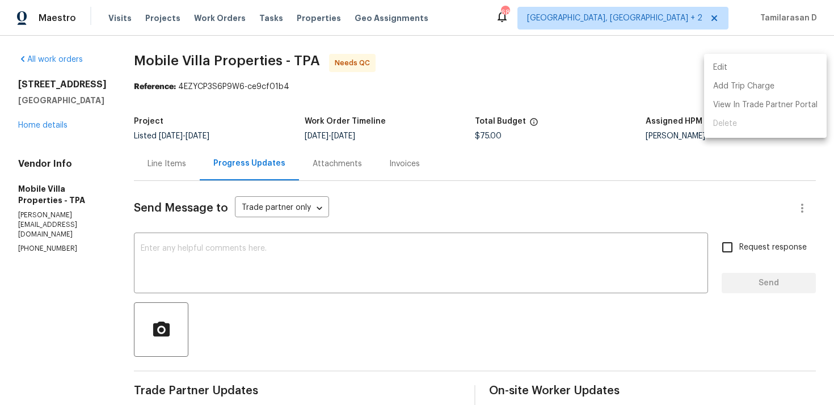
click at [737, 65] on li "Edit" at bounding box center [765, 67] width 123 height 19
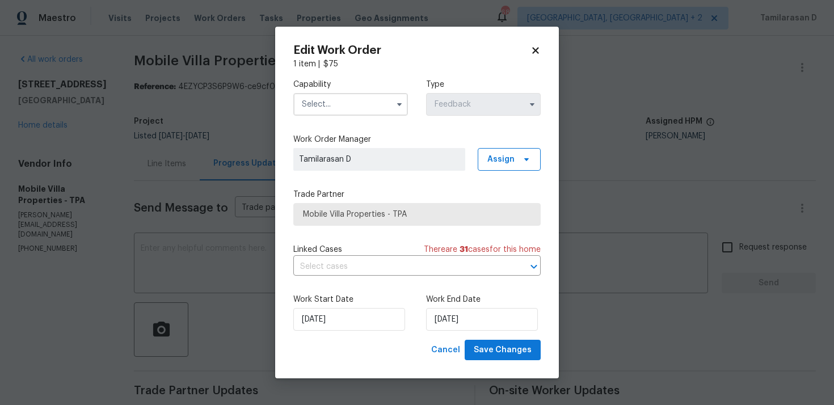
click at [373, 106] on input "text" at bounding box center [350, 104] width 115 height 23
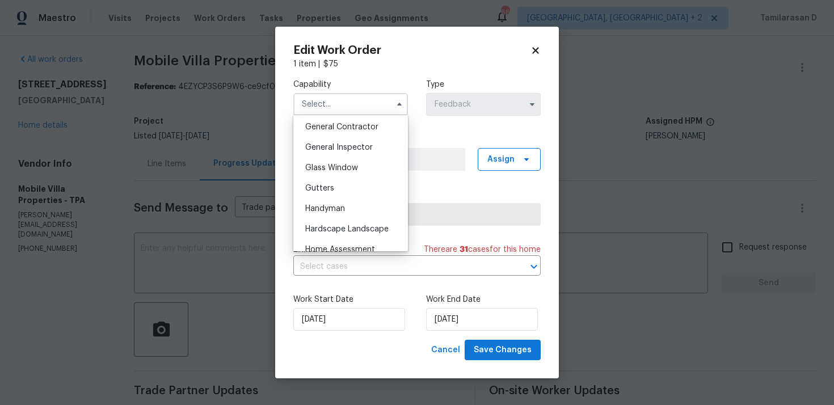
scroll to position [509, 0]
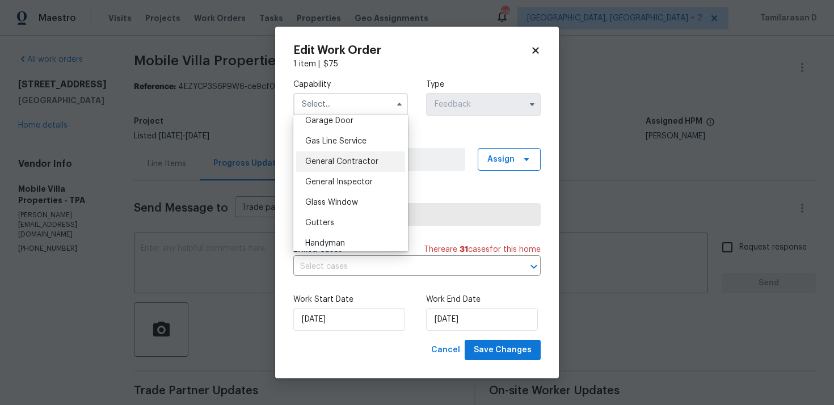
click at [336, 167] on div "General Contractor" at bounding box center [350, 161] width 109 height 20
type input "General Contractor"
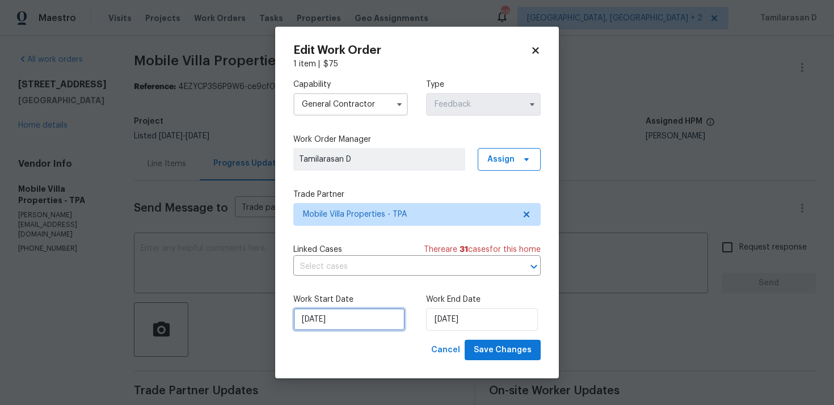
click at [348, 315] on input "21/09/2025" at bounding box center [349, 319] width 112 height 23
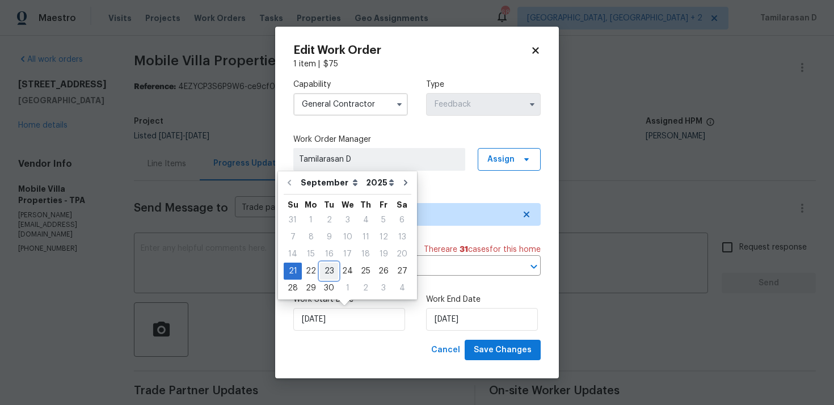
click at [331, 269] on div "23" at bounding box center [329, 271] width 18 height 16
type input "23/09/2025"
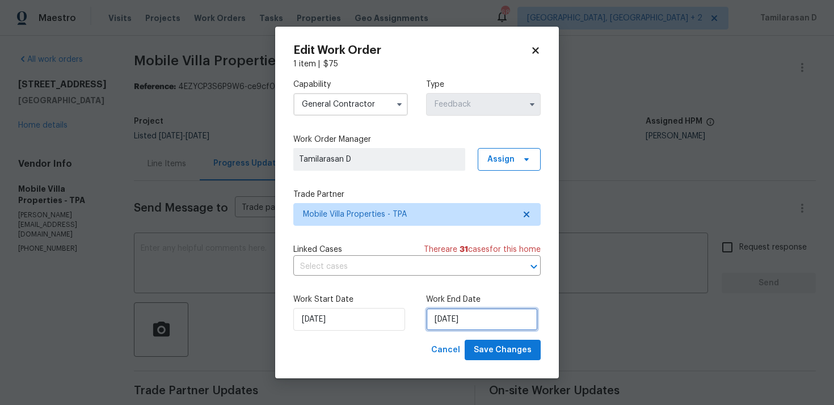
click at [443, 312] on input "24/09/2025" at bounding box center [482, 319] width 112 height 23
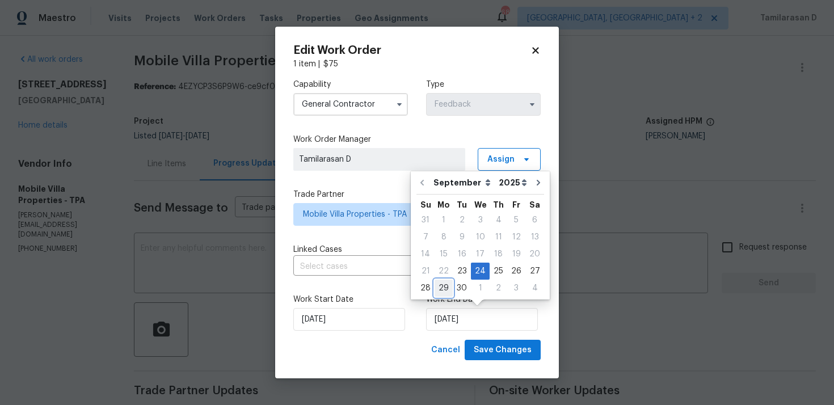
click at [444, 295] on div "29" at bounding box center [443, 288] width 18 height 16
type input "[DATE]"
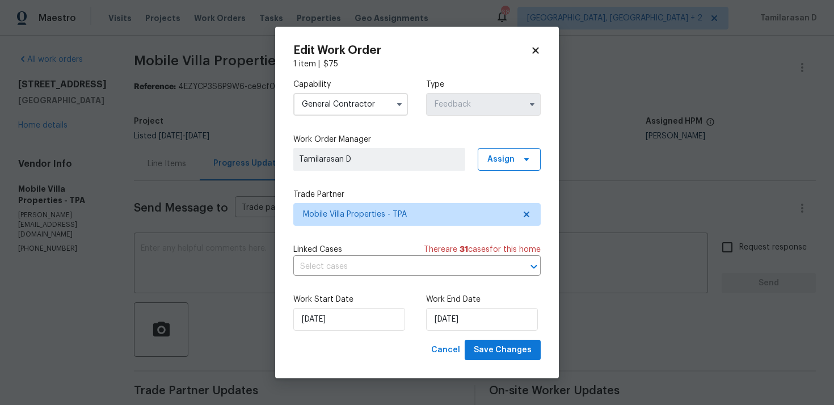
click at [516, 360] on div "Edit Work Order 1 item | $ 75 Capability General Contractor Type Feedback Work …" at bounding box center [417, 203] width 284 height 352
click at [512, 348] on span "Save Changes" at bounding box center [503, 350] width 58 height 14
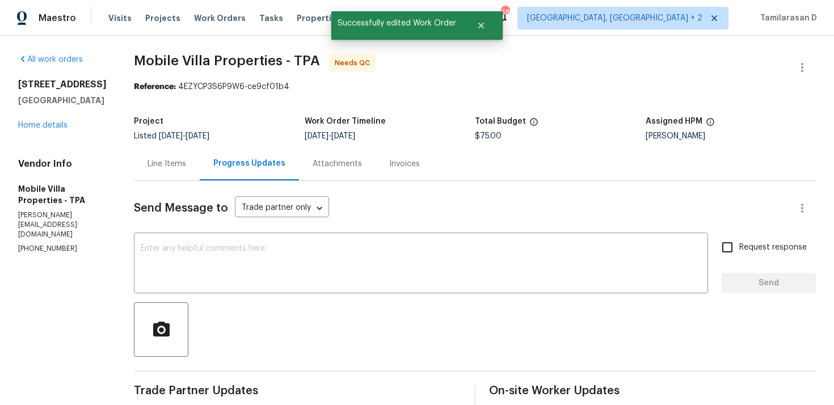
click at [166, 170] on div "Line Items" at bounding box center [167, 163] width 66 height 33
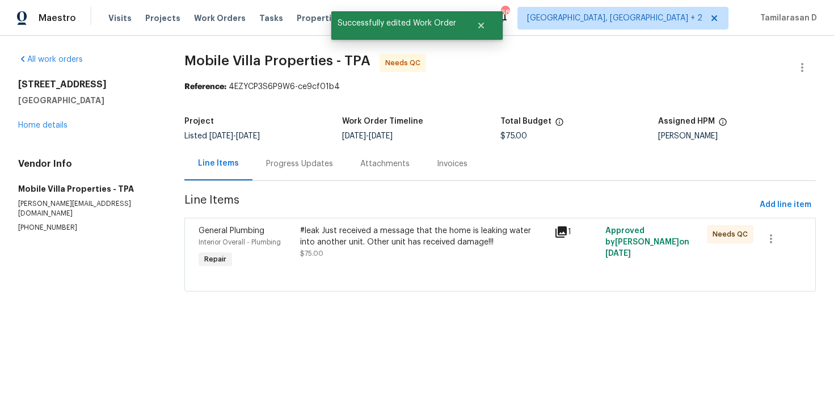
click at [425, 252] on div "#leak Just received a message that the home is leaking water into another unit.…" at bounding box center [423, 242] width 247 height 34
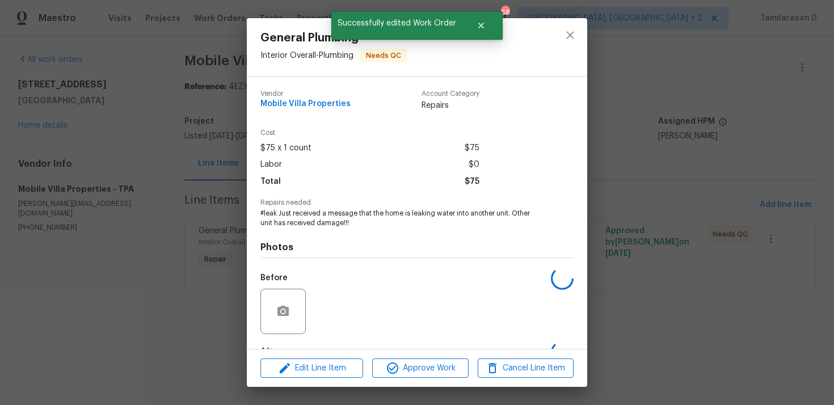
scroll to position [70, 0]
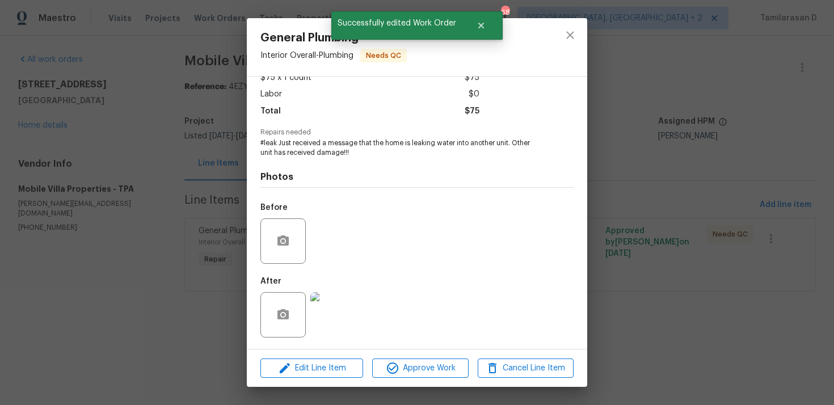
click at [337, 313] on img at bounding box center [332, 314] width 45 height 45
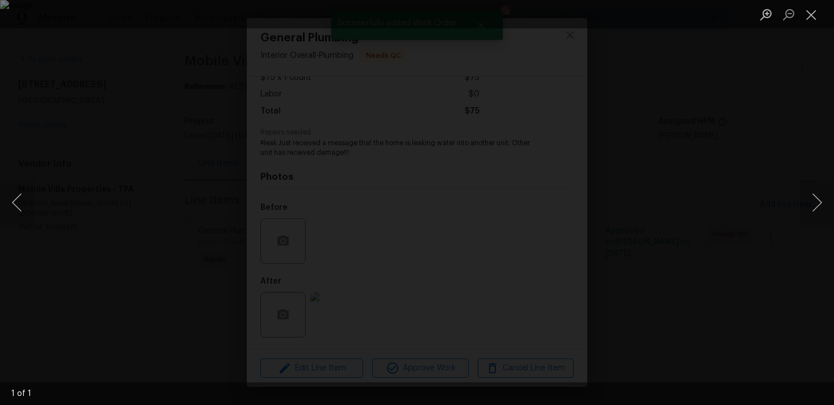
click at [566, 44] on div "Lightbox" at bounding box center [417, 202] width 834 height 405
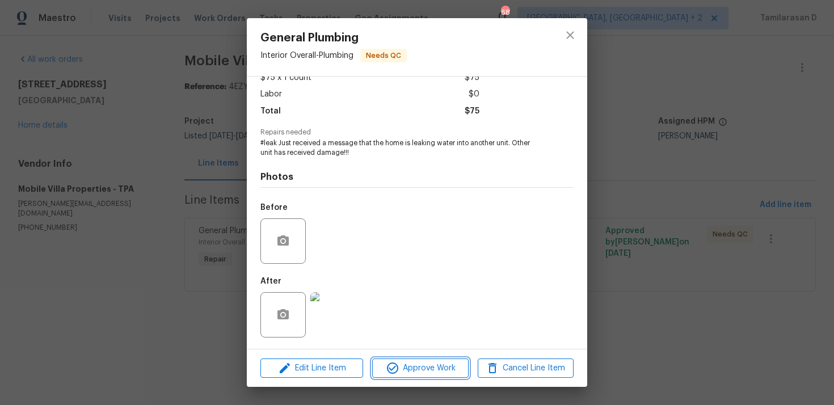
click at [409, 365] on span "Approve Work" at bounding box center [419, 368] width 89 height 14
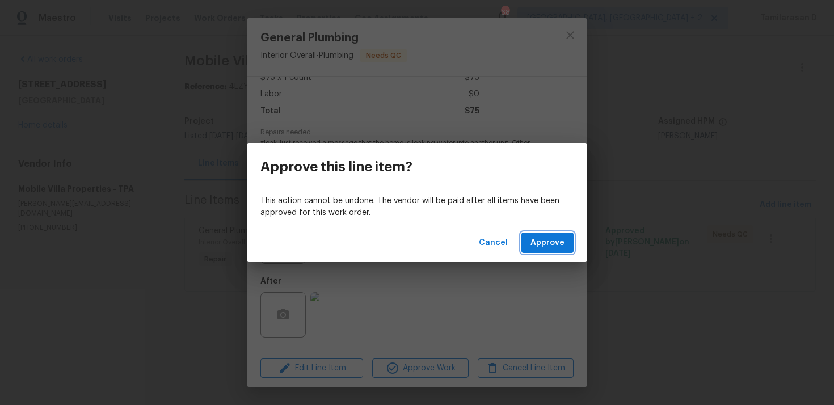
click at [550, 243] on span "Approve" at bounding box center [547, 243] width 34 height 14
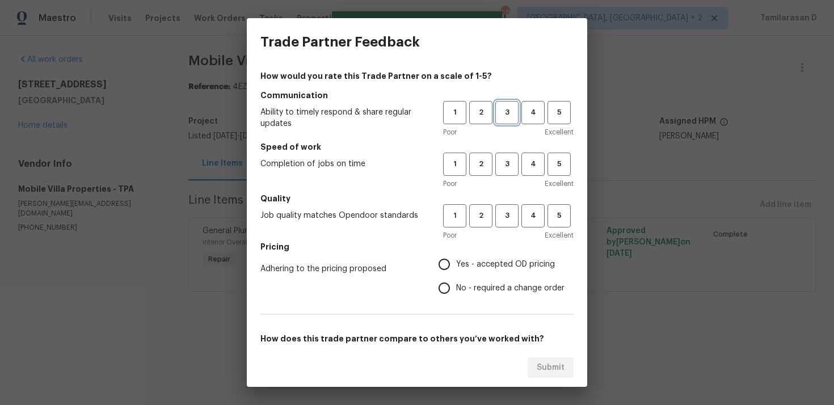
click at [510, 112] on span "3" at bounding box center [506, 112] width 21 height 13
click at [507, 153] on button "3" at bounding box center [506, 164] width 23 height 23
click at [503, 211] on span "3" at bounding box center [506, 215] width 21 height 13
click at [446, 275] on input "Yes - accepted OD pricing" at bounding box center [444, 264] width 24 height 24
radio input "true"
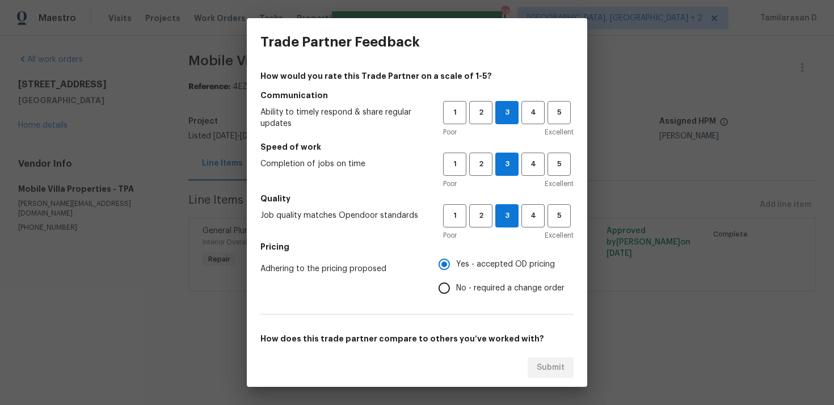
scroll to position [171, 0]
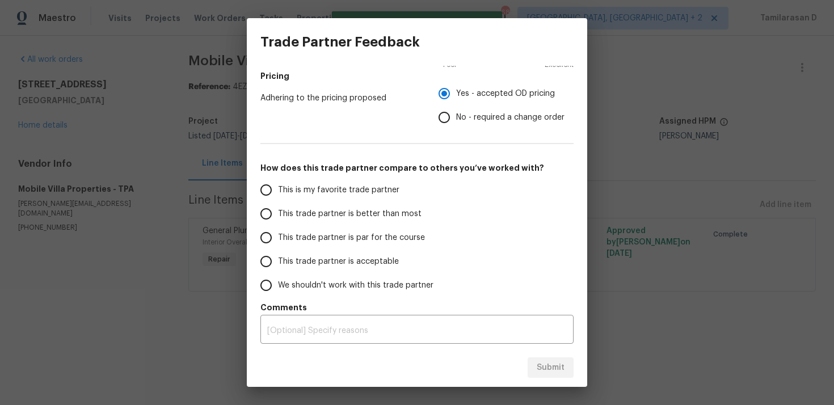
click at [273, 247] on input "This trade partner is par for the course" at bounding box center [266, 238] width 24 height 24
click at [552, 363] on span "Submit" at bounding box center [551, 368] width 28 height 14
radio input "true"
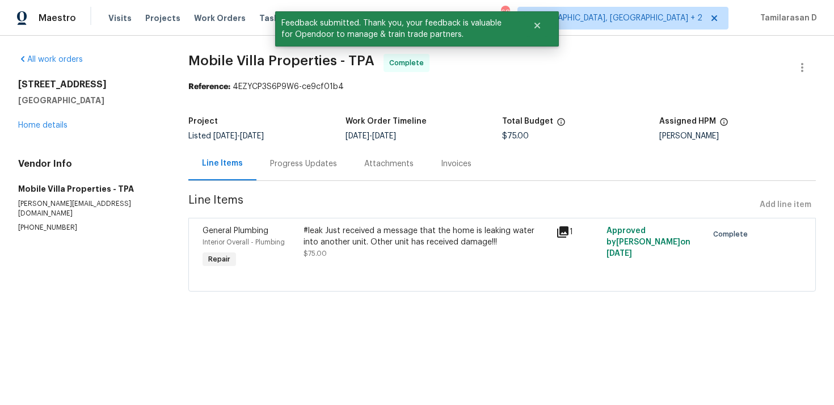
click at [288, 158] on div "Progress Updates" at bounding box center [303, 163] width 67 height 11
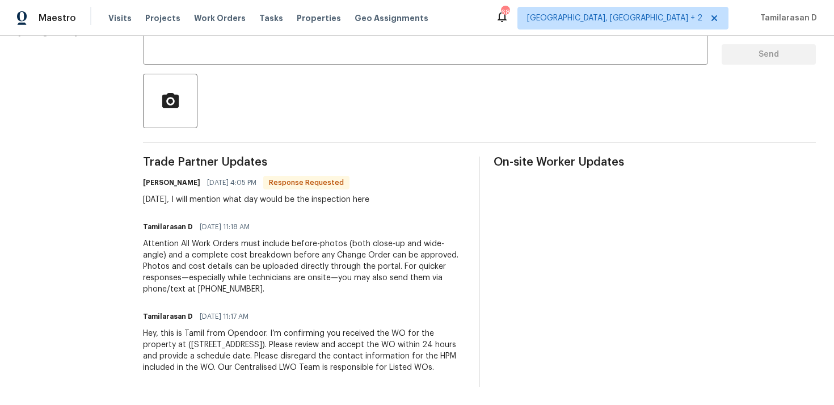
scroll to position [229, 0]
click at [218, 208] on div "Trade Partner Updates [PERSON_NAME] [DATE] 4:05 PM Response Requested [DATE], I…" at bounding box center [304, 272] width 322 height 230
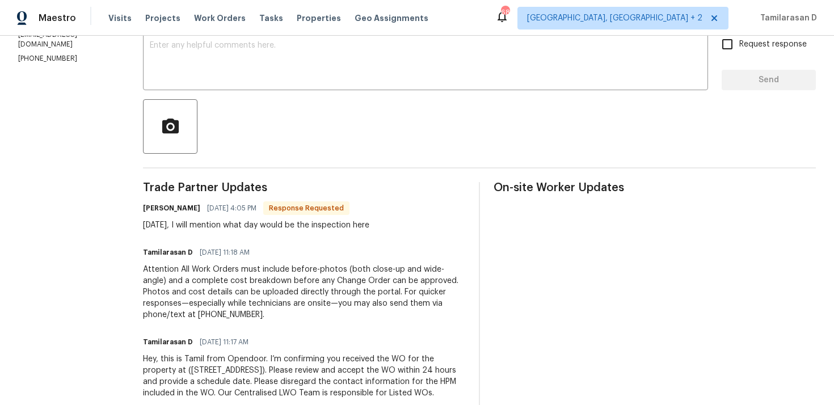
scroll to position [175, 0]
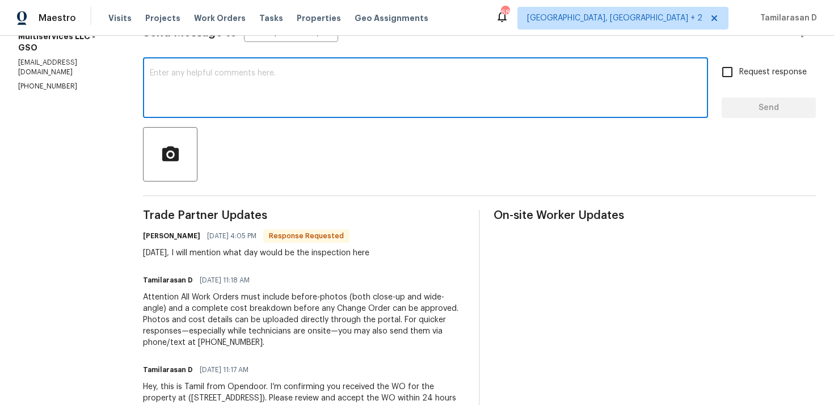
click at [185, 90] on textarea at bounding box center [425, 89] width 551 height 40
type textarea "Thank you!"
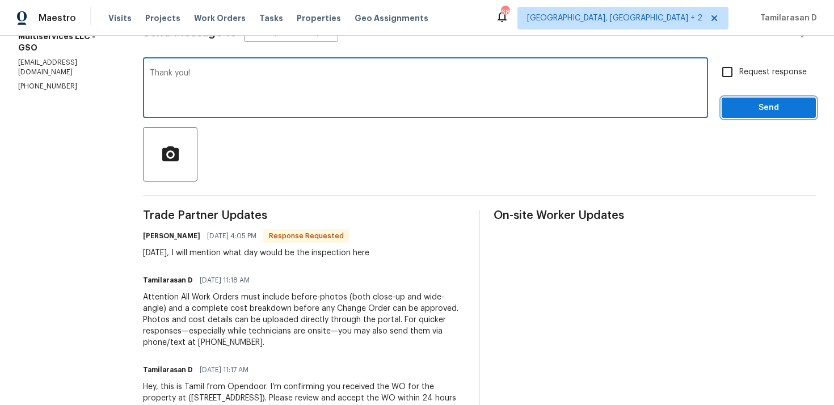
click at [742, 102] on span "Send" at bounding box center [769, 108] width 76 height 14
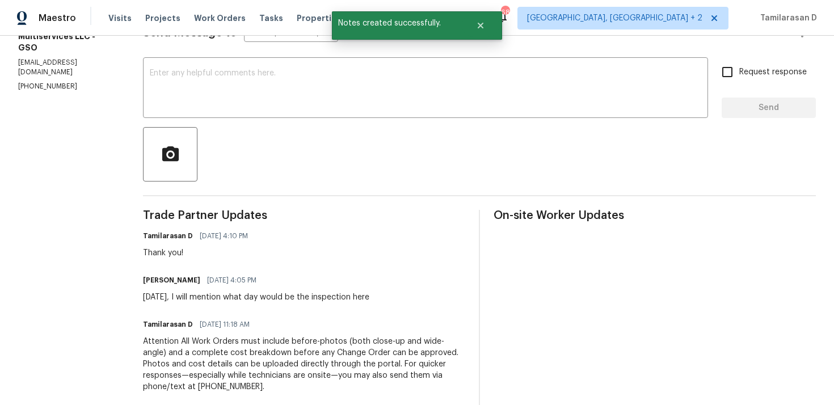
click at [219, 310] on div "Trade Partner Updates Tamilarasan D [DATE] 4:10 PM Thank you! [PERSON_NAME] [DA…" at bounding box center [304, 347] width 322 height 275
click at [219, 310] on div "Trade Partner Updates Tamilarasan D 09/29/2025 4:10 PM Thank you! Ricardo Artur…" at bounding box center [304, 347] width 322 height 275
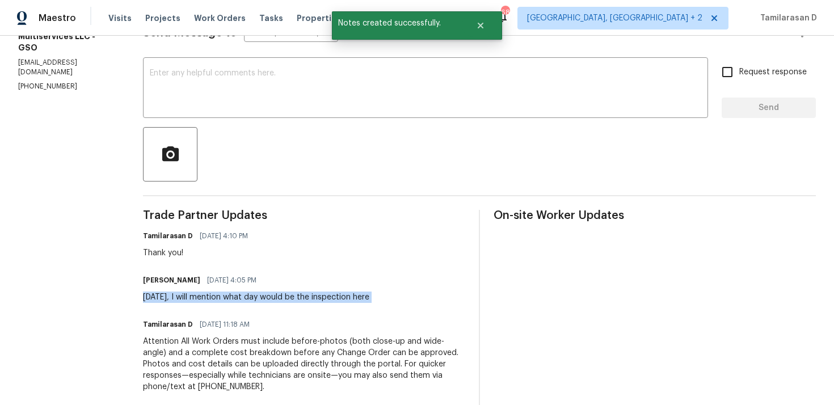
copy div "Tomorrow, I will mention what day would be the inspection here"
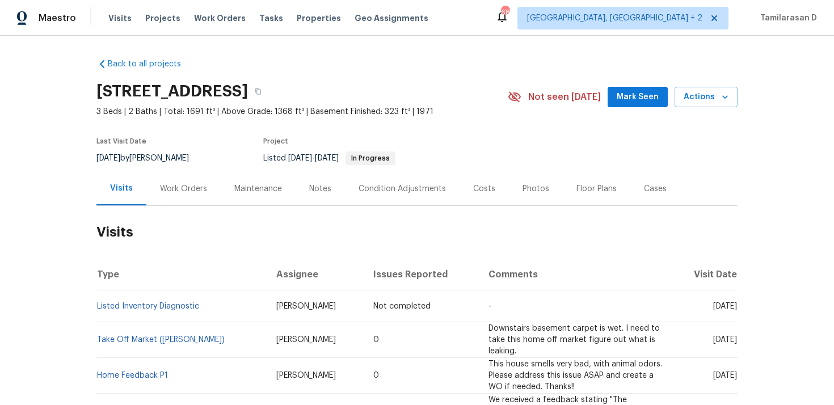
click at [186, 195] on div "Work Orders" at bounding box center [183, 188] width 74 height 33
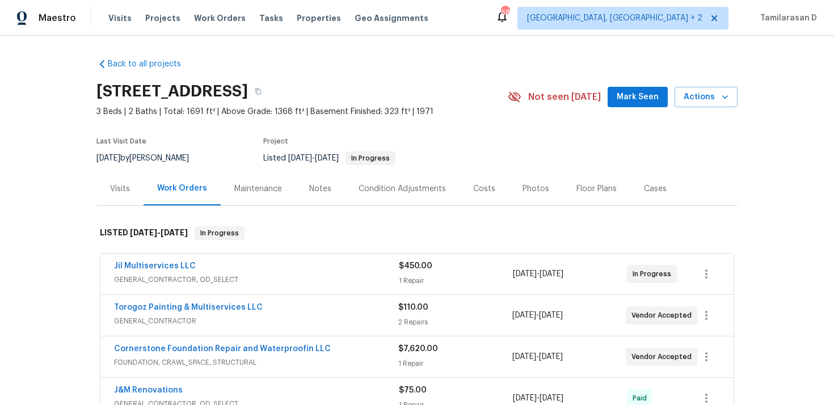
scroll to position [55, 0]
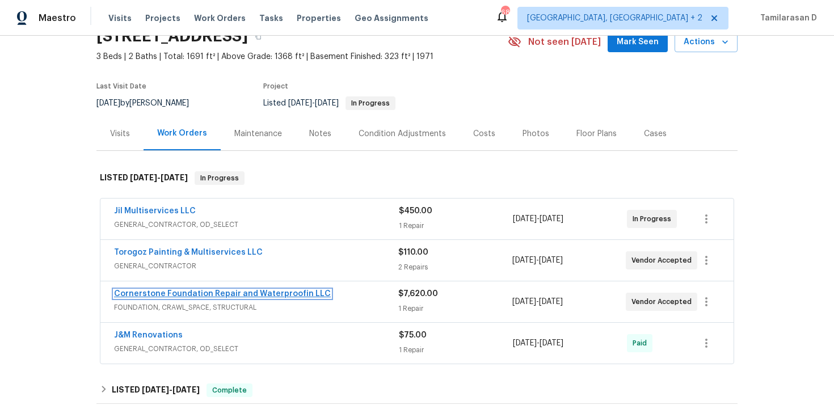
click at [186, 292] on link "Cornerstone Foundation Repair and Waterproofin LLC" at bounding box center [222, 294] width 217 height 8
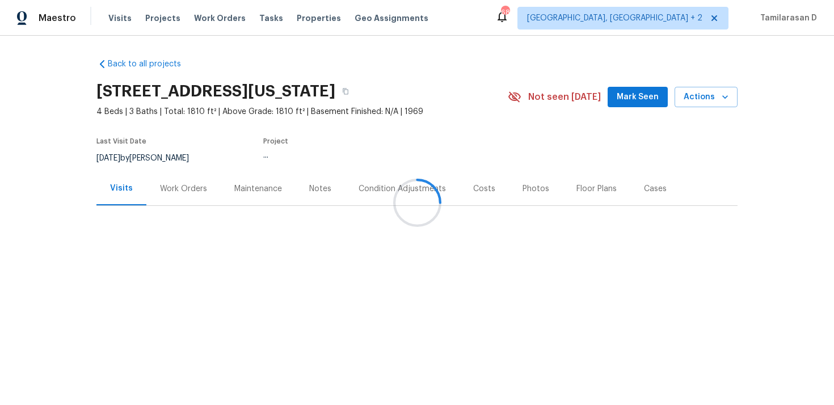
click at [164, 188] on div "Work Orders" at bounding box center [183, 188] width 47 height 11
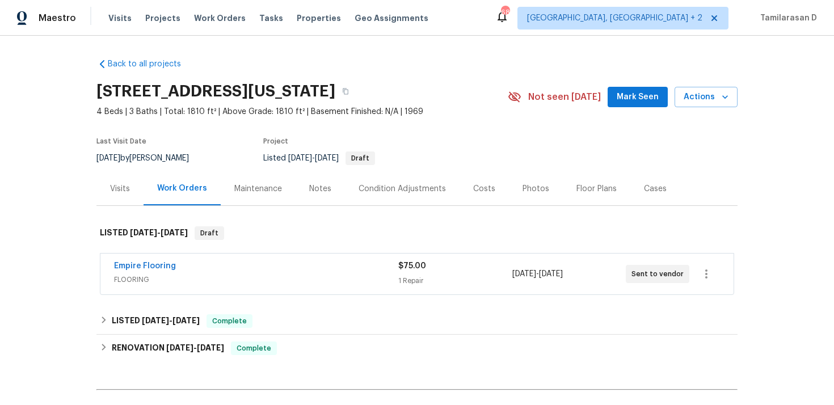
scroll to position [28, 0]
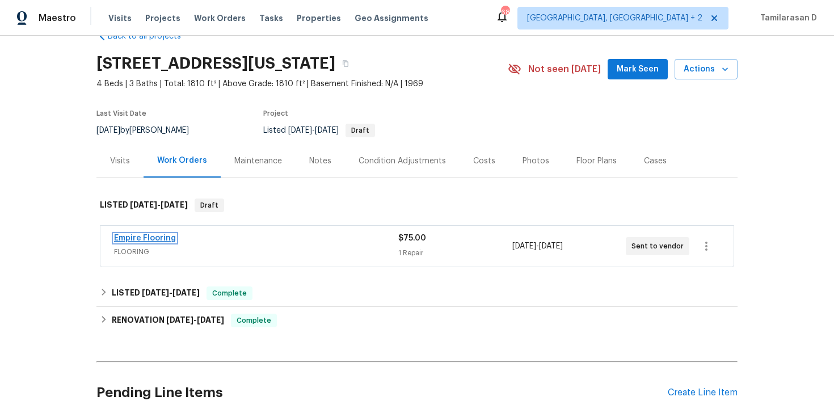
click at [150, 239] on link "Empire Flooring" at bounding box center [145, 238] width 62 height 8
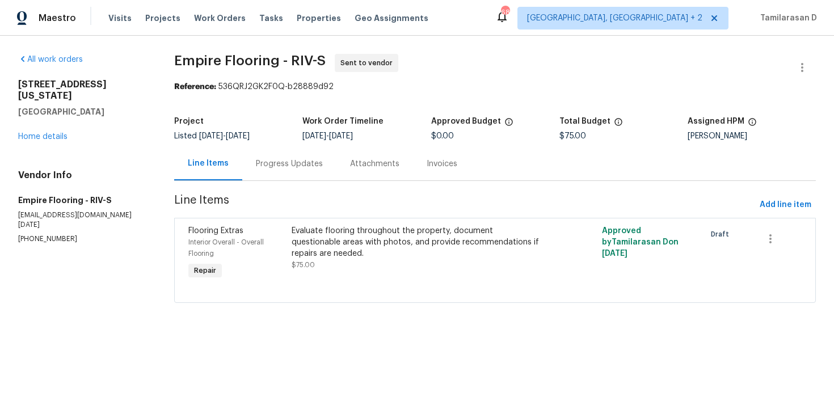
click at [282, 165] on div "Progress Updates" at bounding box center [289, 163] width 67 height 11
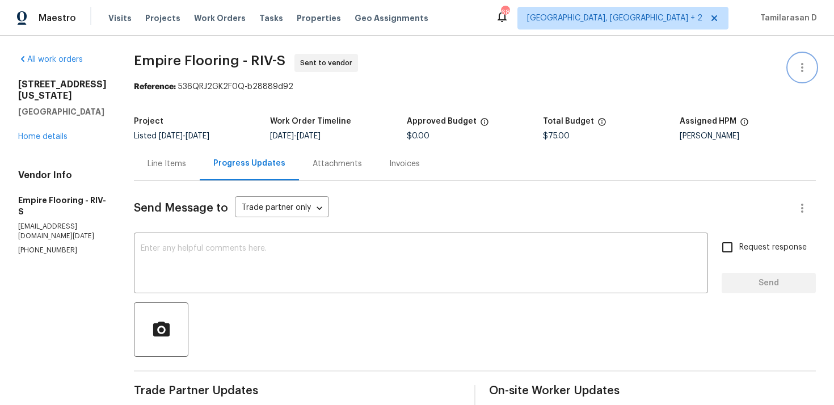
click at [796, 65] on icon "button" at bounding box center [802, 68] width 14 height 14
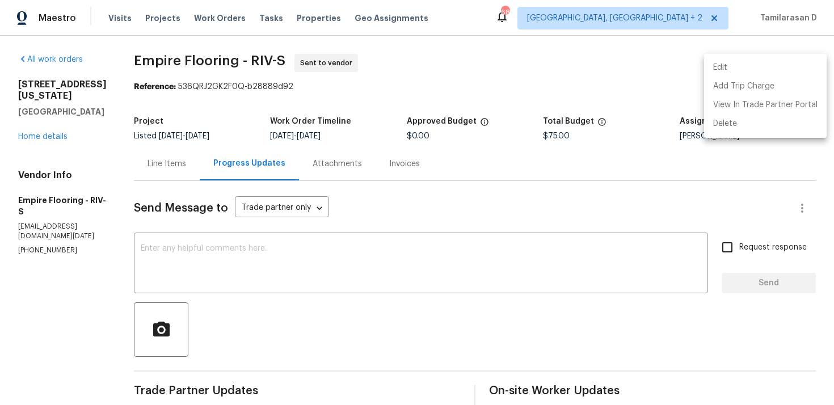
click at [708, 61] on li "Edit" at bounding box center [765, 67] width 123 height 19
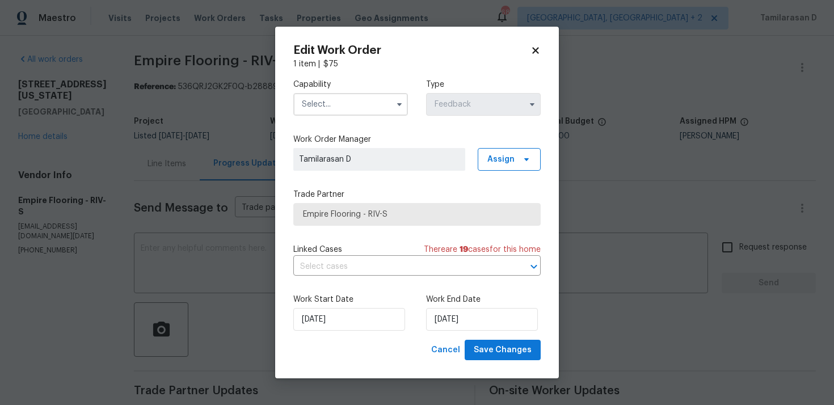
click at [358, 110] on input "text" at bounding box center [350, 104] width 115 height 23
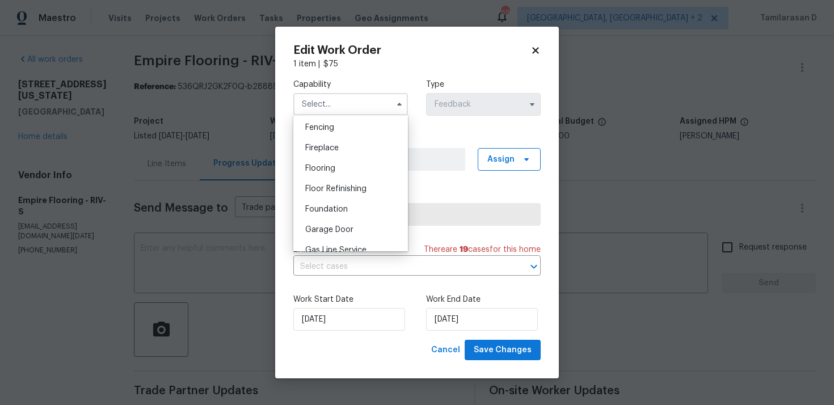
scroll to position [385, 0]
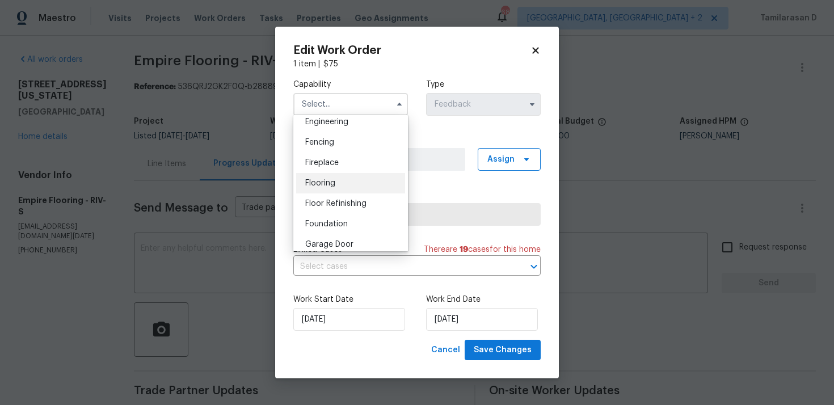
click at [321, 183] on span "Flooring" at bounding box center [320, 183] width 30 height 8
type input "Flooring"
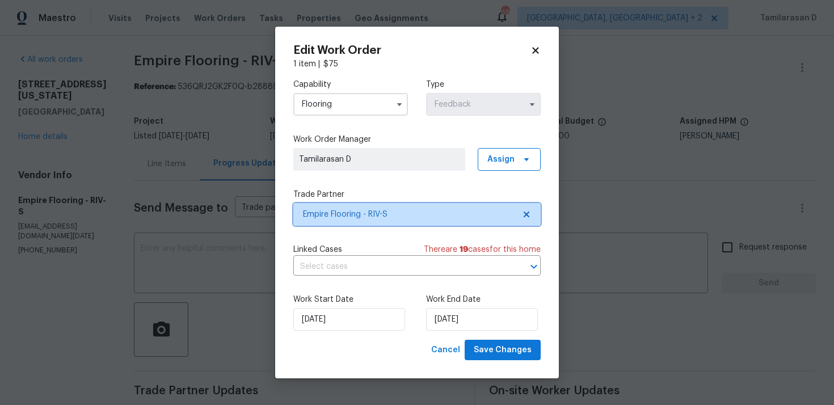
click at [353, 216] on span "Empire Flooring - RIV-S" at bounding box center [409, 214] width 212 height 11
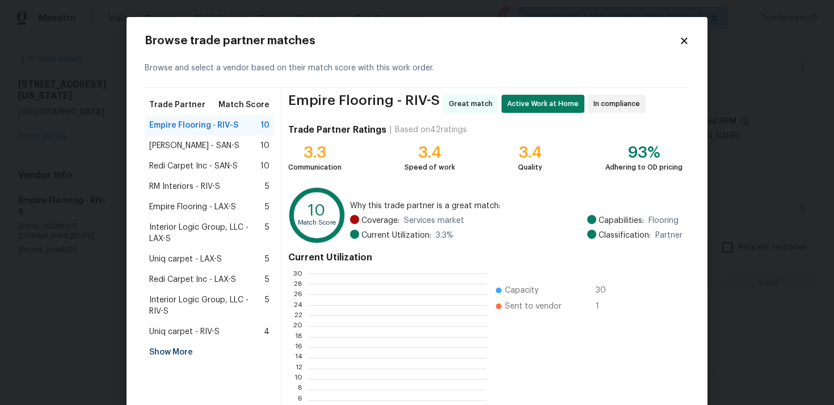
scroll to position [159, 178]
click at [179, 163] on span "Redi Carpet Inc - SAN-S" at bounding box center [193, 166] width 88 height 11
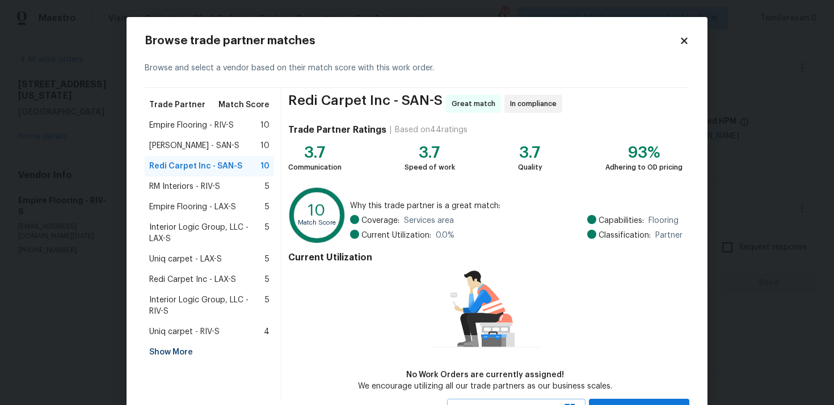
click at [171, 186] on span "RM Interiors - RIV-S" at bounding box center [184, 186] width 71 height 11
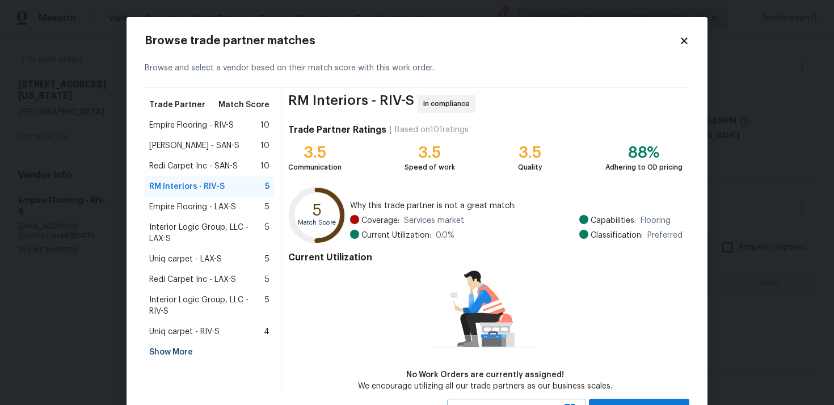
click at [191, 203] on span "Empire Flooring - LAX-S" at bounding box center [192, 206] width 87 height 11
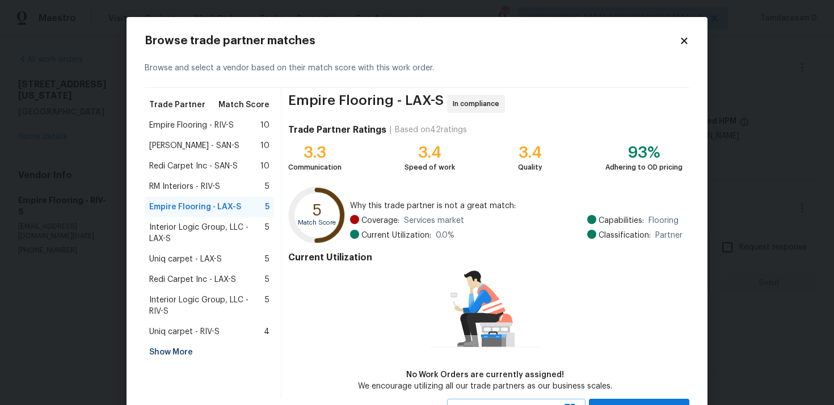
click at [177, 223] on span "Interior Logic Group, LLC - LAX-S" at bounding box center [207, 233] width 116 height 23
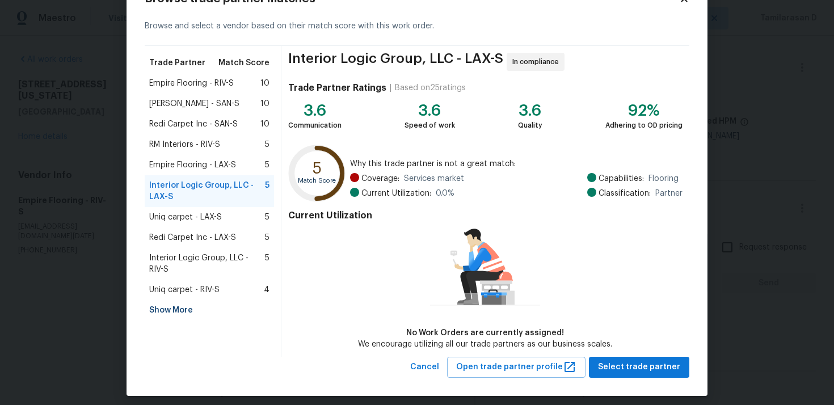
scroll to position [49, 0]
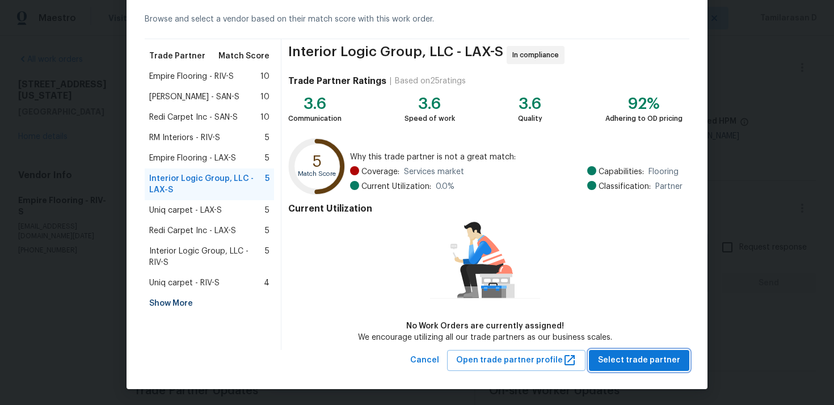
click at [645, 353] on span "Select trade partner" at bounding box center [639, 360] width 82 height 14
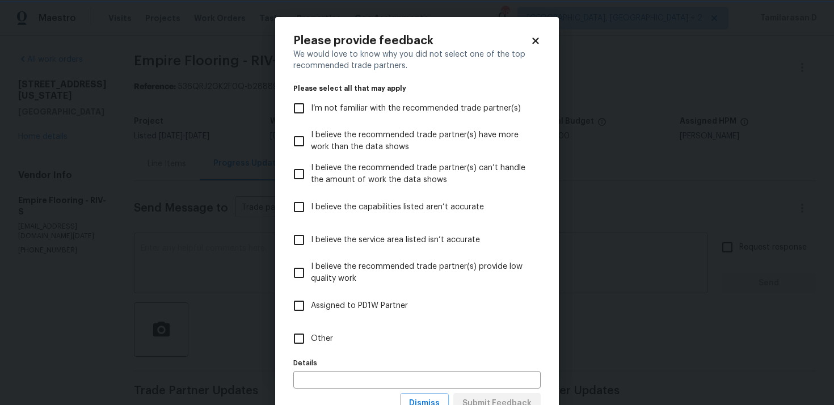
scroll to position [0, 0]
click at [335, 344] on label "Other" at bounding box center [409, 338] width 244 height 33
click at [311, 344] on input "Other" at bounding box center [299, 339] width 24 height 24
checkbox input "true"
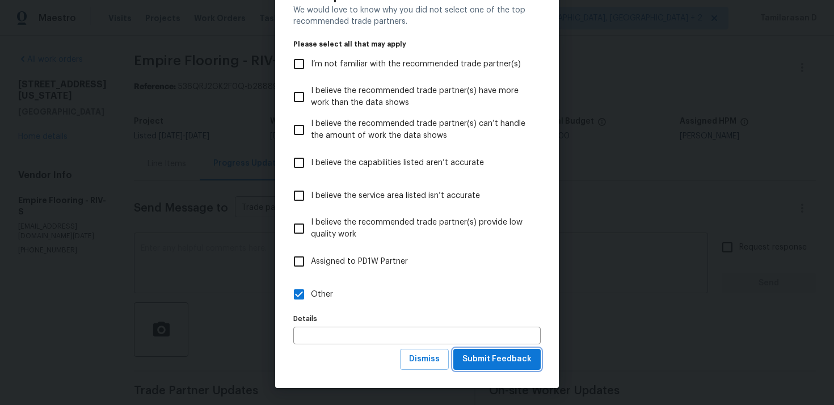
click at [492, 360] on span "Submit Feedback" at bounding box center [496, 359] width 69 height 14
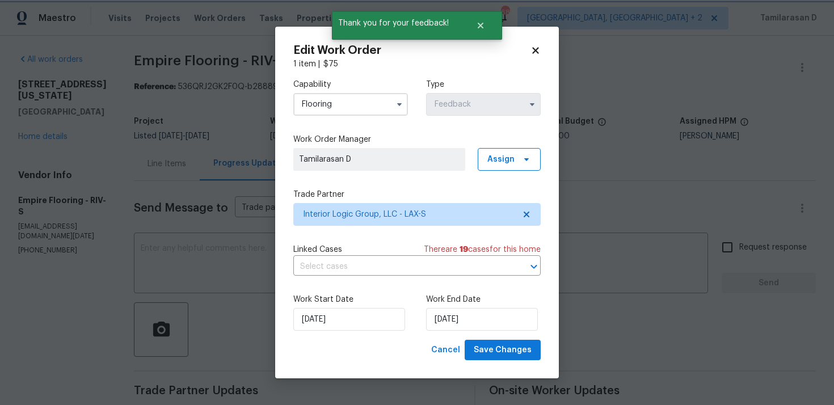
scroll to position [0, 0]
click at [362, 321] on input "26/09/2025" at bounding box center [349, 319] width 112 height 23
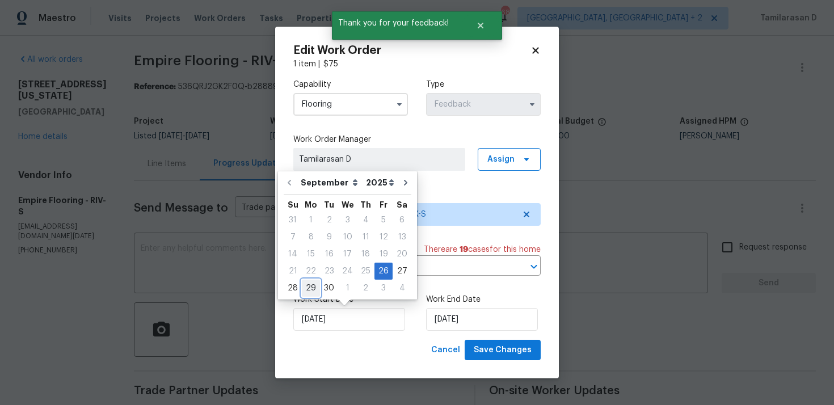
click at [314, 285] on div "29" at bounding box center [311, 288] width 18 height 16
type input "29/09/2025"
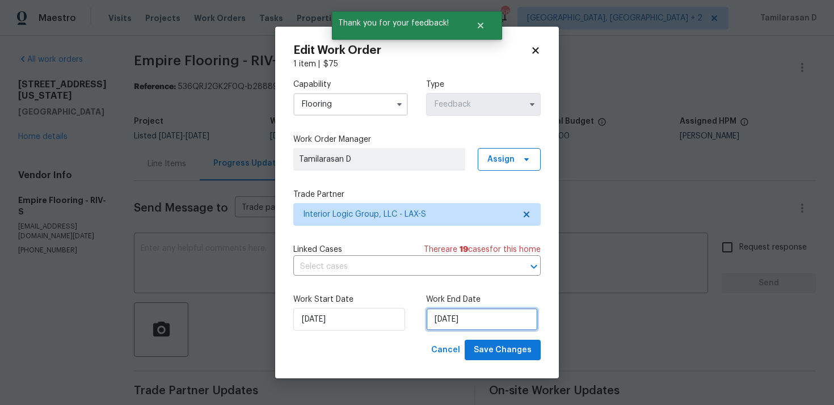
click at [471, 322] on input "29/09/2025" at bounding box center [482, 319] width 112 height 23
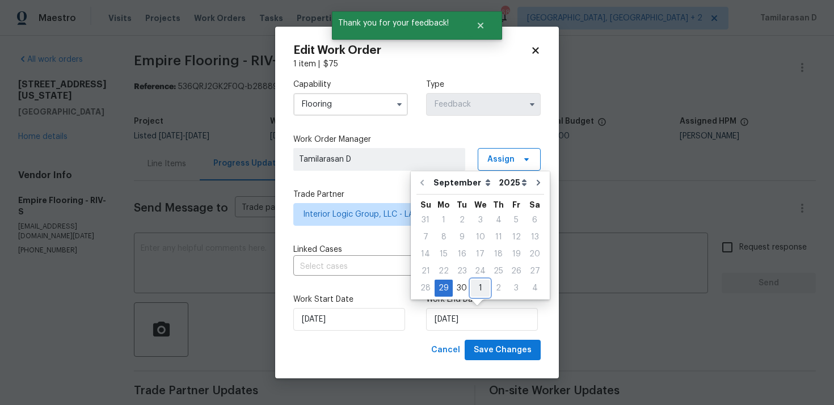
click at [476, 287] on div "1" at bounding box center [480, 288] width 19 height 16
type input "01/10/2025"
select select "9"
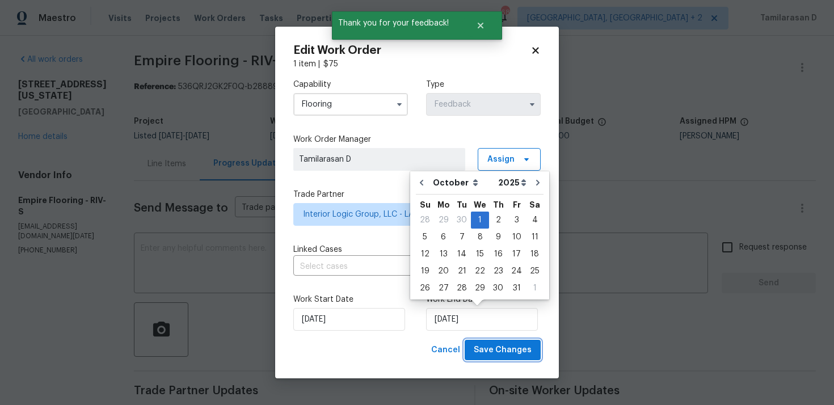
click at [511, 347] on span "Save Changes" at bounding box center [503, 350] width 58 height 14
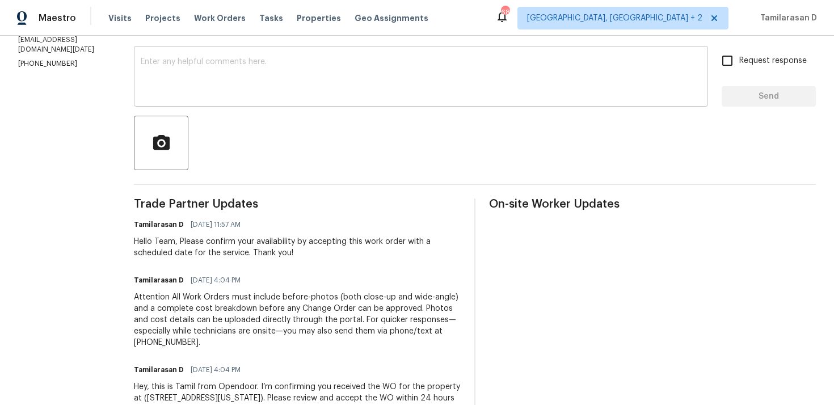
scroll to position [172, 0]
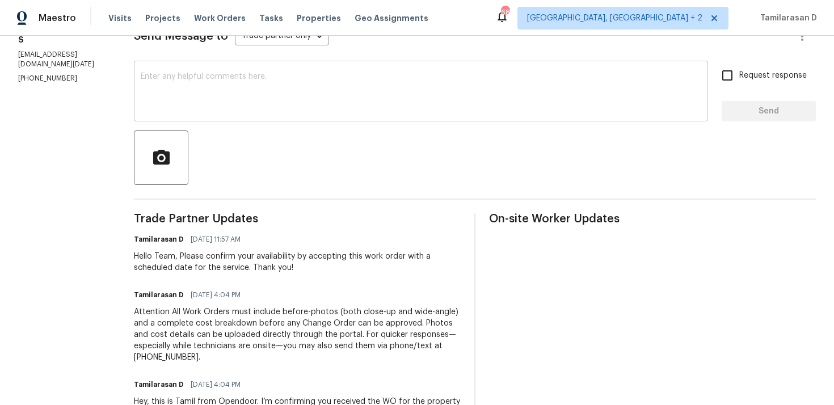
click at [206, 95] on textarea at bounding box center [421, 93] width 560 height 40
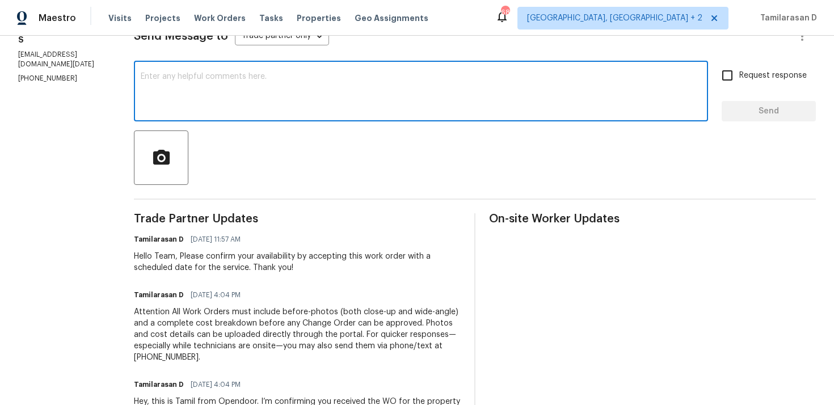
paste textarea "Hello Team, We are canceling this WO as we did not receive any response from yo…"
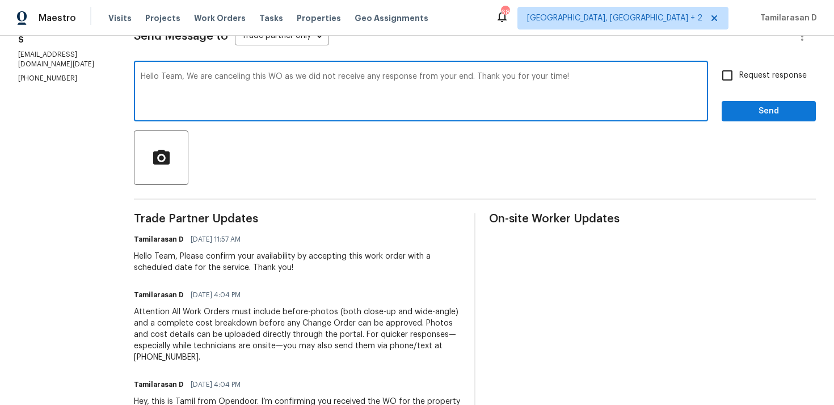
type textarea "Hello Team, We are canceling this WO as we did not receive any response from yo…"
click at [758, 115] on span "Send" at bounding box center [769, 111] width 76 height 14
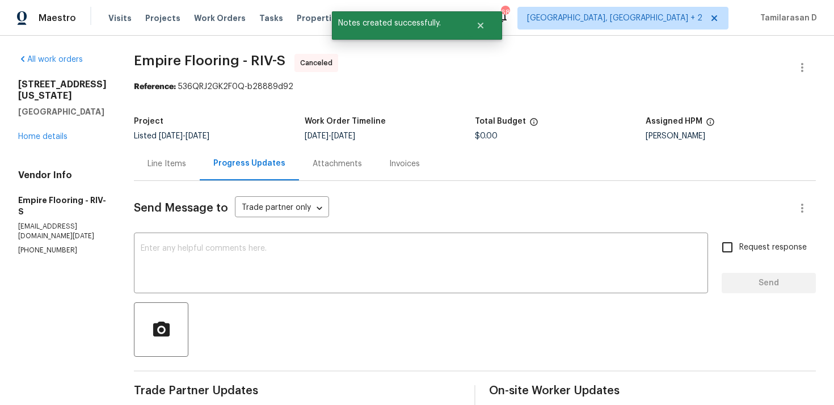
scroll to position [307, 0]
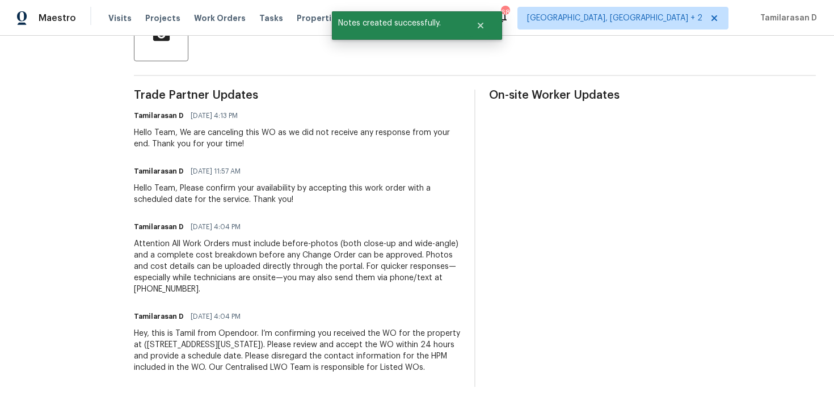
click at [212, 351] on div "Hey, this is Tamil from Opendoor. I’m confirming you received the WO for the pr…" at bounding box center [297, 350] width 327 height 45
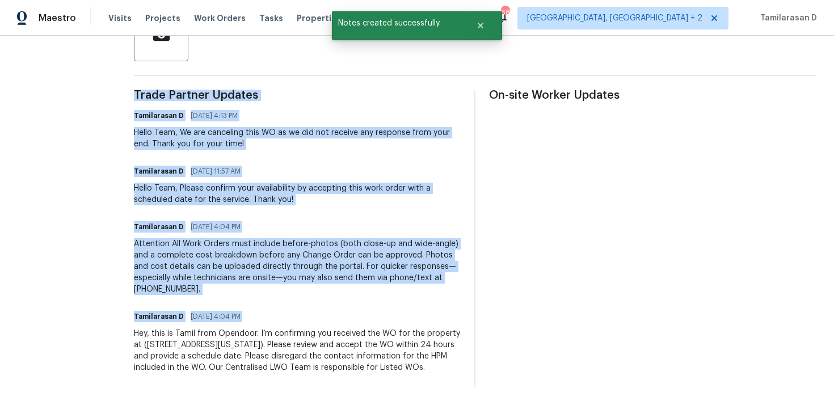
copy div "Trade Partner Updates Tamilarasan D 09/29/2025 4:13 PM Hello Team, We are cance…"
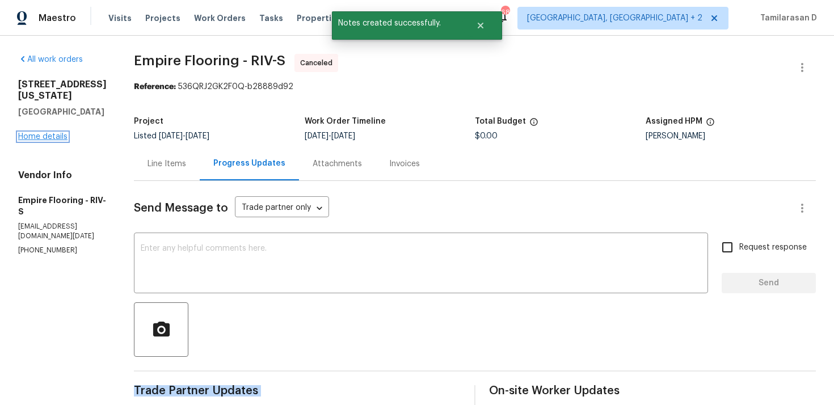
click at [47, 133] on link "Home details" at bounding box center [42, 137] width 49 height 8
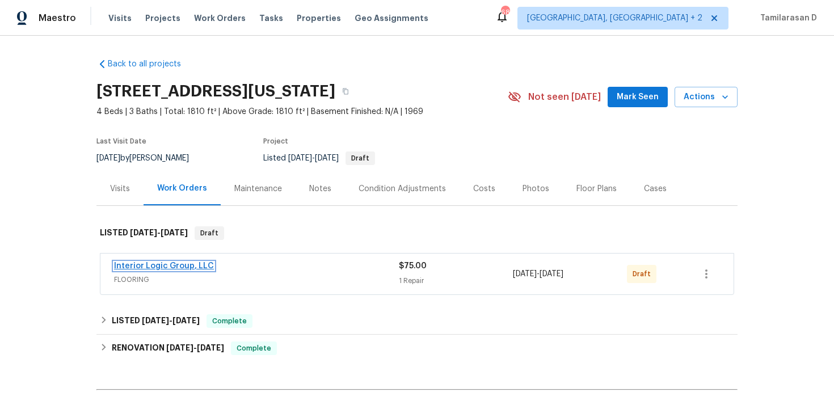
click at [149, 267] on link "Interior Logic Group, LLC" at bounding box center [164, 266] width 100 height 8
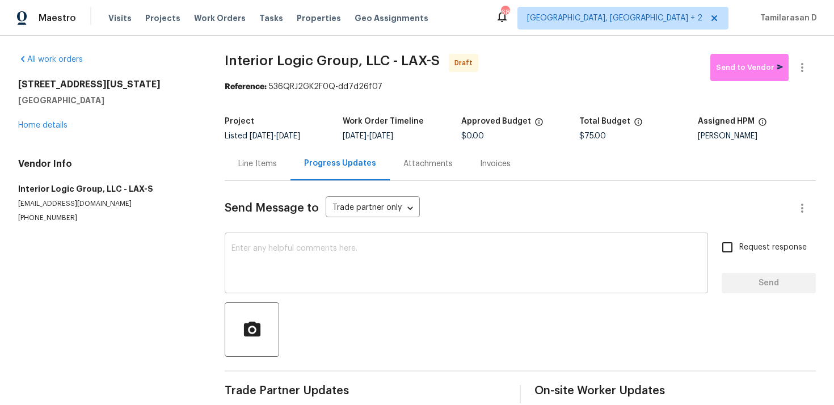
click at [267, 264] on textarea at bounding box center [466, 264] width 470 height 40
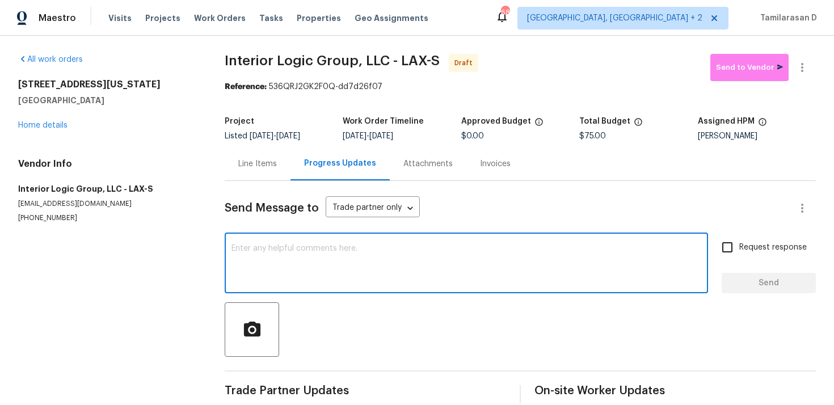
paste textarea "Hey, this is Tamil from Opendoor. I’m confirming you received the WO for the pr…"
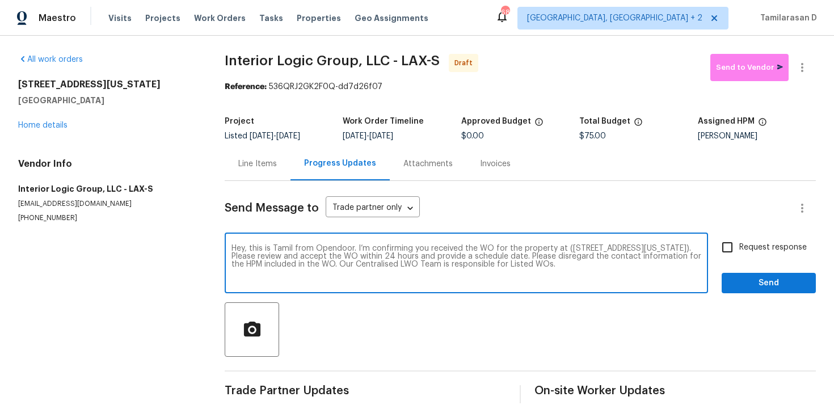
click at [729, 255] on input "Request response" at bounding box center [727, 247] width 24 height 24
checkbox input "true"
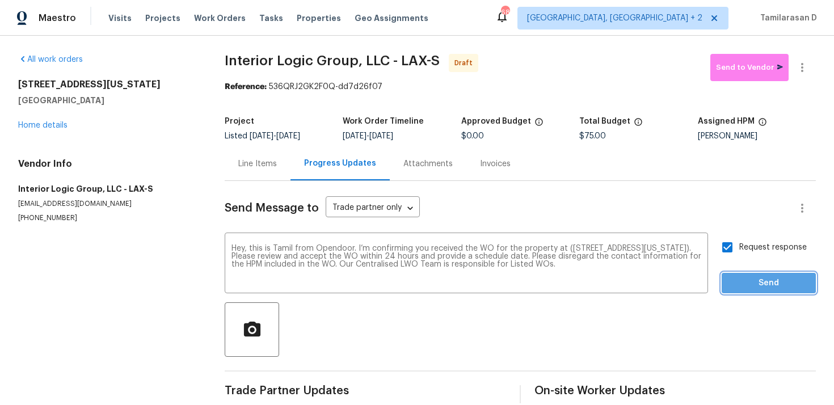
click at [755, 279] on span "Send" at bounding box center [769, 283] width 76 height 14
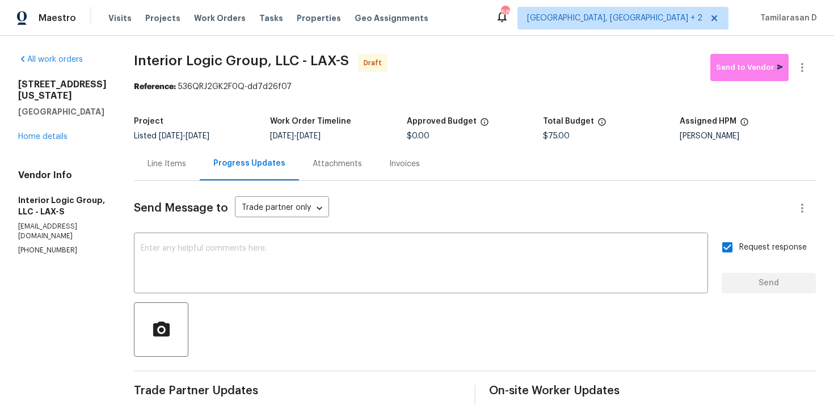
click at [286, 226] on div "Send Message to Trade partner only Trade partner only ​ x ​ Request response Se…" at bounding box center [475, 331] width 682 height 301
click at [283, 241] on div "x ​" at bounding box center [421, 264] width 574 height 58
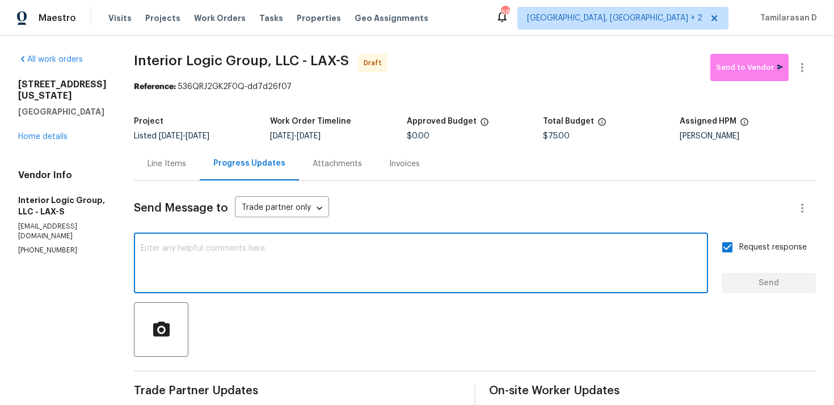
paste textarea "Attention All Work Orders must include before-photos (both close-up and wide-an…"
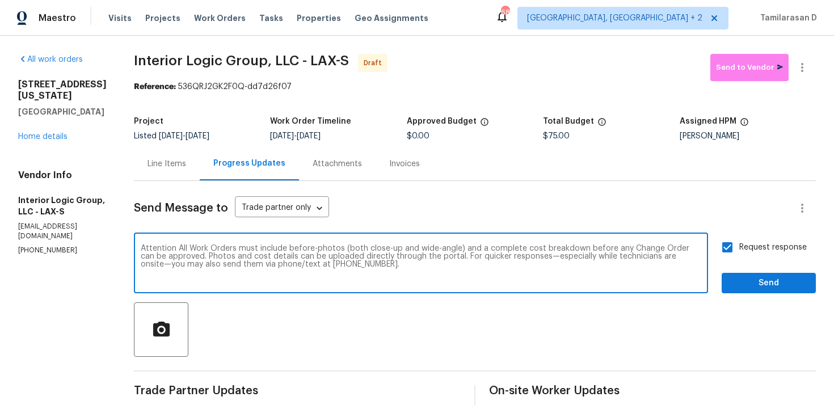
type textarea "Attention All Work Orders must include before-photos (both close-up and wide-an…"
click at [762, 282] on span "Send" at bounding box center [769, 283] width 76 height 14
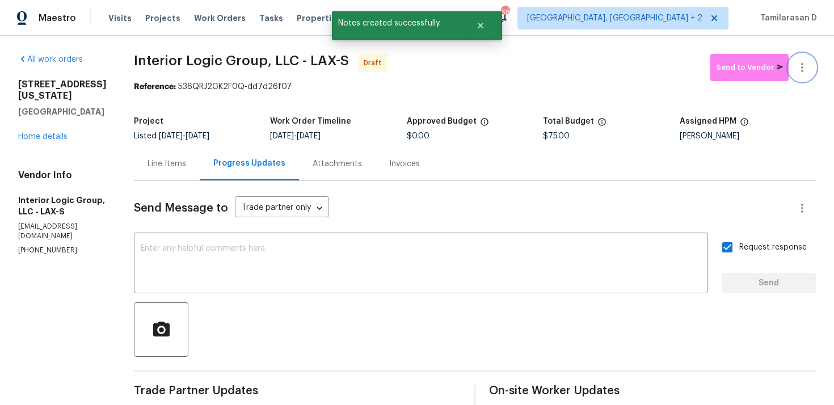
click at [801, 65] on icon "button" at bounding box center [802, 67] width 2 height 9
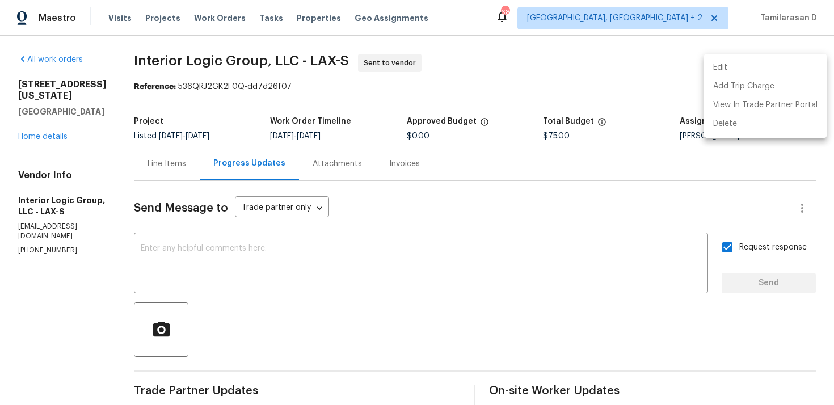
click at [260, 236] on div at bounding box center [417, 202] width 834 height 405
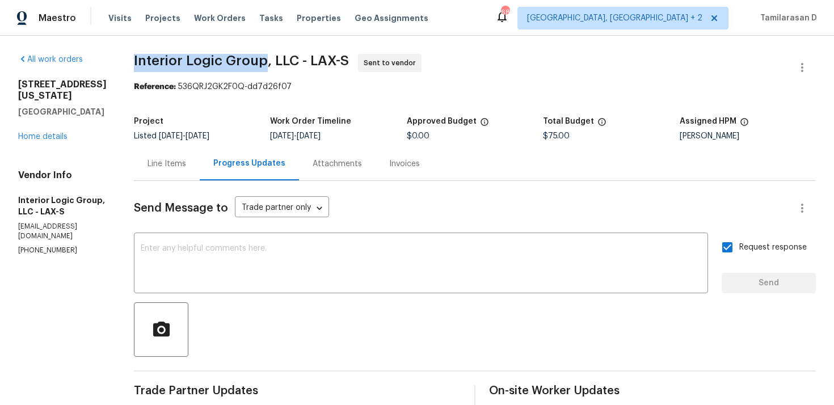
drag, startPoint x: 157, startPoint y: 60, endPoint x: 284, endPoint y: 61, distance: 127.6
click at [284, 61] on span "Interior Logic Group, LLC - LAX-S" at bounding box center [241, 61] width 215 height 14
copy span "Interior Logic Group"
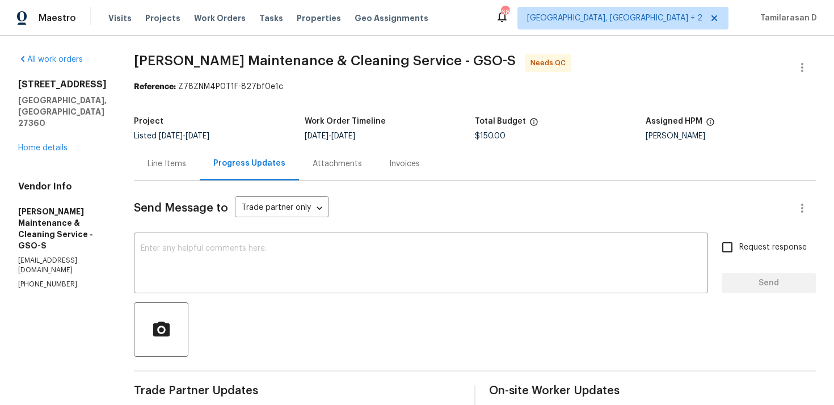
click at [47, 280] on p "[PHONE_NUMBER]" at bounding box center [62, 285] width 88 height 10
copy p "[PHONE_NUMBER]"
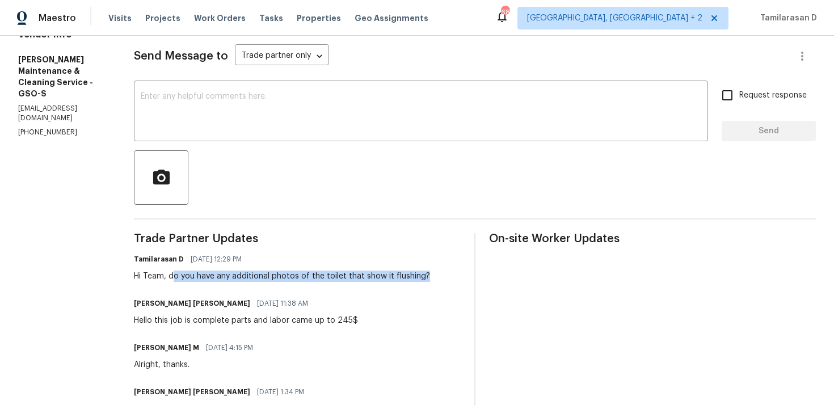
drag, startPoint x: 184, startPoint y: 277, endPoint x: 441, endPoint y: 278, distance: 256.9
click at [441, 277] on div "Tamilarasan D [DATE] 12:29 PM Hi Team, do you have any additional photos of the…" at bounding box center [297, 266] width 327 height 31
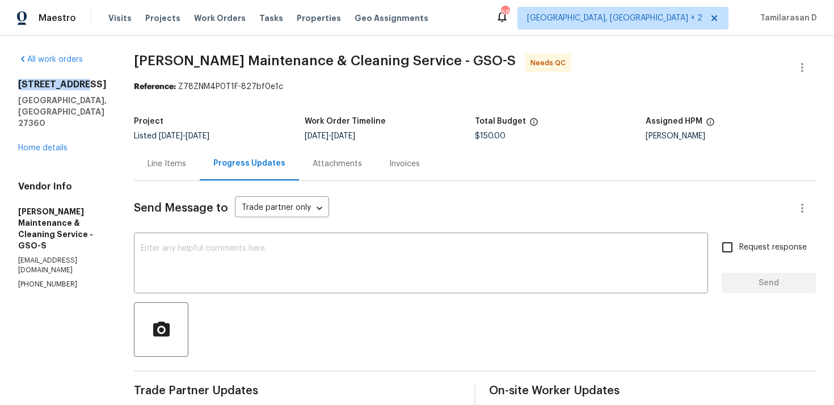
drag, startPoint x: 15, startPoint y: 83, endPoint x: 85, endPoint y: 85, distance: 69.2
click at [167, 153] on div "Line Items" at bounding box center [167, 163] width 66 height 33
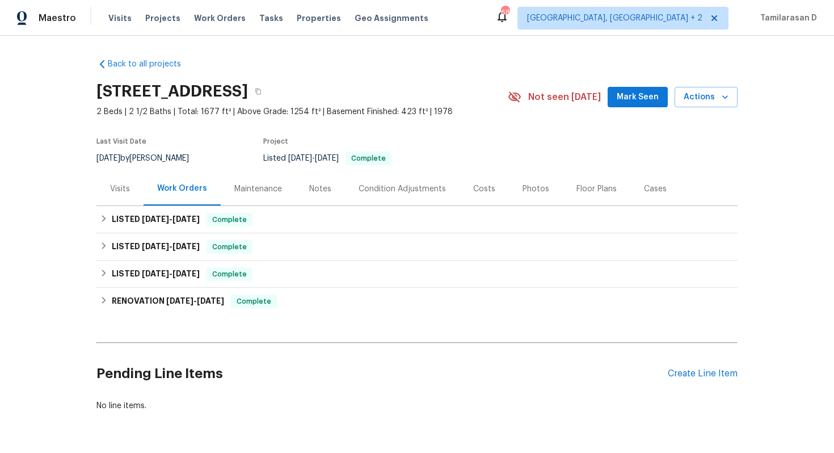
click at [117, 190] on div "Visits" at bounding box center [120, 188] width 20 height 11
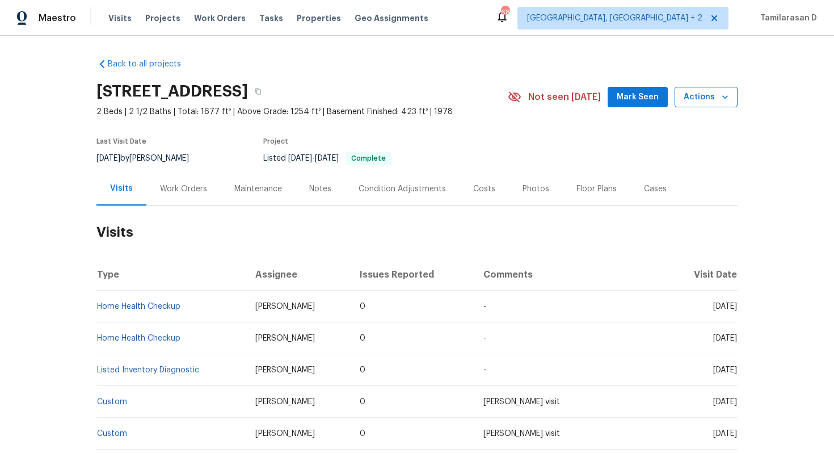
click at [703, 90] on span "Actions" at bounding box center [705, 97] width 45 height 14
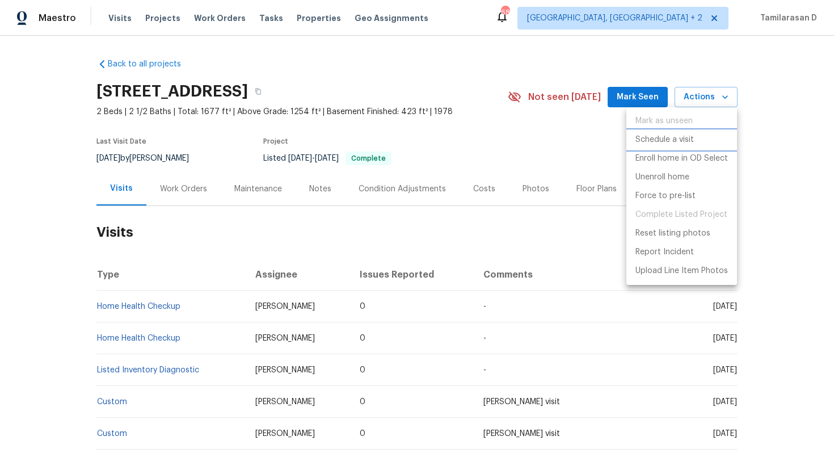
click at [669, 143] on p "Schedule a visit" at bounding box center [664, 140] width 58 height 12
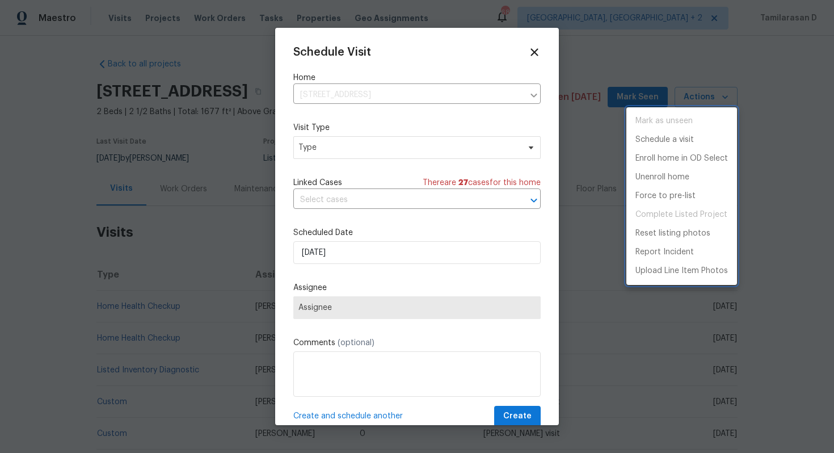
click at [341, 152] on div at bounding box center [417, 226] width 834 height 453
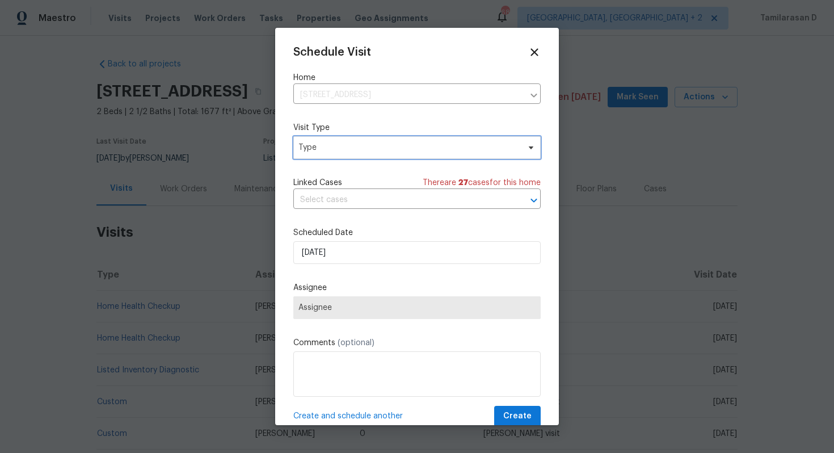
click at [341, 152] on span "Type" at bounding box center [408, 147] width 221 height 11
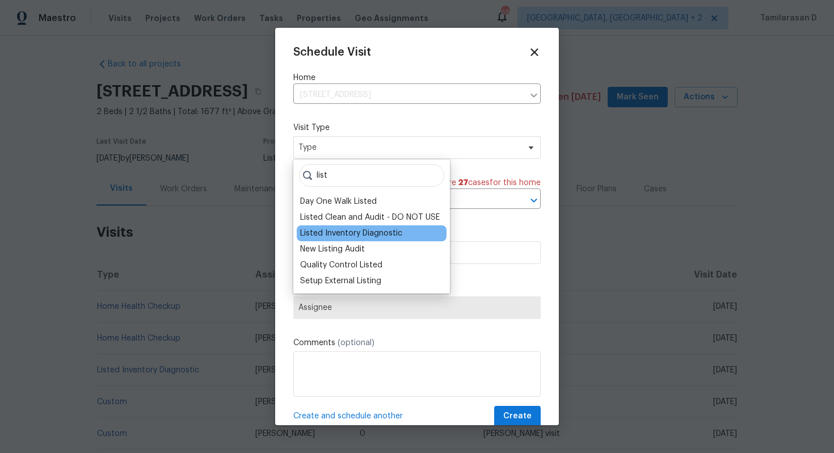
type input "list"
click at [344, 230] on div "Listed Inventory Diagnostic" at bounding box center [351, 232] width 102 height 11
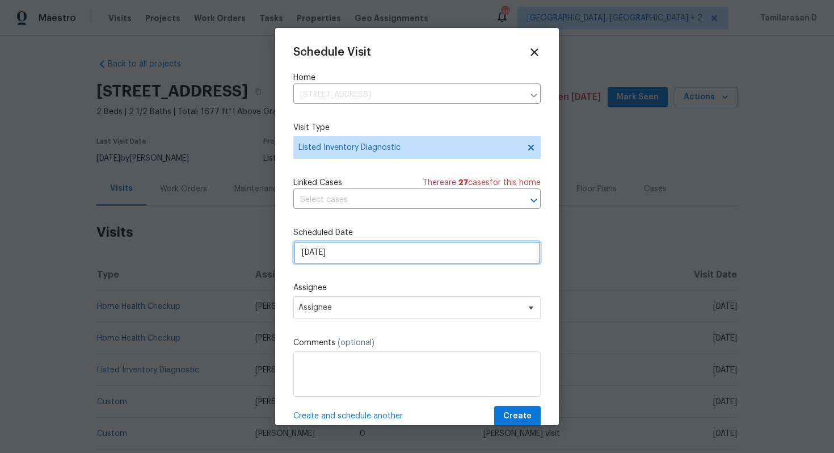
click at [324, 250] on input "[DATE]" at bounding box center [416, 252] width 247 height 23
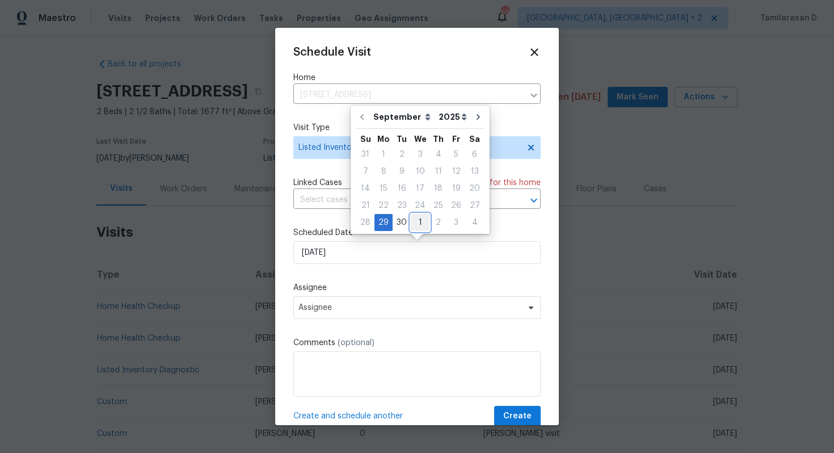
click at [411, 220] on div "1" at bounding box center [420, 222] width 19 height 16
type input "[DATE]"
select select "9"
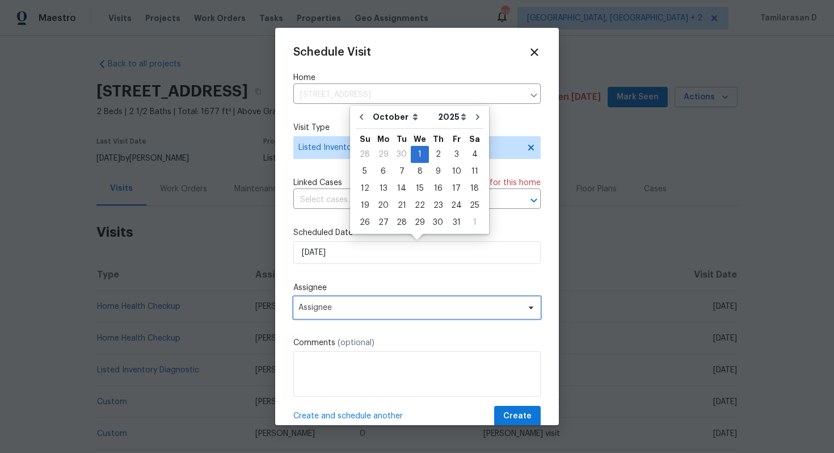
click at [332, 310] on span "Assignee" at bounding box center [409, 307] width 222 height 9
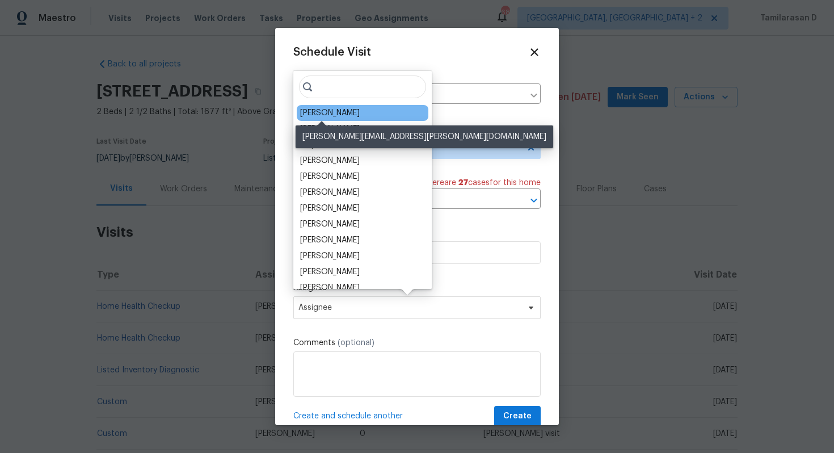
click at [324, 113] on div "Alison Brice" at bounding box center [330, 112] width 60 height 11
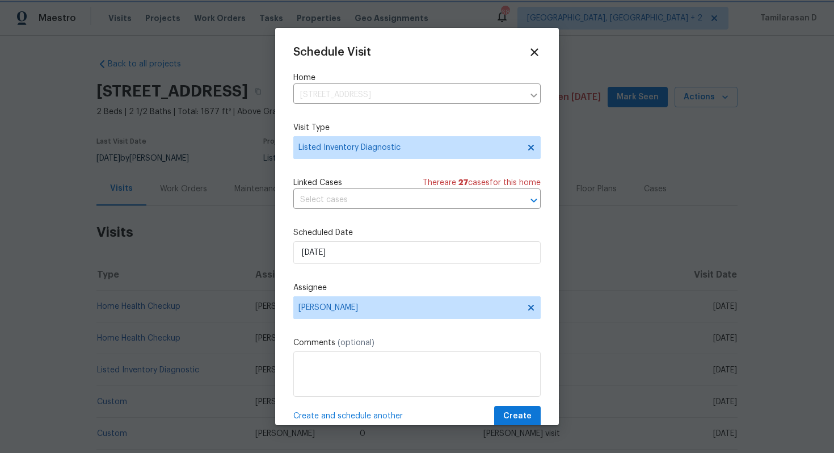
scroll to position [20, 0]
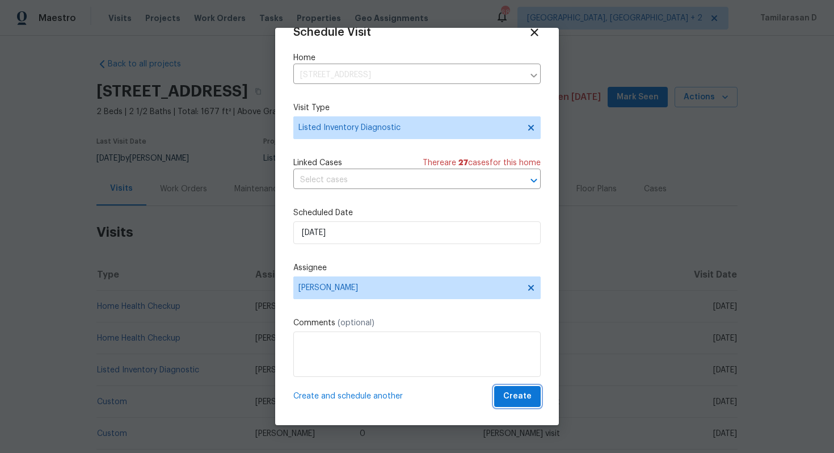
click at [512, 393] on span "Create" at bounding box center [517, 396] width 28 height 14
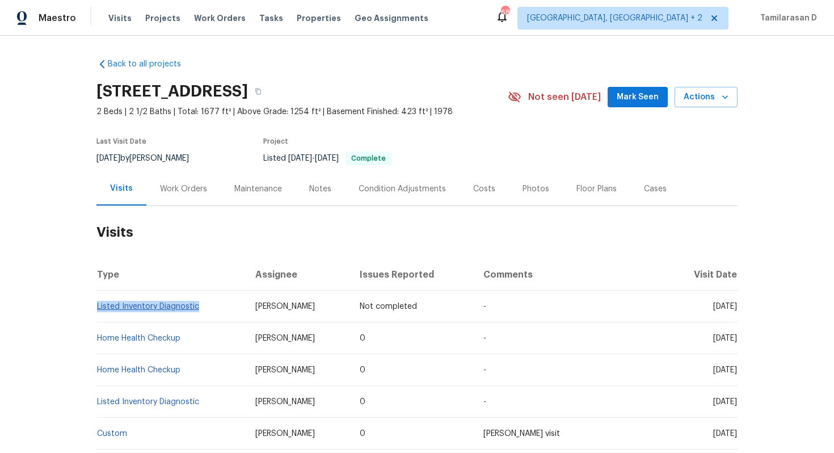
drag, startPoint x: 201, startPoint y: 303, endPoint x: 99, endPoint y: 303, distance: 102.1
click at [99, 303] on td "Listed Inventory Diagnostic" at bounding box center [171, 306] width 150 height 32
copy link "isted Inventory Diagnostic"
copy link "Listed Inventory Diagnostic"
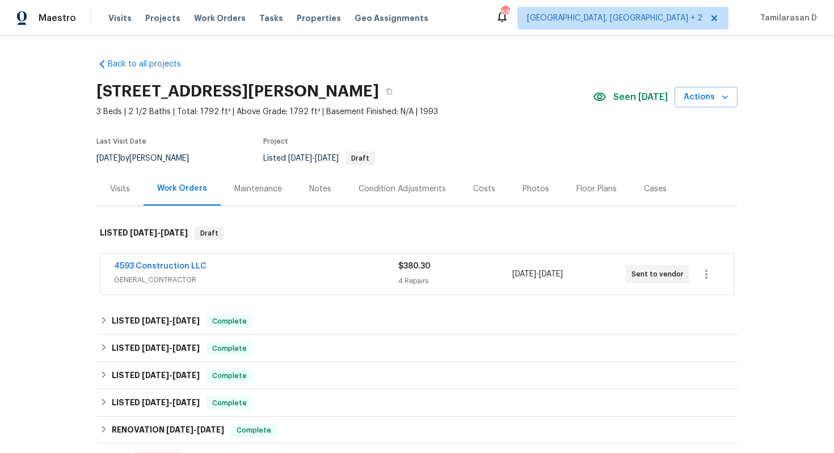
click at [116, 185] on div "Visits" at bounding box center [120, 188] width 20 height 11
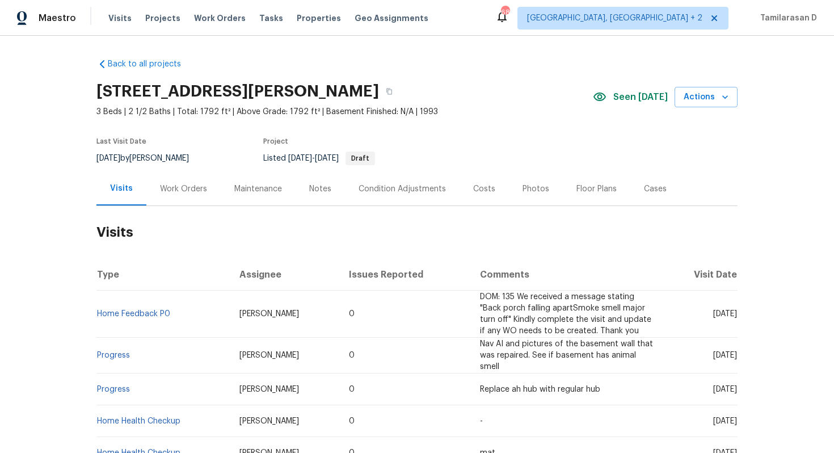
click at [723, 107] on div "[STREET_ADDRESS][PERSON_NAME] 3 Beds | 2 1/2 Baths | Total: 1792 ft² | Above Gr…" at bounding box center [416, 97] width 641 height 41
click at [720, 95] on icon "button" at bounding box center [724, 96] width 11 height 11
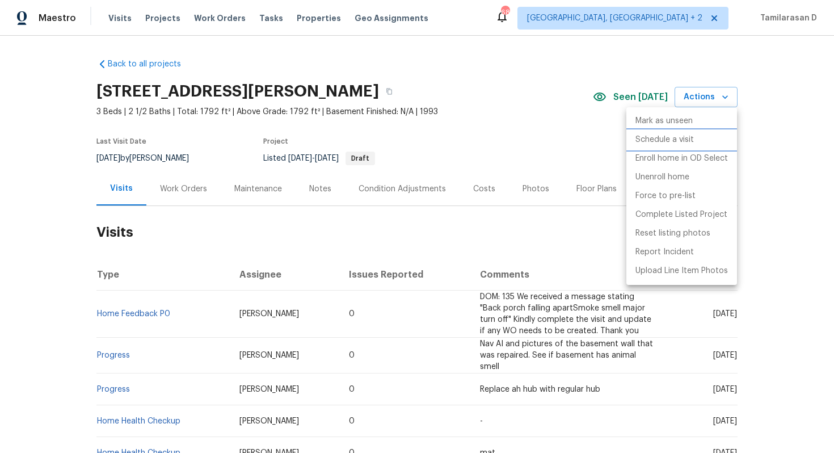
click at [673, 142] on p "Schedule a visit" at bounding box center [664, 140] width 58 height 12
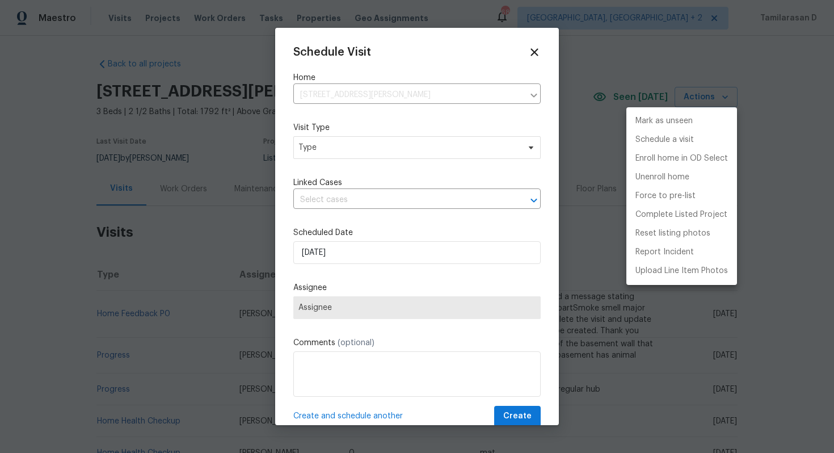
click at [353, 151] on div at bounding box center [417, 226] width 834 height 453
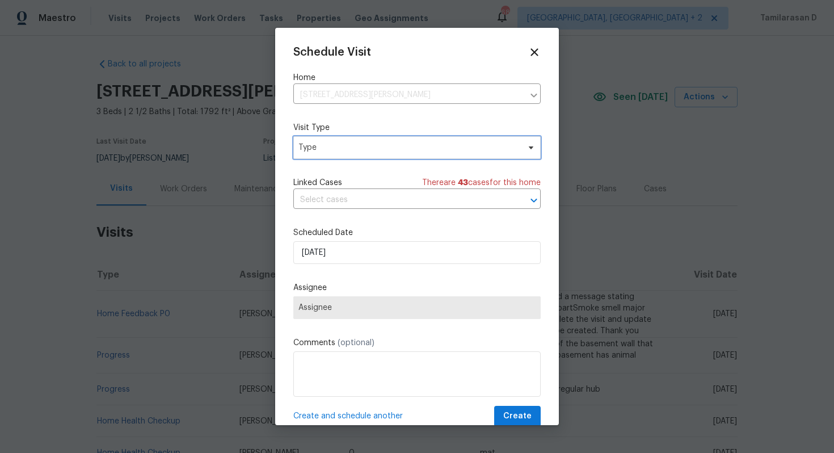
click at [353, 151] on span "Type" at bounding box center [408, 147] width 221 height 11
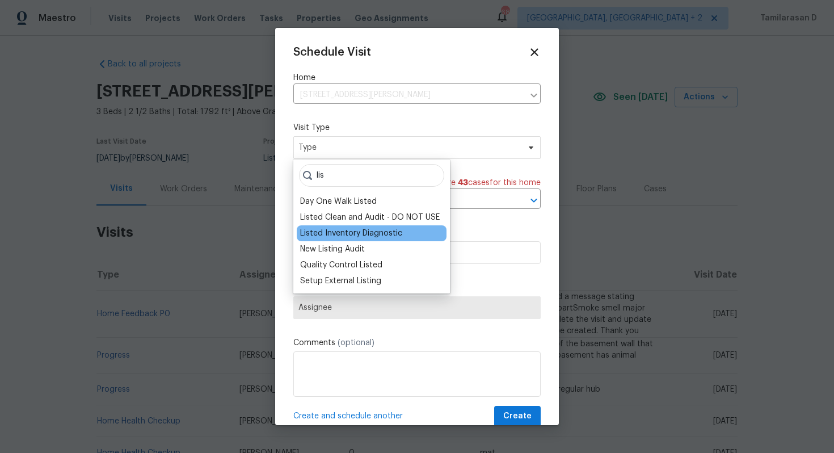
type input "lis"
click at [359, 237] on div "Listed Inventory Diagnostic" at bounding box center [351, 232] width 102 height 11
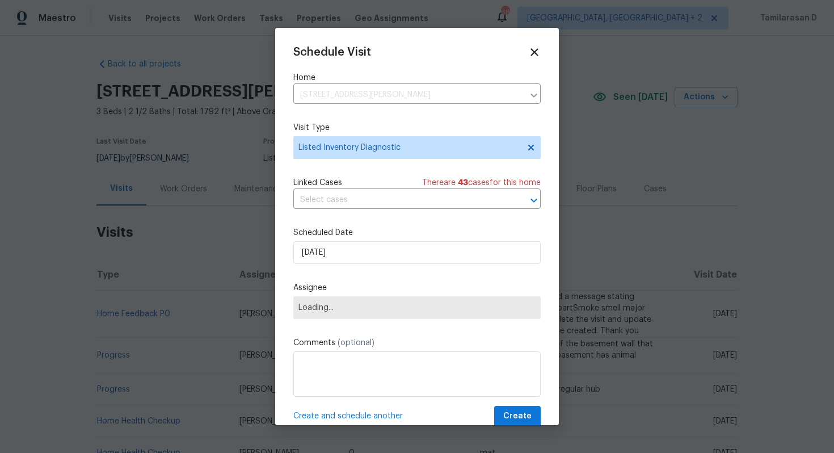
click at [331, 241] on div "Scheduled Date [DATE]" at bounding box center [416, 245] width 247 height 37
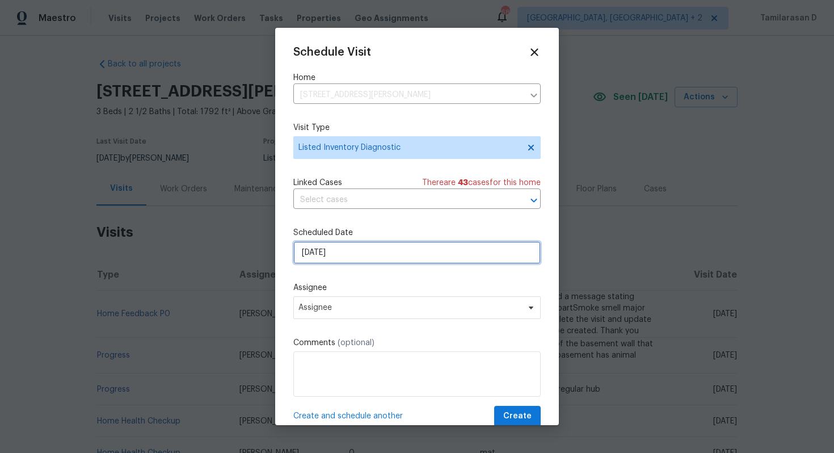
click at [328, 248] on input "[DATE]" at bounding box center [416, 252] width 247 height 23
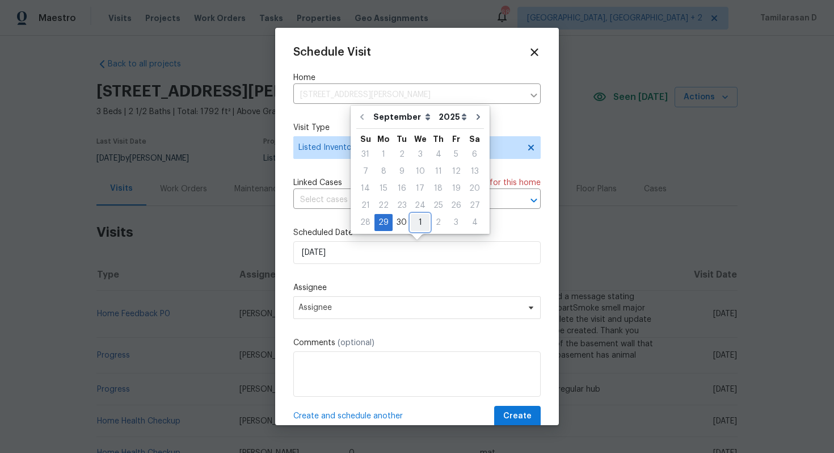
click at [414, 220] on div "1" at bounding box center [420, 222] width 19 height 16
type input "[DATE]"
select select "9"
click at [349, 290] on label "Assignee" at bounding box center [416, 287] width 247 height 11
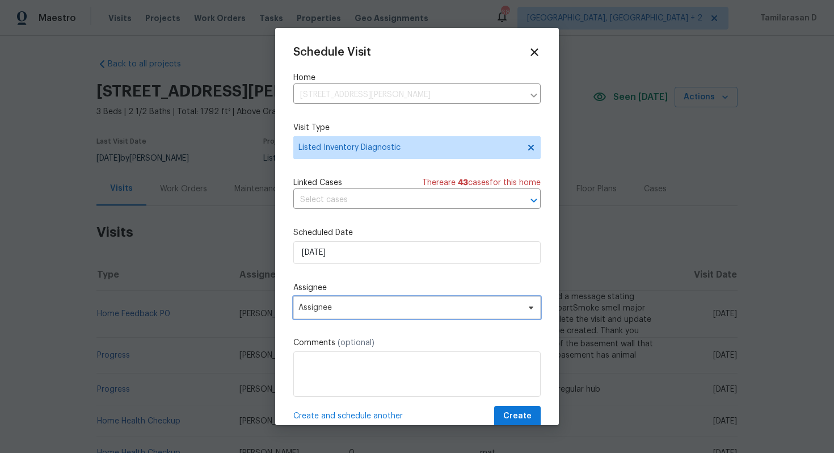
click at [343, 301] on span "Assignee" at bounding box center [416, 307] width 247 height 23
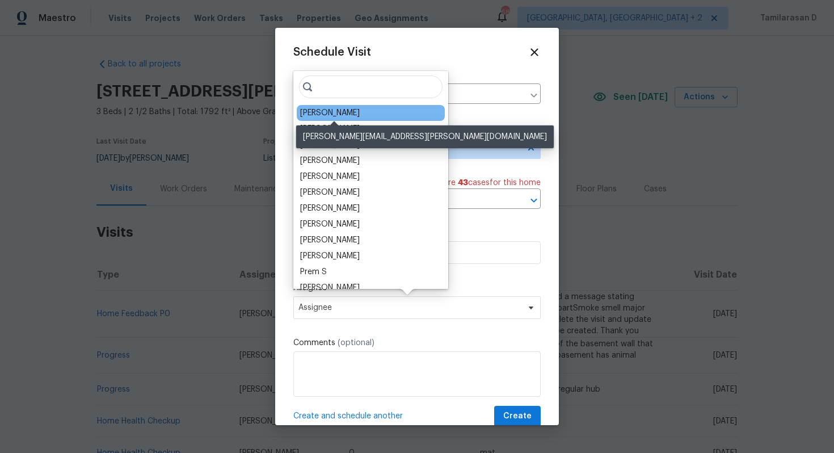
click at [319, 108] on div "[PERSON_NAME]" at bounding box center [330, 112] width 60 height 11
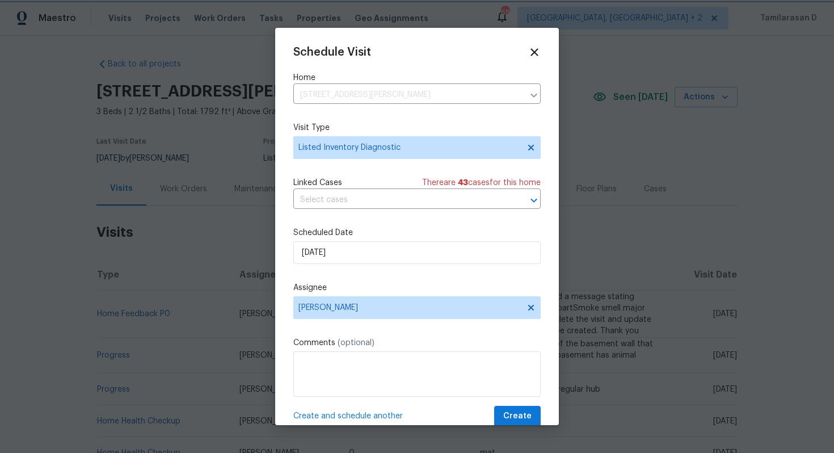
scroll to position [20, 0]
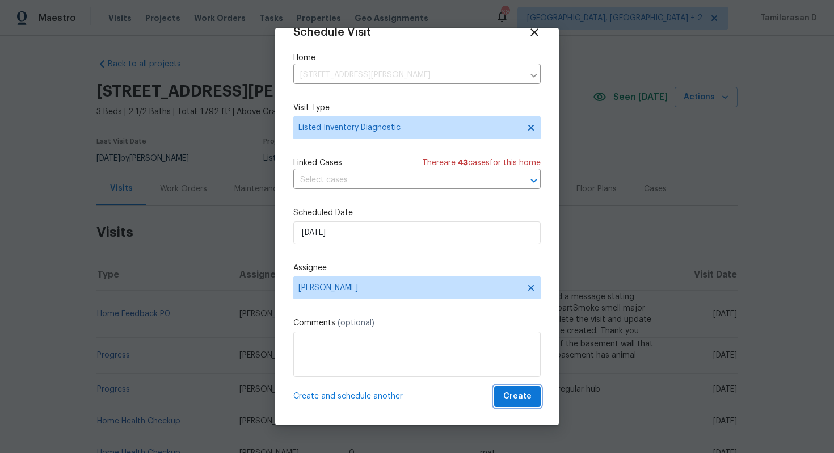
click at [521, 401] on span "Create" at bounding box center [517, 396] width 28 height 14
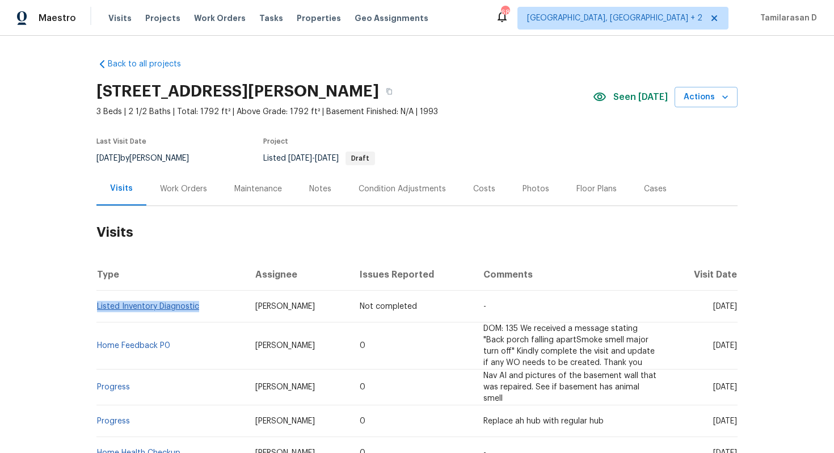
drag, startPoint x: 202, startPoint y: 304, endPoint x: 97, endPoint y: 305, distance: 104.9
click at [97, 305] on td "Listed Inventory Diagnostic" at bounding box center [171, 306] width 150 height 32
copy link "Listed Inventory Diagnostic"
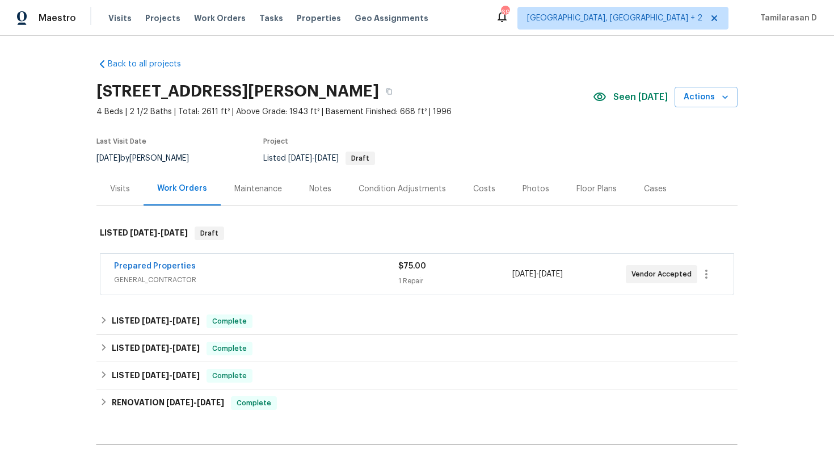
click at [124, 193] on div "Visits" at bounding box center [120, 188] width 20 height 11
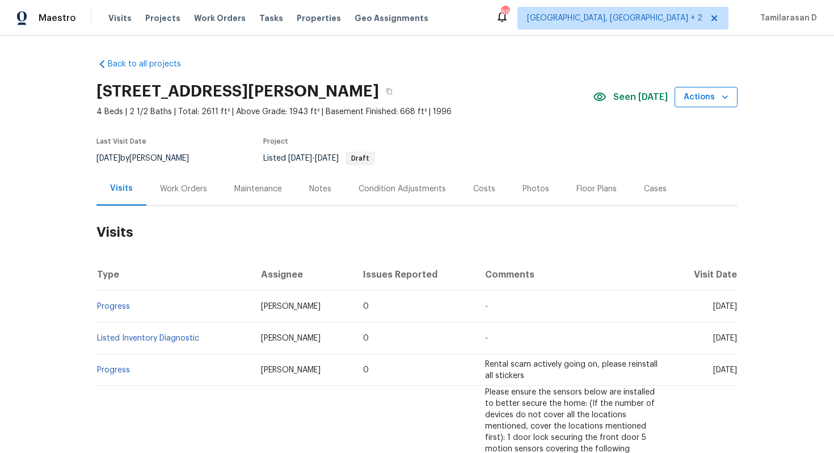
click at [714, 96] on span "Actions" at bounding box center [705, 97] width 45 height 14
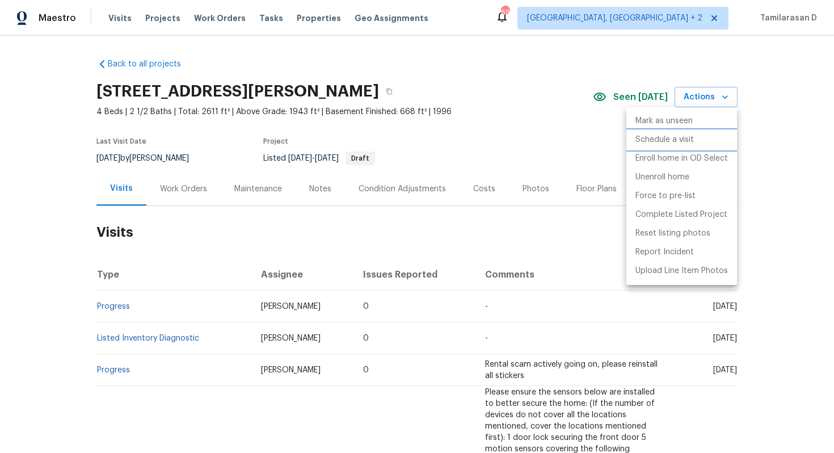
click at [674, 138] on p "Schedule a visit" at bounding box center [664, 140] width 58 height 12
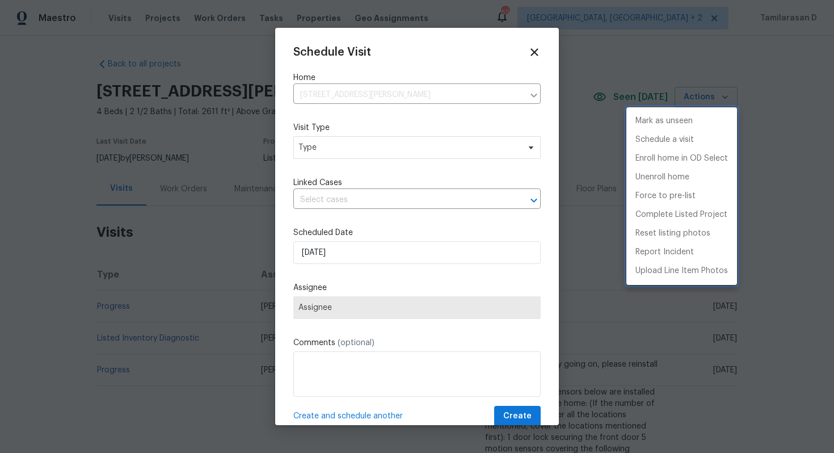
click at [344, 146] on div at bounding box center [417, 226] width 834 height 453
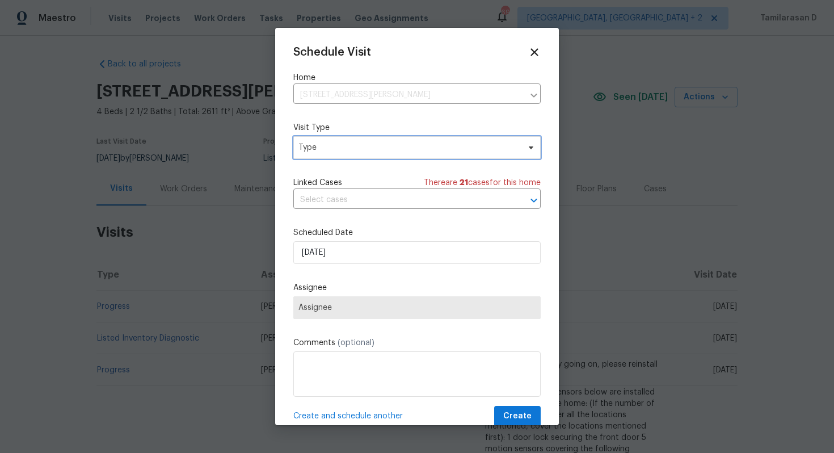
click at [344, 146] on span "Type" at bounding box center [408, 147] width 221 height 11
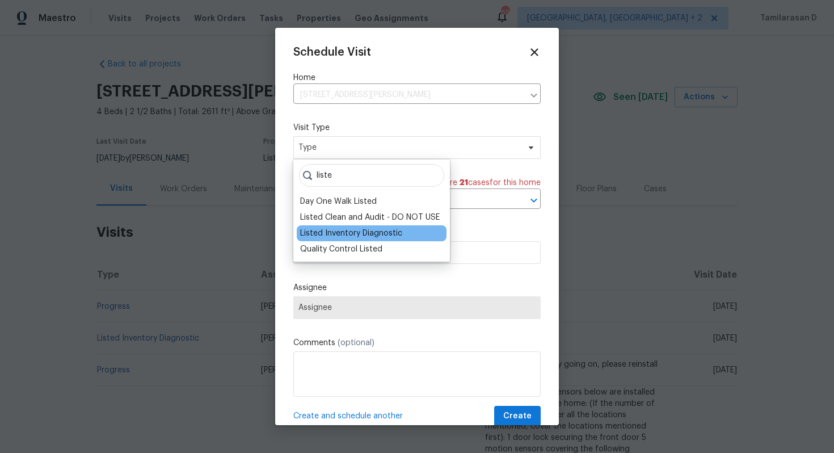
type input "liste"
click at [357, 233] on div "Listed Inventory Diagnostic" at bounding box center [351, 232] width 102 height 11
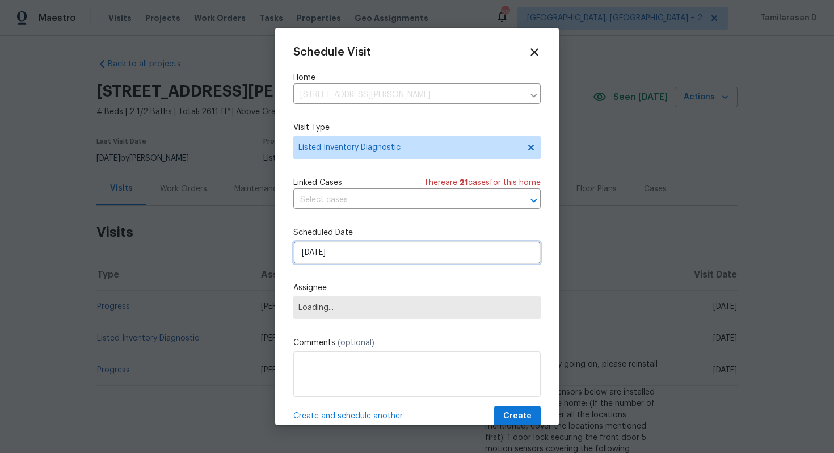
click at [320, 251] on input "[DATE]" at bounding box center [416, 252] width 247 height 23
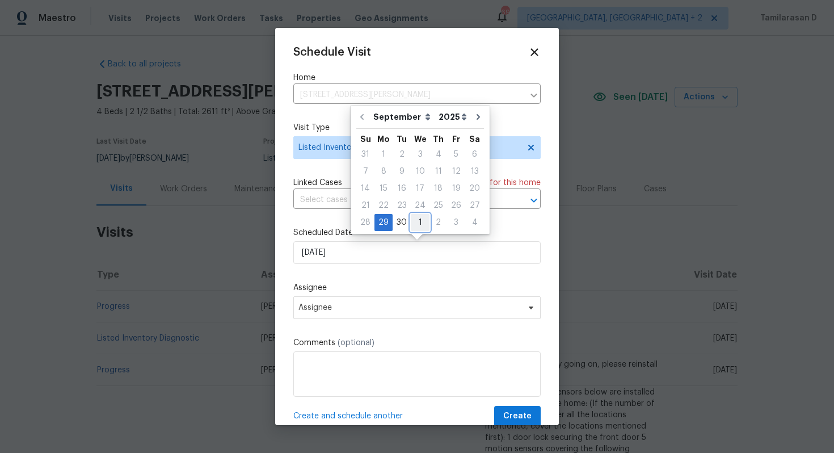
click at [413, 223] on div "1" at bounding box center [420, 222] width 19 height 16
type input "[DATE]"
select select "9"
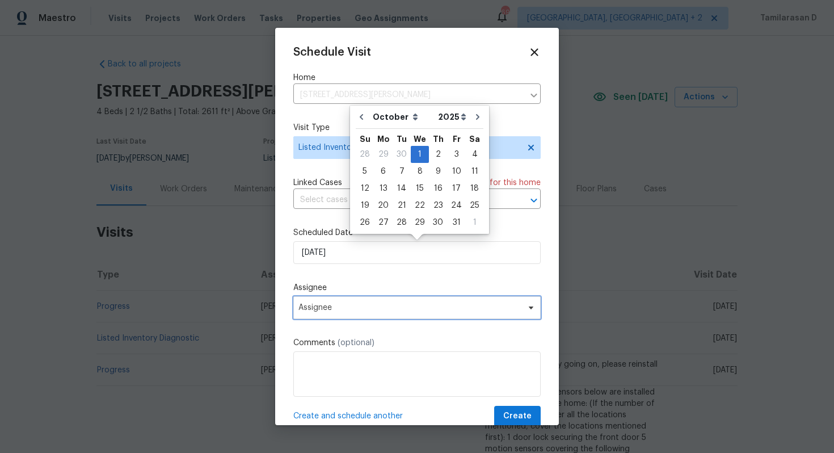
click at [340, 312] on span "Assignee" at bounding box center [409, 307] width 222 height 9
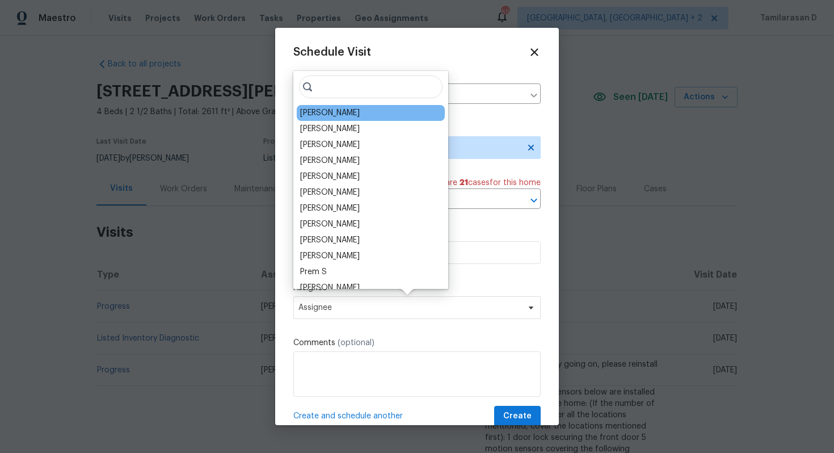
click at [316, 117] on div "[PERSON_NAME]" at bounding box center [330, 112] width 60 height 11
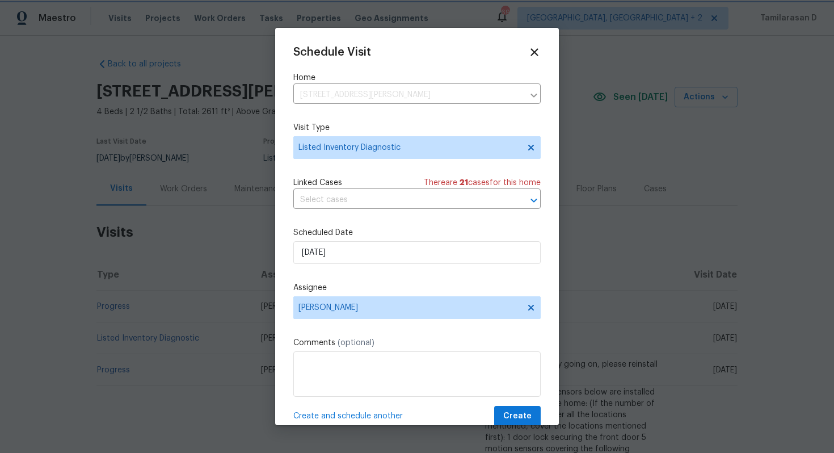
scroll to position [20, 0]
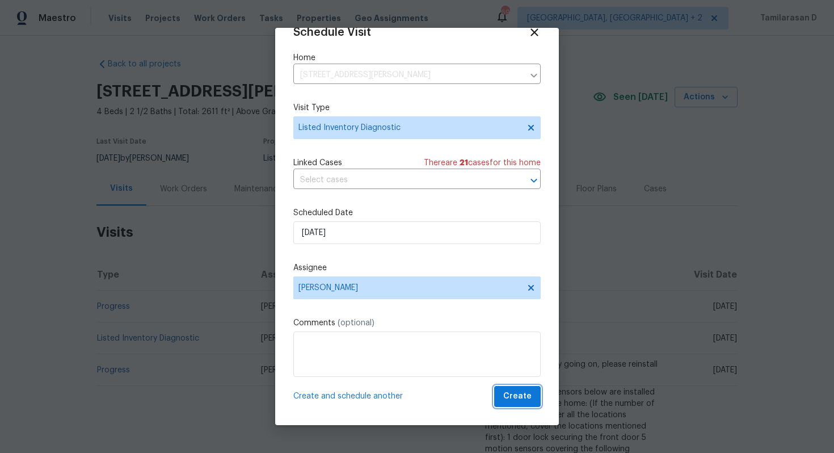
click at [518, 393] on span "Create" at bounding box center [517, 396] width 28 height 14
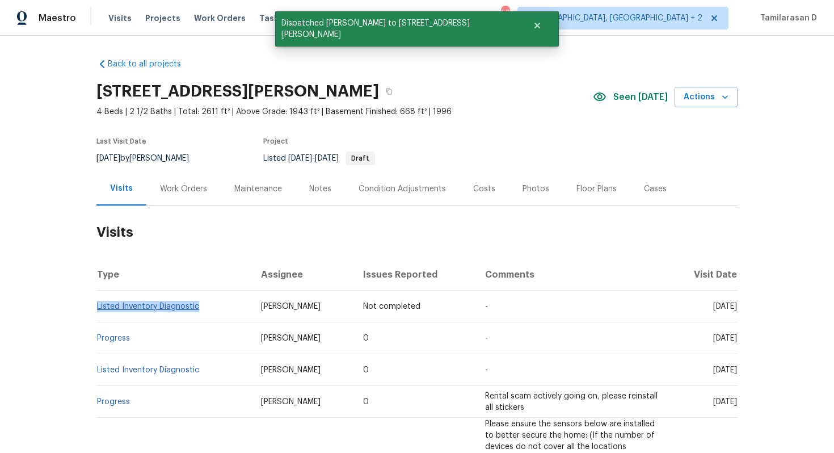
drag, startPoint x: 202, startPoint y: 302, endPoint x: 98, endPoint y: 303, distance: 104.9
click at [98, 303] on td "Listed Inventory Diagnostic" at bounding box center [173, 306] width 155 height 32
copy link "Listed Inventory Diagnostic"
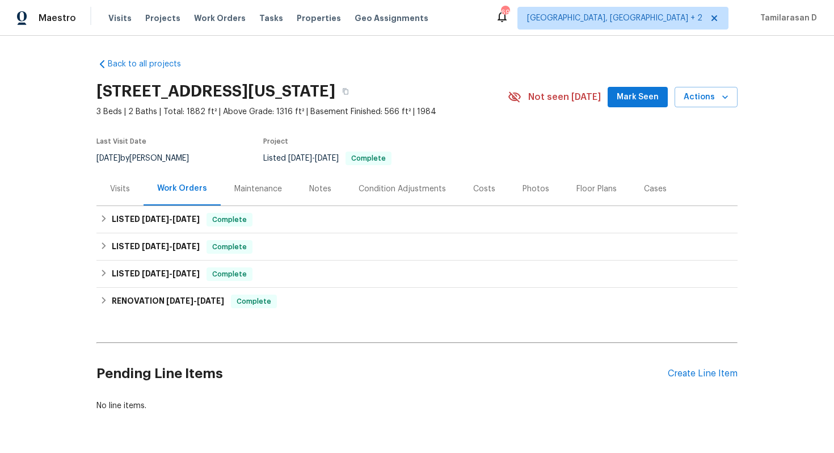
click at [114, 182] on div "Visits" at bounding box center [119, 188] width 47 height 33
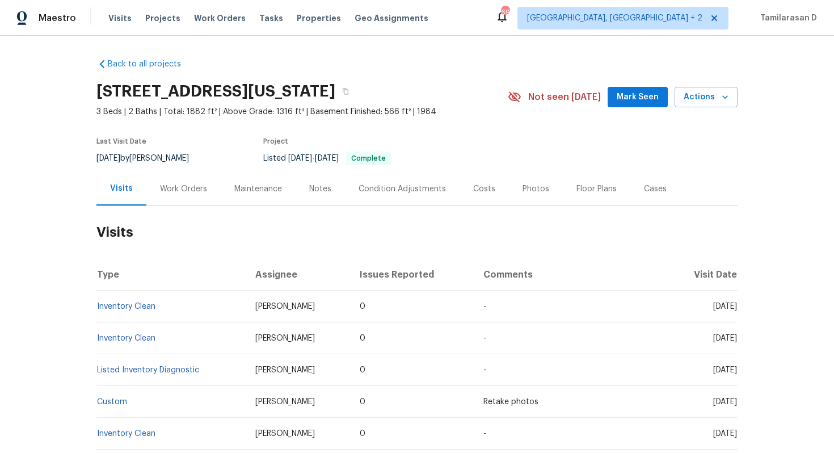
scroll to position [9, 0]
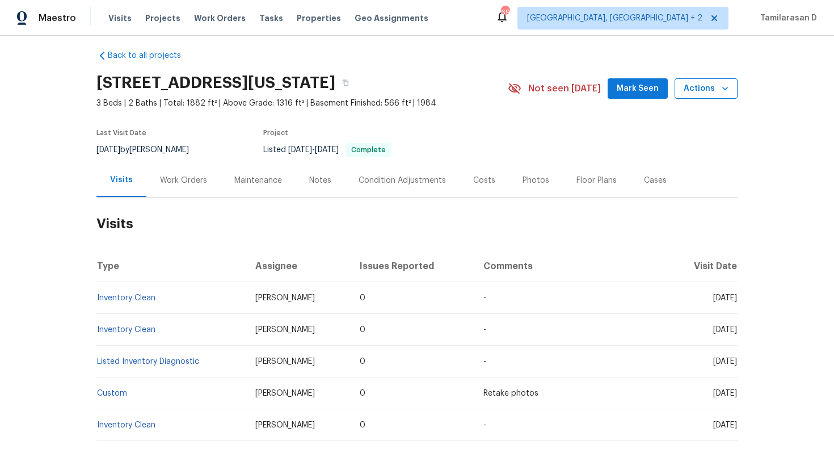
click at [704, 94] on span "Actions" at bounding box center [705, 89] width 45 height 14
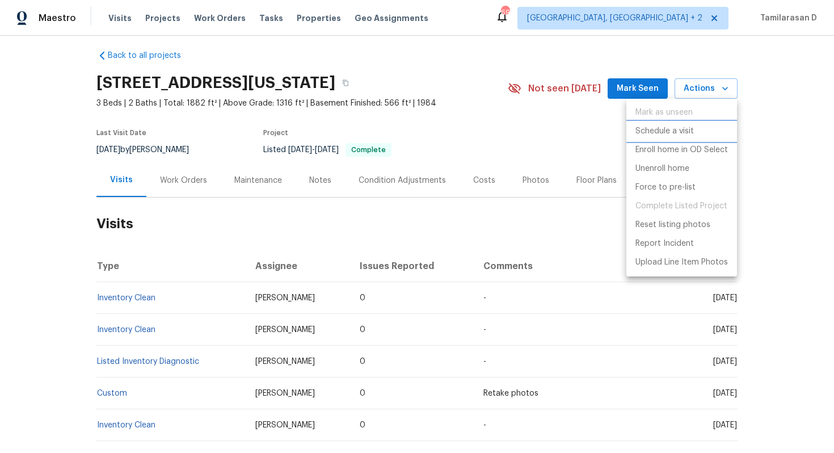
click at [652, 133] on p "Schedule a visit" at bounding box center [664, 131] width 58 height 12
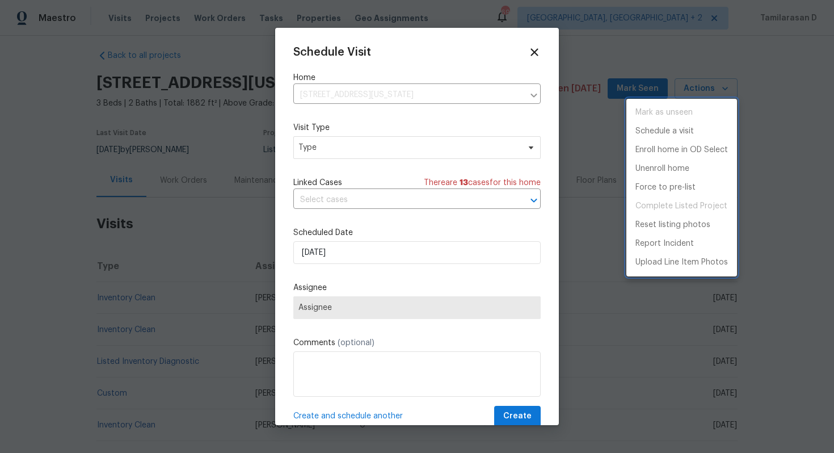
click at [331, 147] on div at bounding box center [417, 226] width 834 height 453
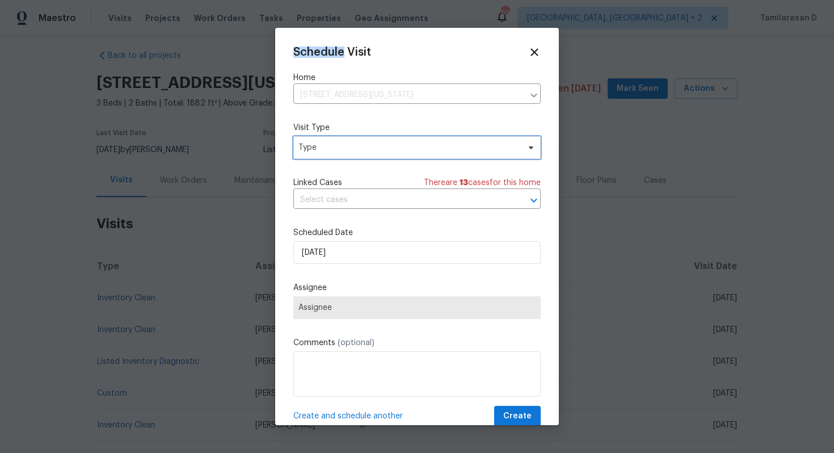
click at [331, 147] on span "Type" at bounding box center [408, 147] width 221 height 11
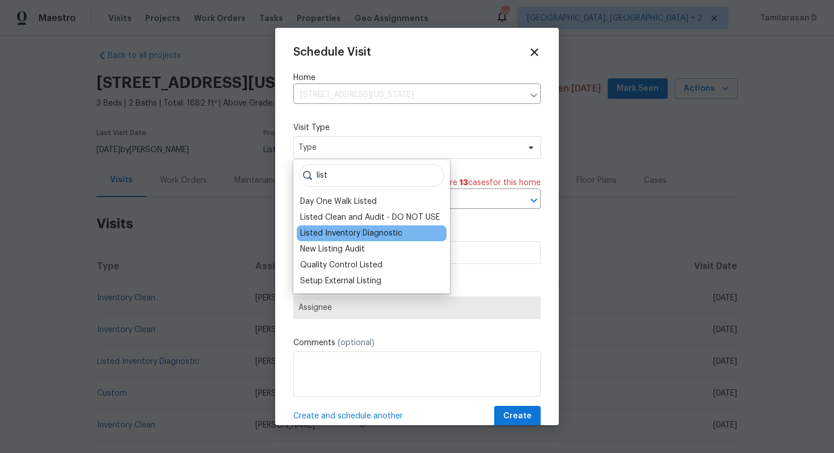
type input "list"
click at [371, 229] on div "Listed Inventory Diagnostic" at bounding box center [351, 232] width 102 height 11
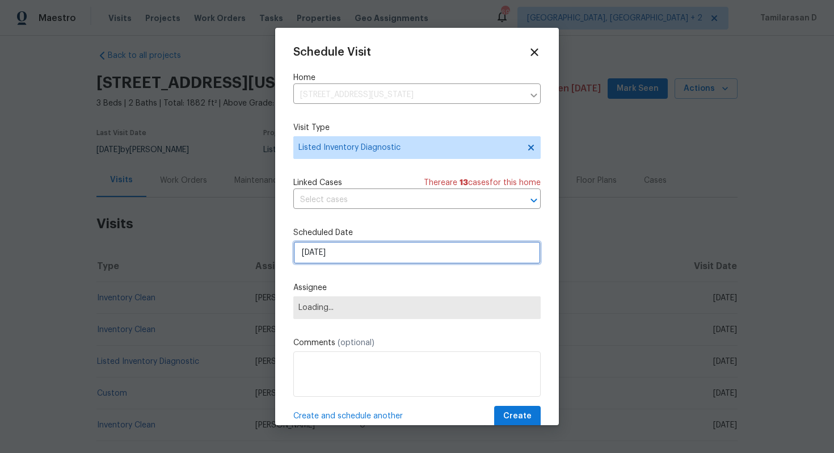
click at [323, 250] on input "[DATE]" at bounding box center [416, 252] width 247 height 23
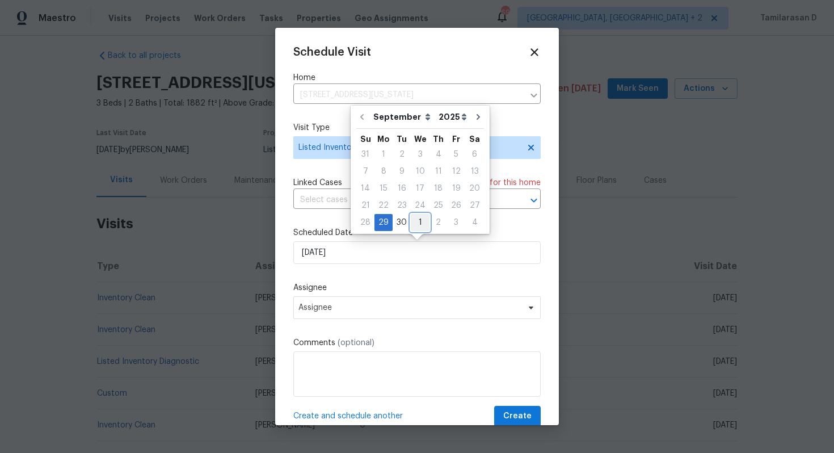
click at [418, 221] on div "1" at bounding box center [420, 222] width 19 height 16
type input "[DATE]"
select select "9"
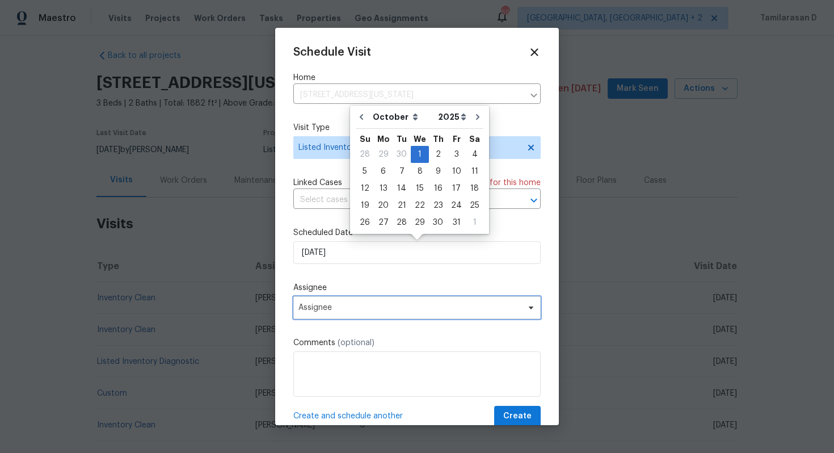
click at [344, 311] on span "Assignee" at bounding box center [409, 307] width 222 height 9
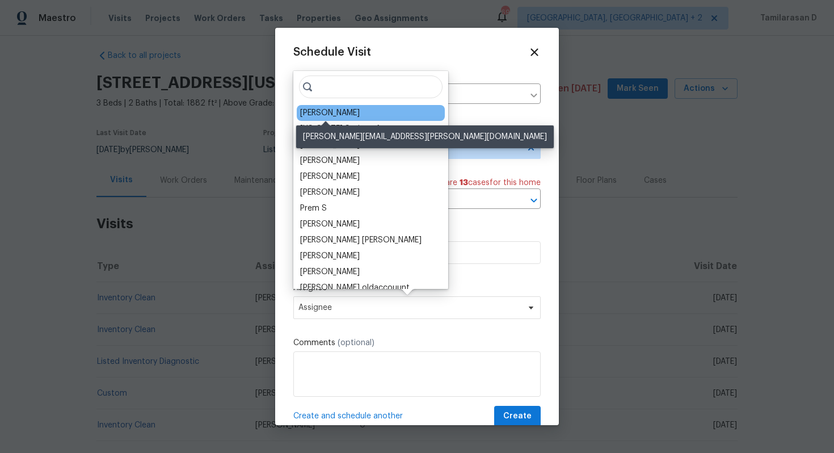
click at [322, 117] on div "[PERSON_NAME]" at bounding box center [330, 112] width 60 height 11
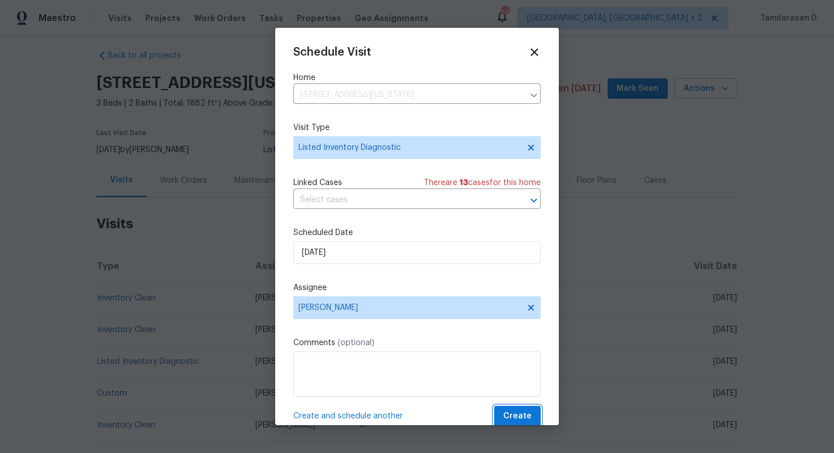
click at [514, 410] on span "Create" at bounding box center [517, 416] width 28 height 14
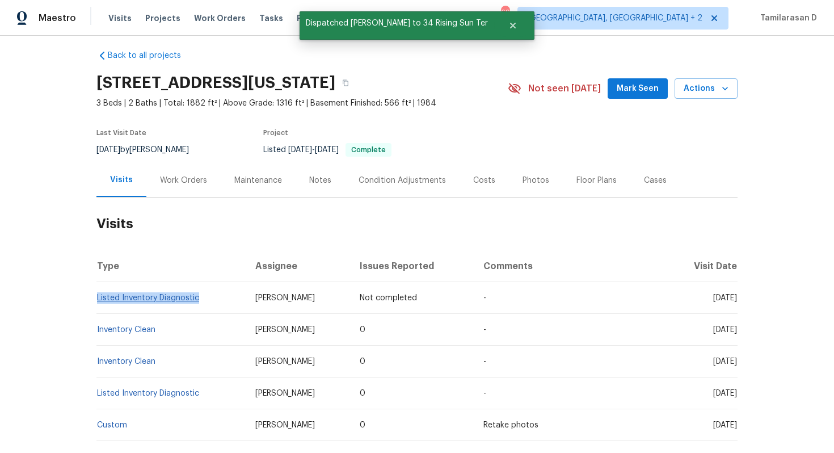
drag, startPoint x: 202, startPoint y: 294, endPoint x: 98, endPoint y: 296, distance: 104.4
click at [98, 296] on td "Listed Inventory Diagnostic" at bounding box center [171, 298] width 150 height 32
copy link "Listed Inventory Diagnostic"
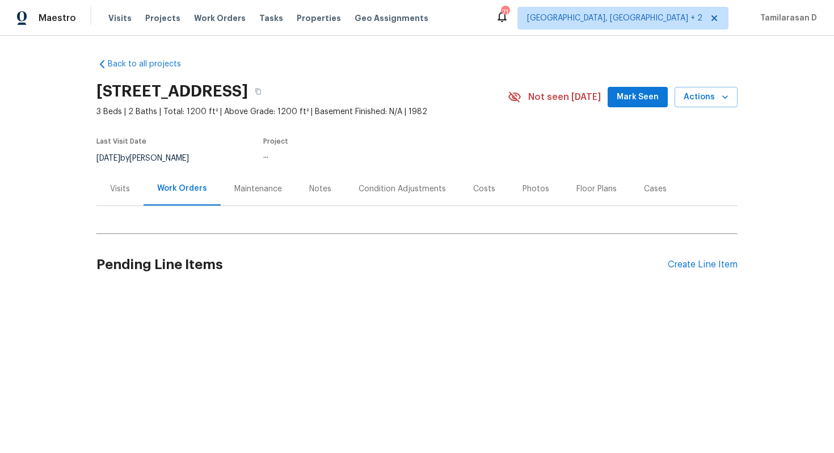
click at [120, 188] on div "Visits" at bounding box center [120, 188] width 20 height 11
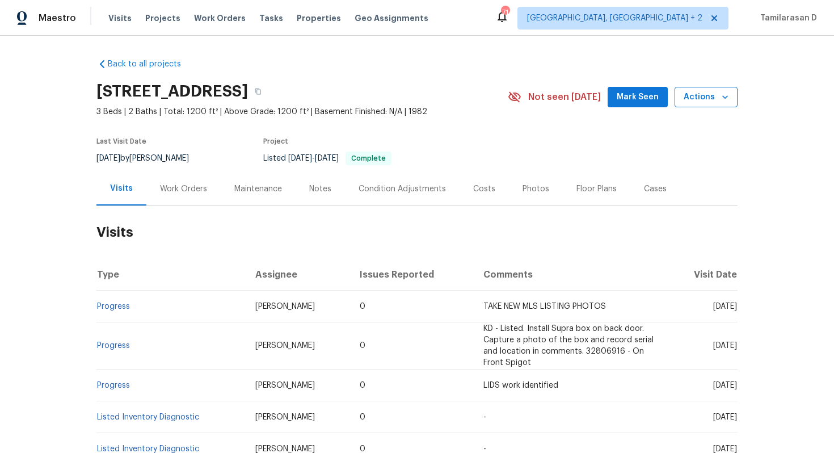
click at [710, 97] on span "Actions" at bounding box center [705, 97] width 45 height 14
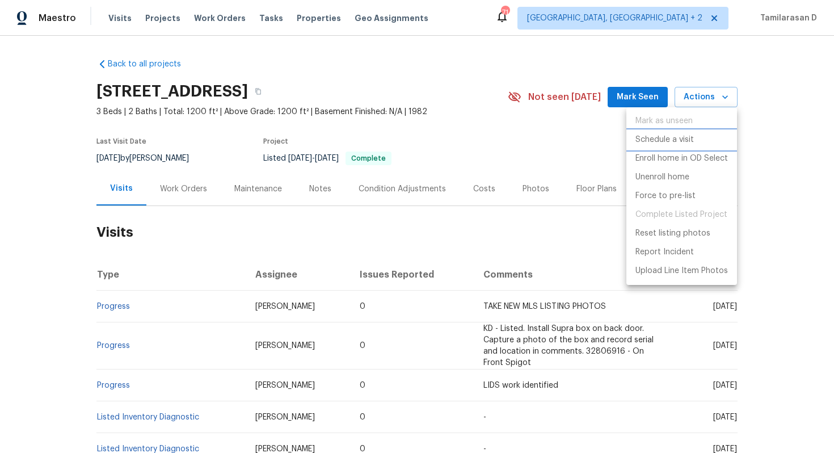
click at [670, 138] on p "Schedule a visit" at bounding box center [664, 140] width 58 height 12
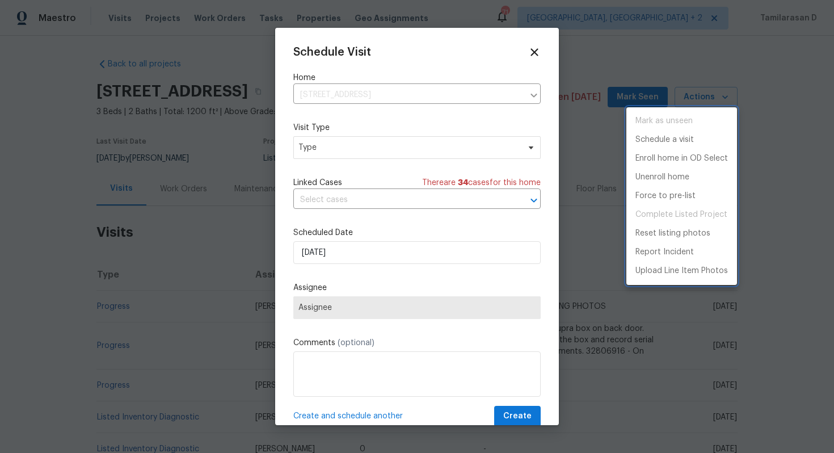
click at [339, 145] on div at bounding box center [417, 226] width 834 height 453
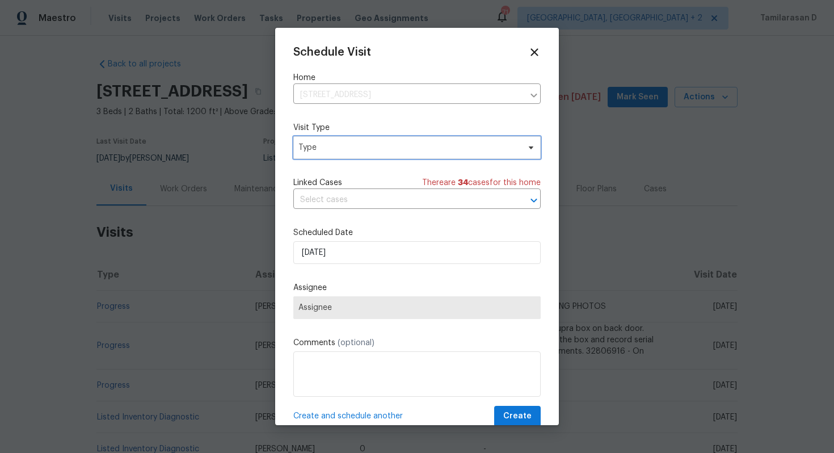
click at [339, 145] on span "Type" at bounding box center [408, 147] width 221 height 11
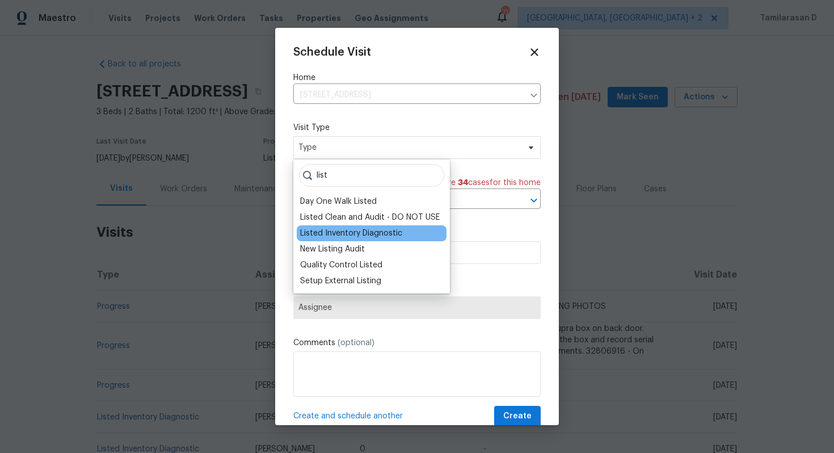
type input "list"
click at [348, 234] on div "Listed Inventory Diagnostic" at bounding box center [351, 232] width 102 height 11
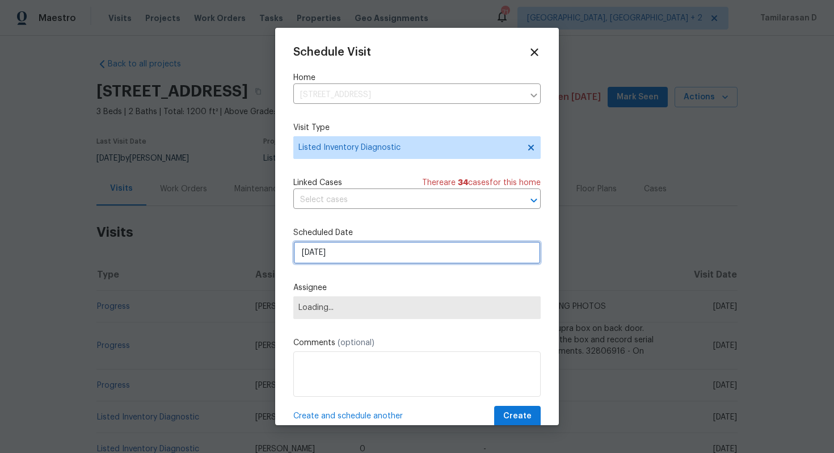
click at [352, 247] on input "[DATE]" at bounding box center [416, 252] width 247 height 23
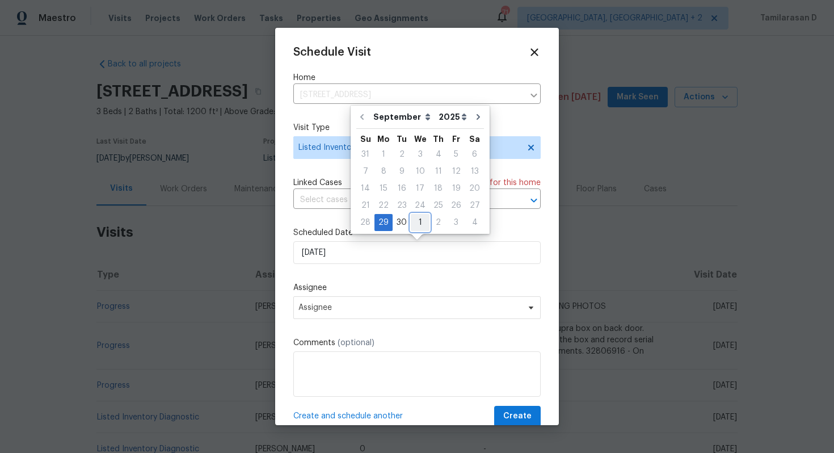
click at [417, 219] on div "1" at bounding box center [420, 222] width 19 height 16
select select "9"
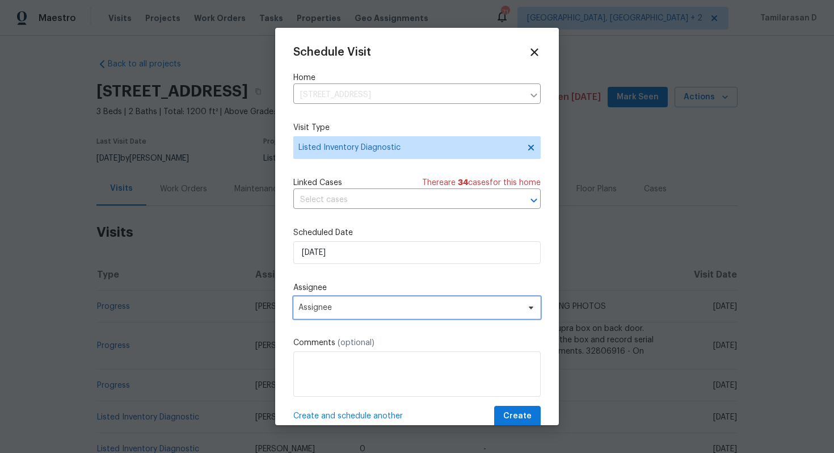
click at [313, 317] on span "Assignee" at bounding box center [416, 307] width 247 height 23
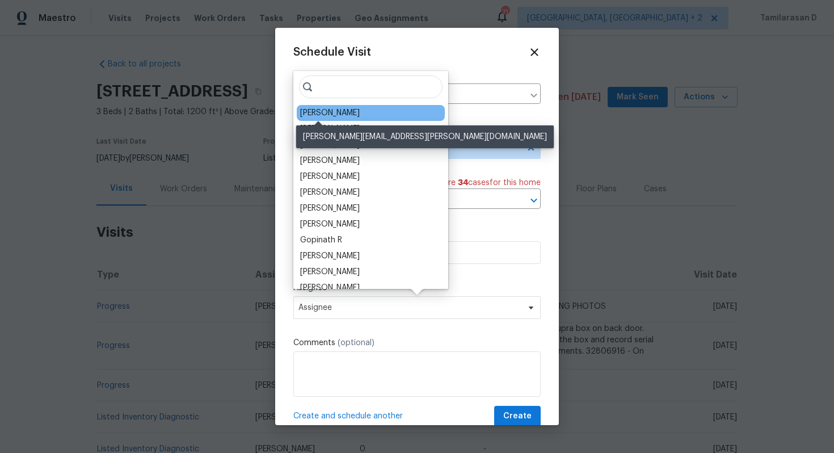
click at [323, 118] on div "[PERSON_NAME]" at bounding box center [330, 112] width 60 height 11
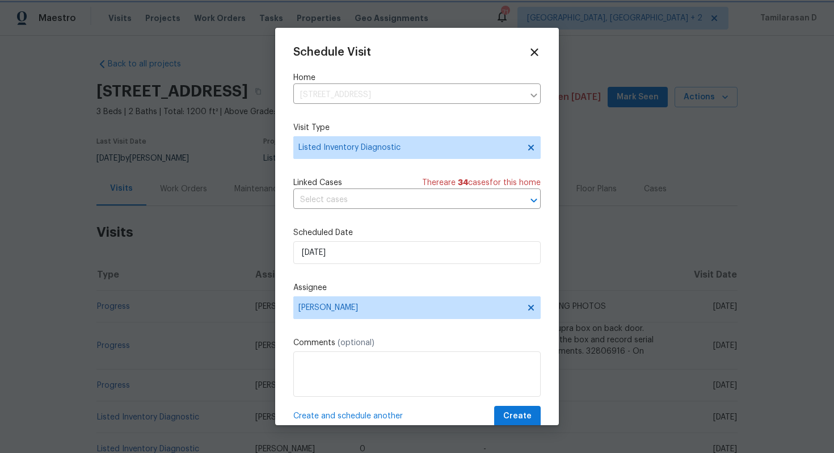
scroll to position [20, 0]
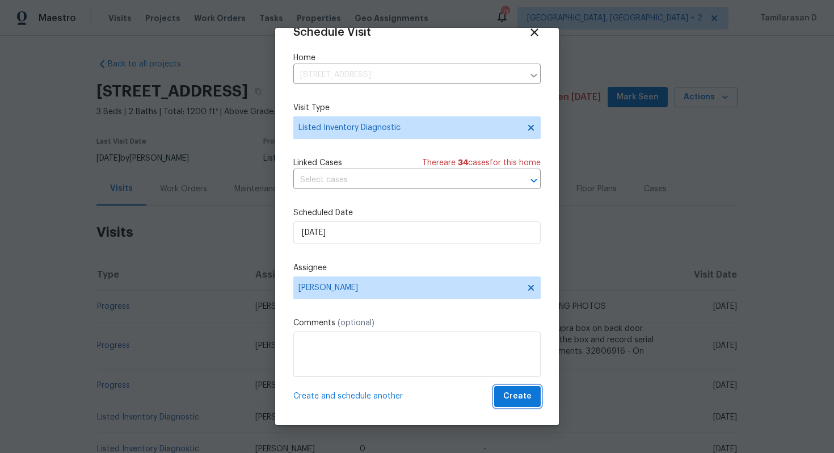
click at [527, 400] on span "Create" at bounding box center [517, 396] width 28 height 14
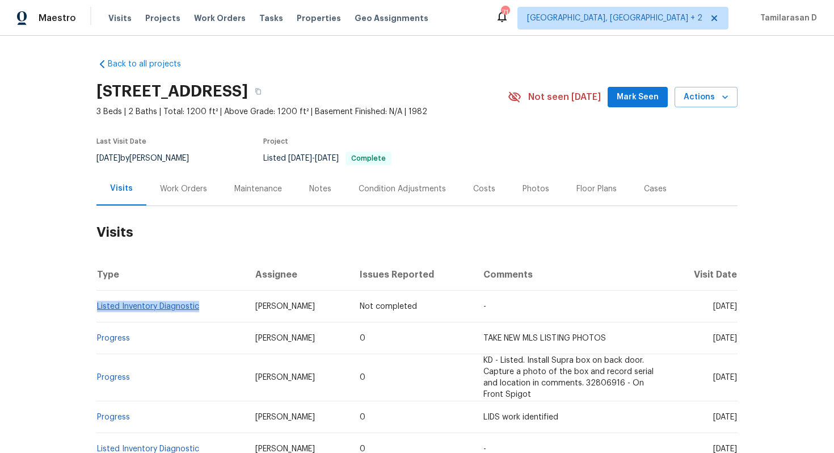
drag, startPoint x: 208, startPoint y: 305, endPoint x: 98, endPoint y: 305, distance: 110.0
click at [98, 305] on td "Listed Inventory Diagnostic" at bounding box center [171, 306] width 150 height 32
copy link "Listed Inventory Diagnostic"
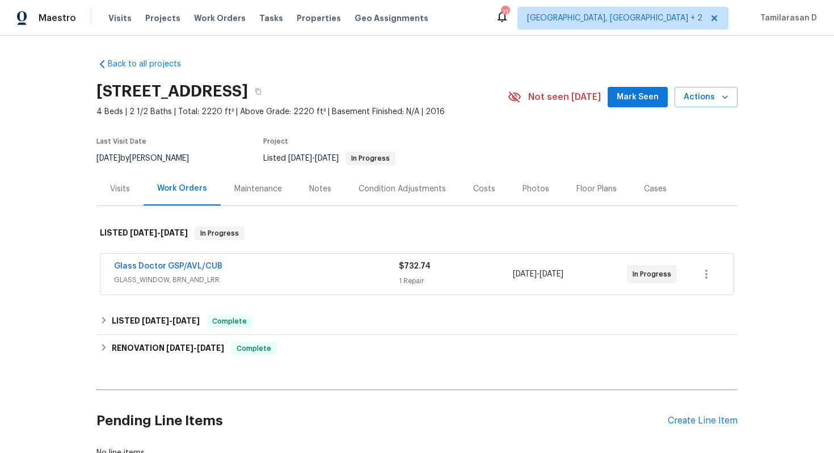
click at [109, 198] on div "Visits" at bounding box center [119, 188] width 47 height 33
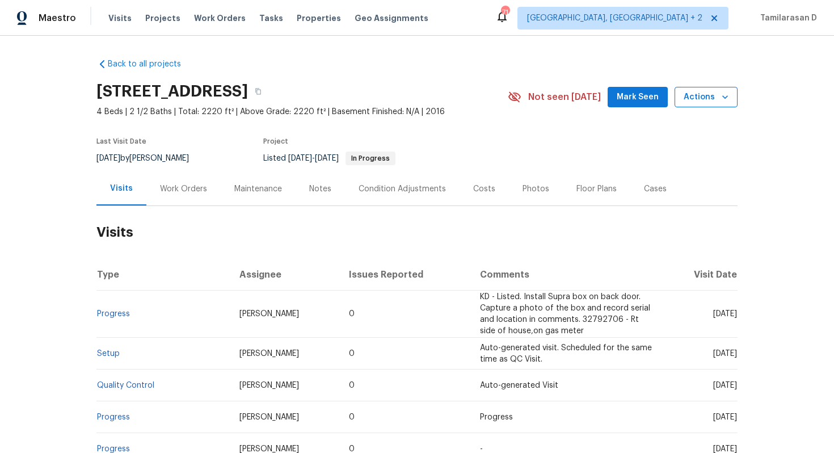
click at [713, 99] on span "Actions" at bounding box center [705, 97] width 45 height 14
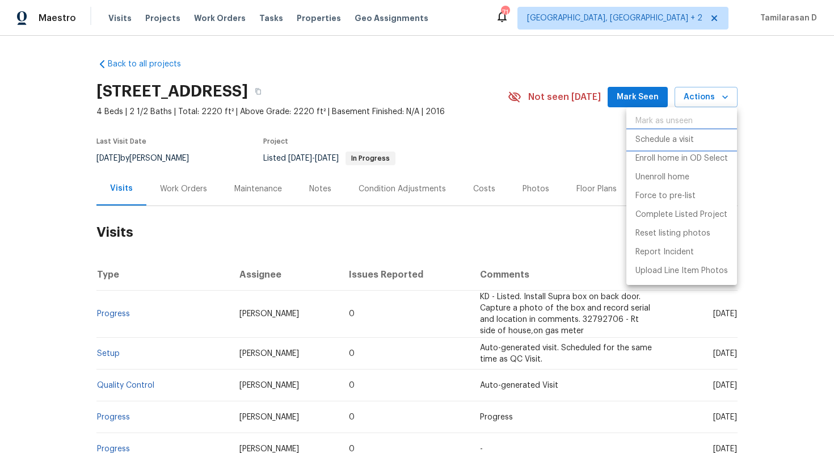
click at [665, 139] on p "Schedule a visit" at bounding box center [664, 140] width 58 height 12
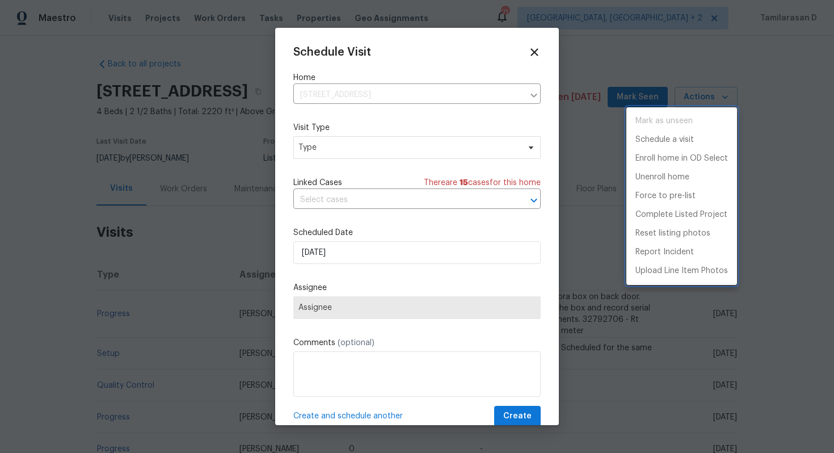
click at [332, 139] on div at bounding box center [417, 226] width 834 height 453
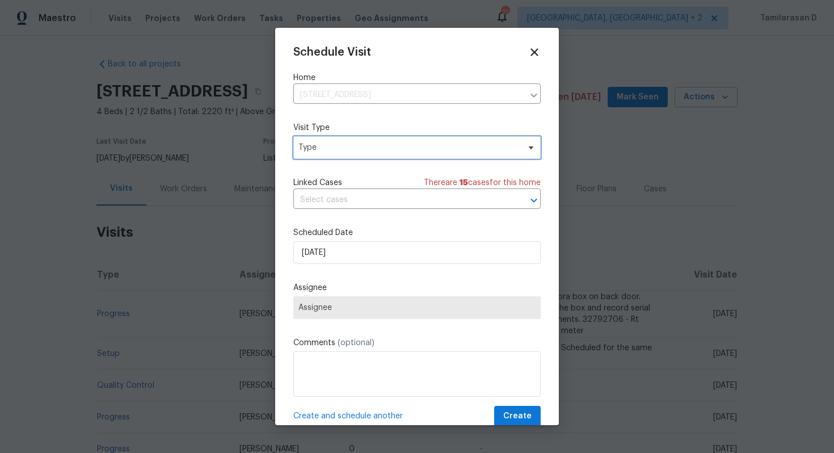
click at [337, 142] on span "Type" at bounding box center [408, 147] width 221 height 11
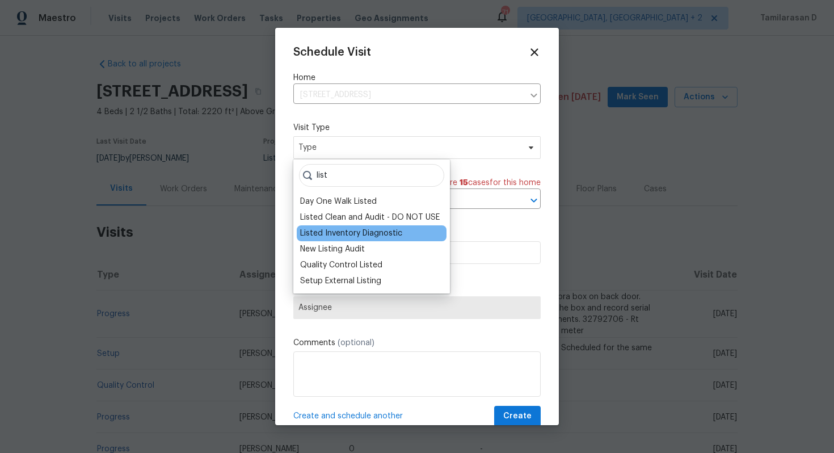
type input "list"
click at [361, 229] on div "Listed Inventory Diagnostic" at bounding box center [351, 232] width 102 height 11
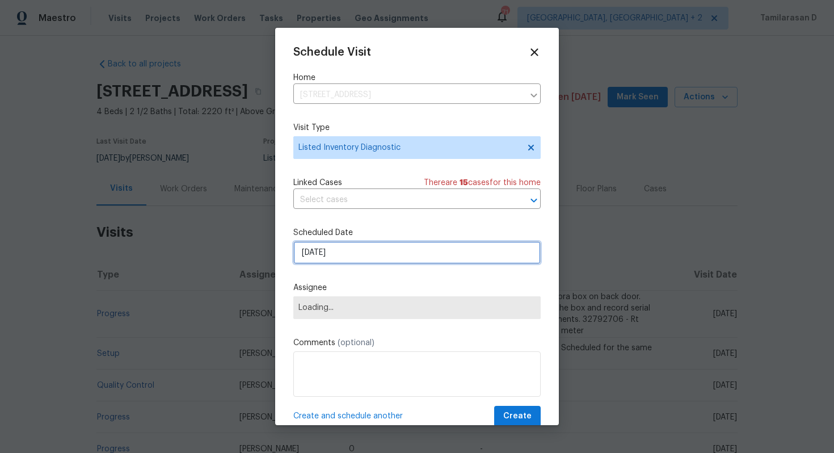
click at [330, 257] on input "[DATE]" at bounding box center [416, 252] width 247 height 23
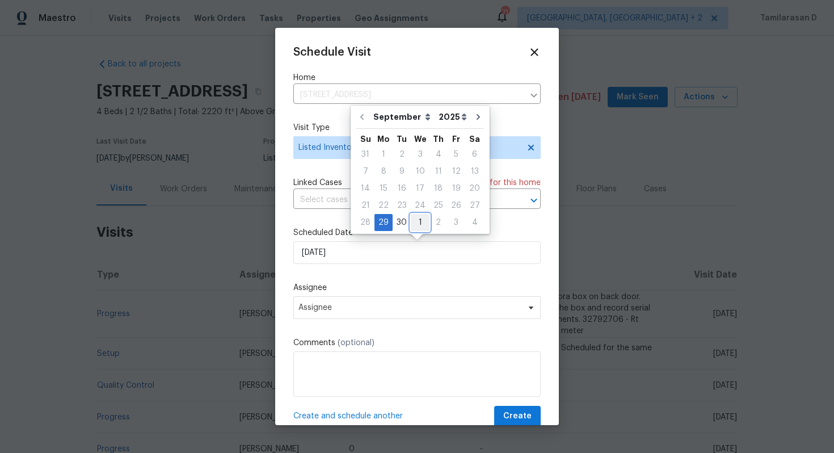
click at [411, 225] on div "1" at bounding box center [420, 222] width 19 height 16
type input "[DATE]"
select select "9"
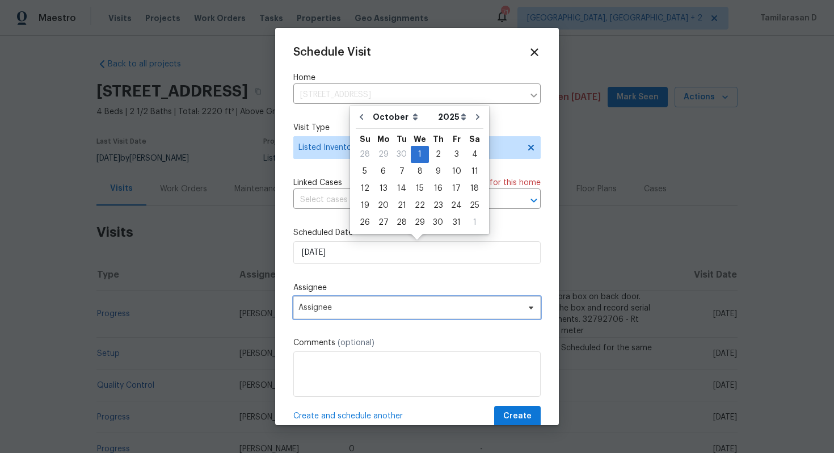
click at [320, 299] on span "Assignee" at bounding box center [416, 307] width 247 height 23
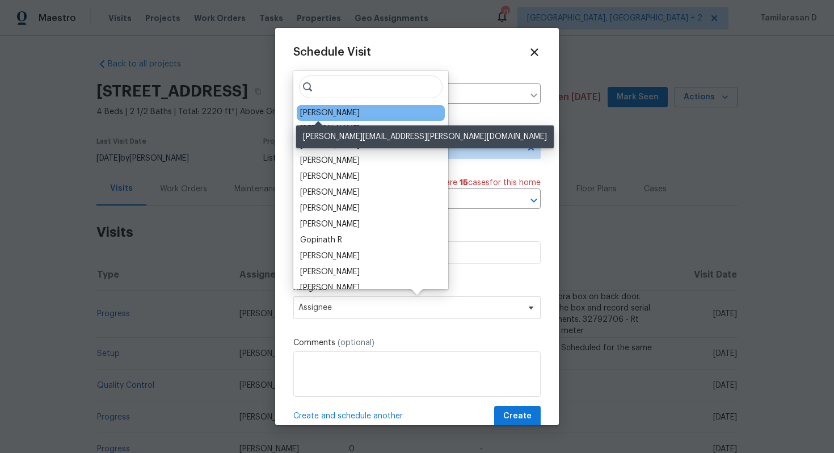
click at [314, 108] on div "[PERSON_NAME]" at bounding box center [330, 112] width 60 height 11
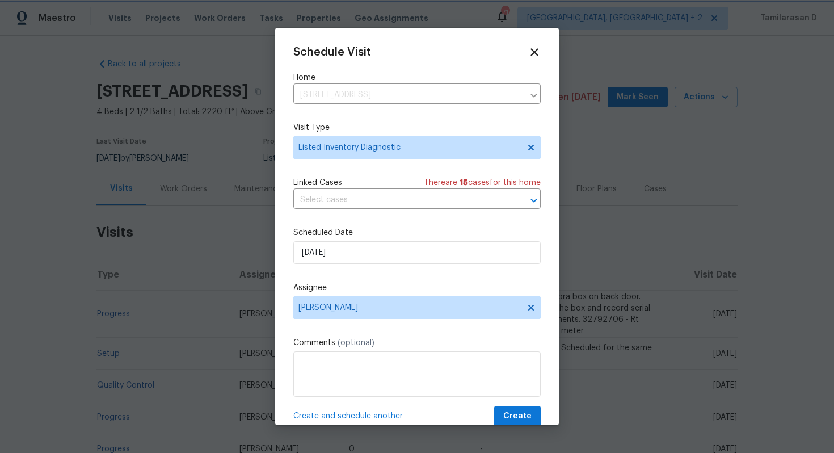
scroll to position [20, 0]
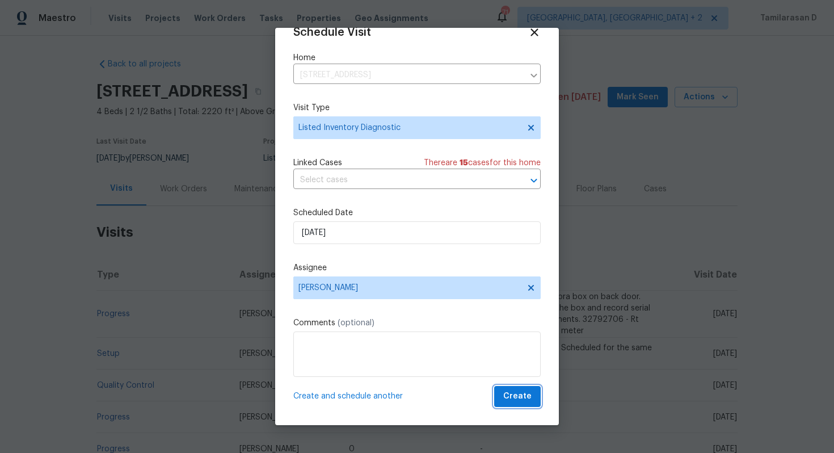
click at [521, 396] on span "Create" at bounding box center [517, 396] width 28 height 14
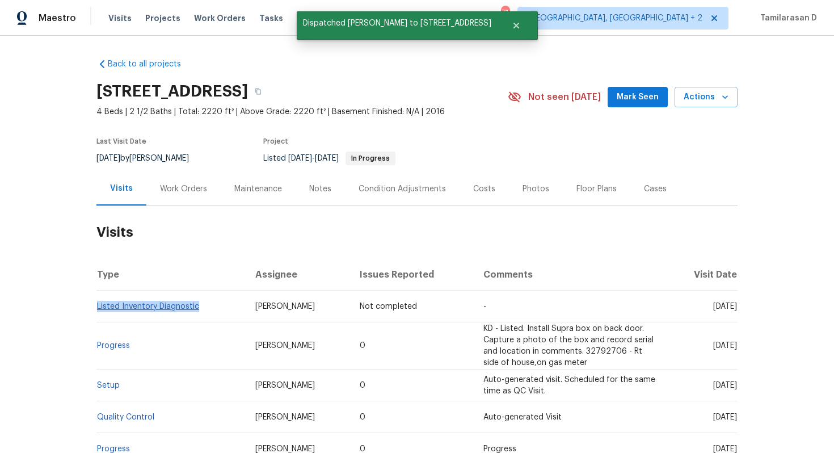
drag, startPoint x: 207, startPoint y: 306, endPoint x: 98, endPoint y: 304, distance: 108.9
click at [98, 304] on td "Listed Inventory Diagnostic" at bounding box center [171, 306] width 150 height 32
copy link "Listed Inventory Diagnostic"
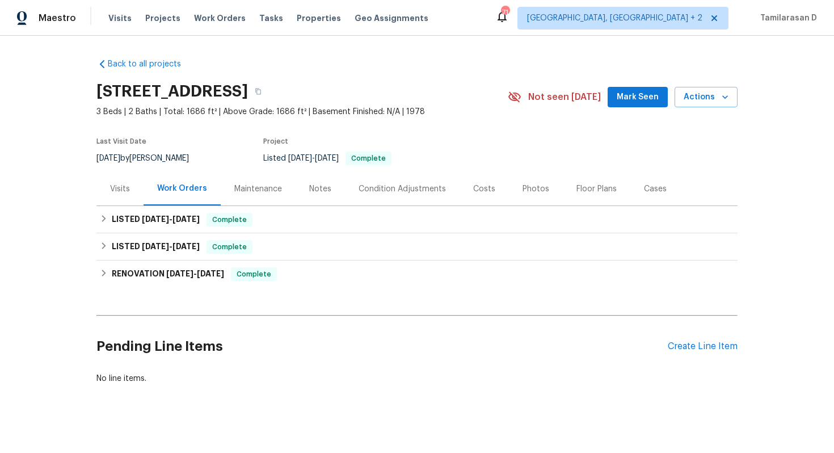
click at [120, 187] on div "Visits" at bounding box center [120, 188] width 20 height 11
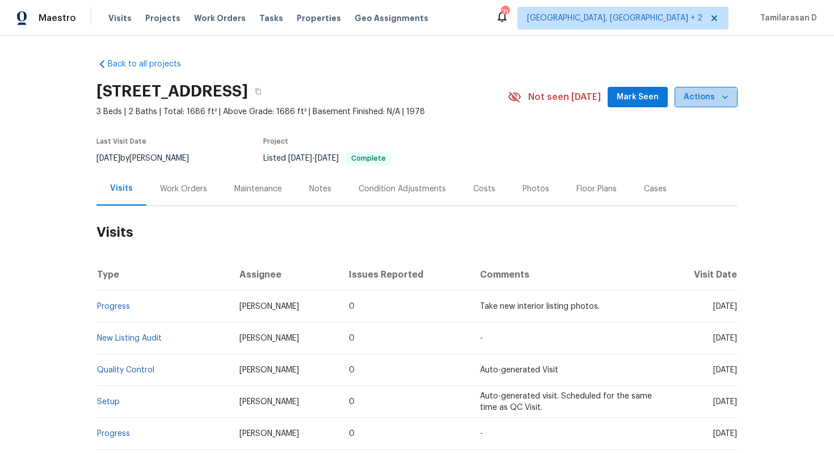
click at [696, 105] on button "Actions" at bounding box center [705, 97] width 63 height 21
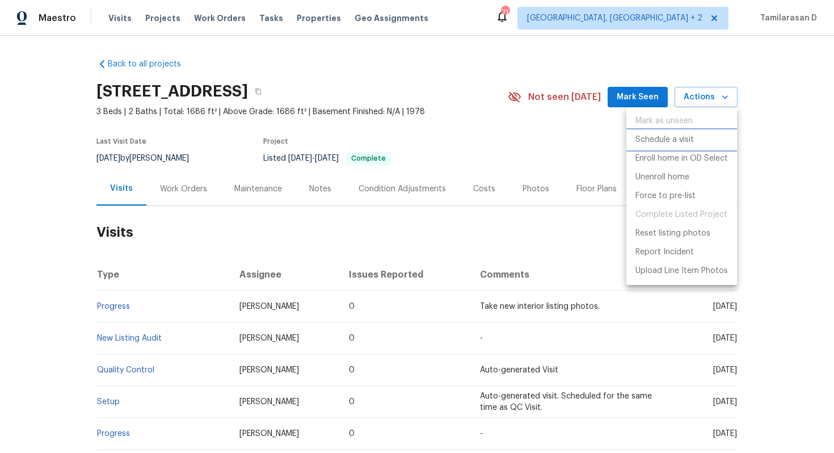
click at [656, 142] on p "Schedule a visit" at bounding box center [664, 140] width 58 height 12
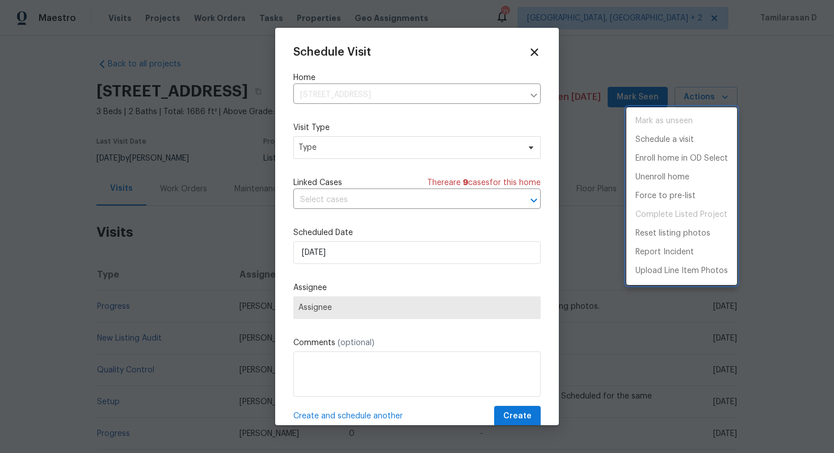
click at [365, 145] on div at bounding box center [417, 226] width 834 height 453
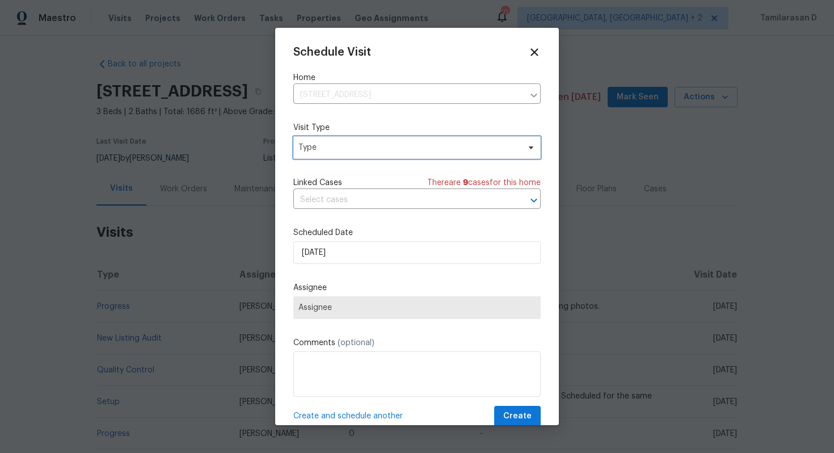
click at [365, 145] on span "Type" at bounding box center [408, 147] width 221 height 11
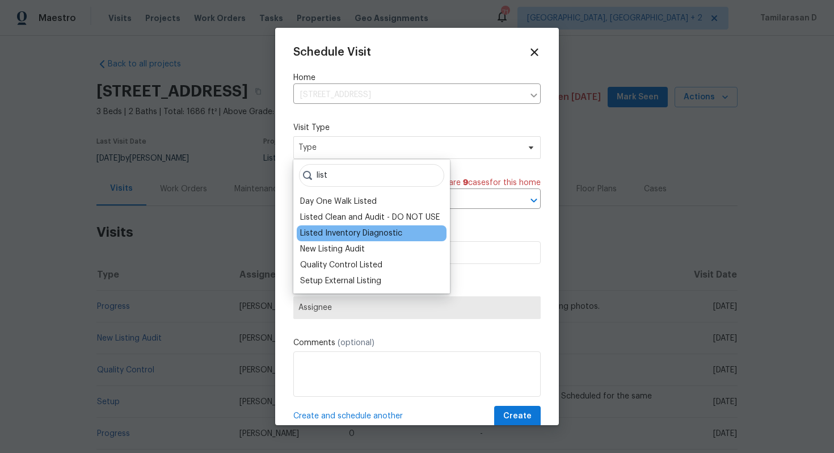
type input "list"
click at [394, 226] on div "Listed Inventory Diagnostic" at bounding box center [372, 233] width 150 height 16
click at [378, 237] on div "Listed Inventory Diagnostic" at bounding box center [351, 232] width 102 height 11
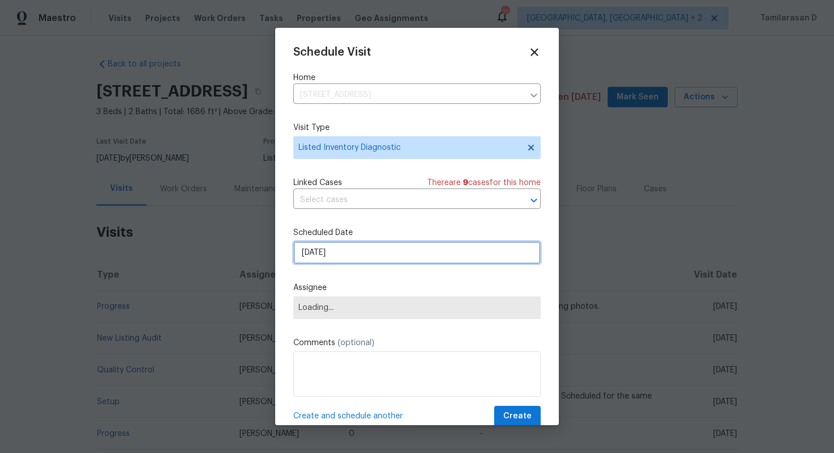
click at [328, 256] on input "[DATE]" at bounding box center [416, 252] width 247 height 23
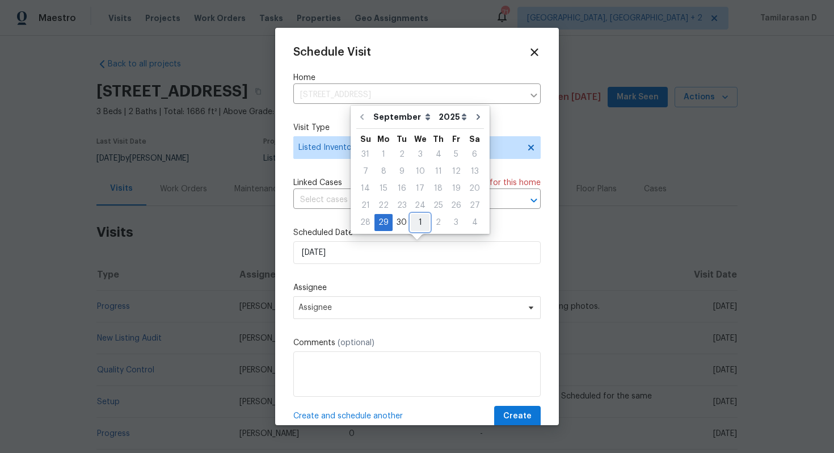
click at [413, 218] on div "1" at bounding box center [420, 222] width 19 height 16
type input "[DATE]"
select select "9"
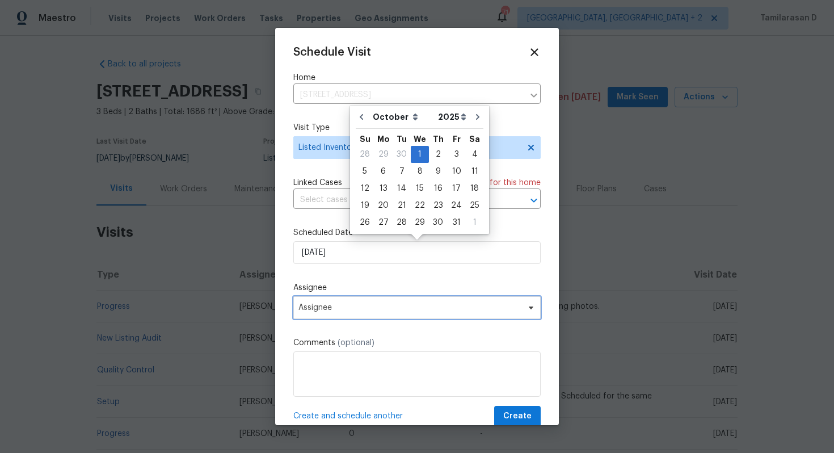
click at [326, 316] on span "Assignee" at bounding box center [416, 307] width 247 height 23
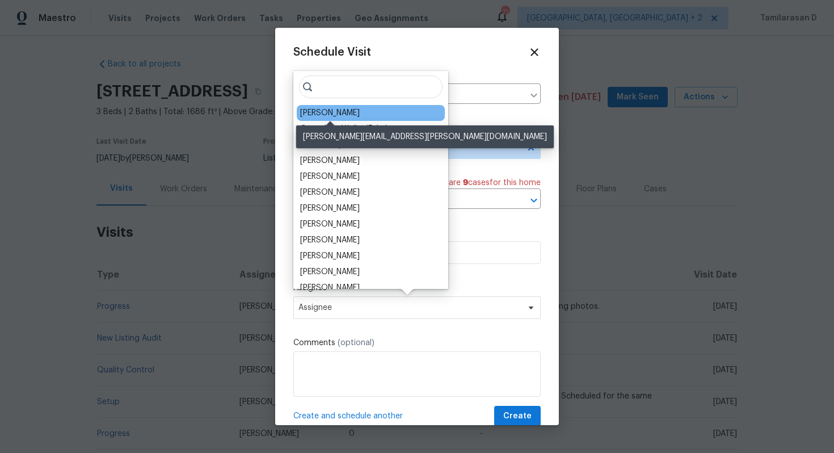
click at [315, 116] on div "[PERSON_NAME]" at bounding box center [330, 112] width 60 height 11
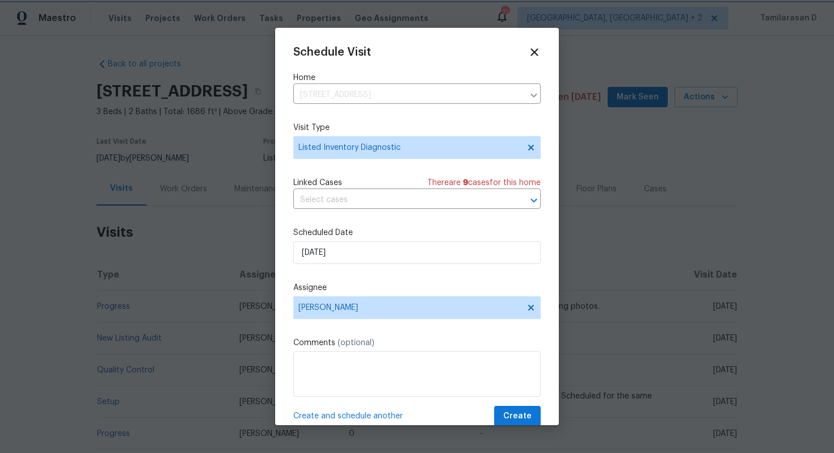
scroll to position [20, 0]
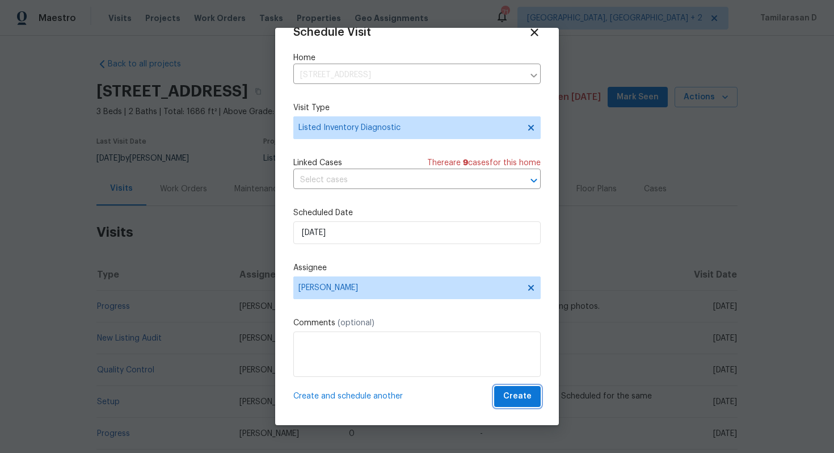
click at [528, 396] on span "Create" at bounding box center [517, 396] width 28 height 14
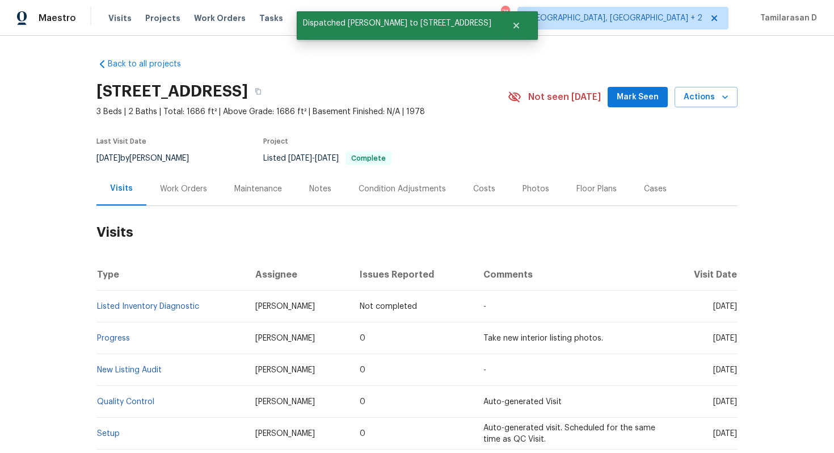
click at [181, 187] on div "Work Orders" at bounding box center [183, 188] width 47 height 11
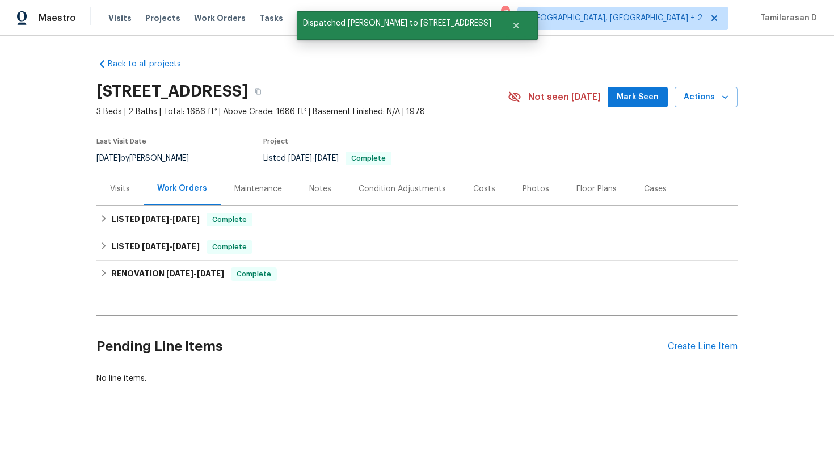
click at [127, 191] on div "Visits" at bounding box center [120, 188] width 20 height 11
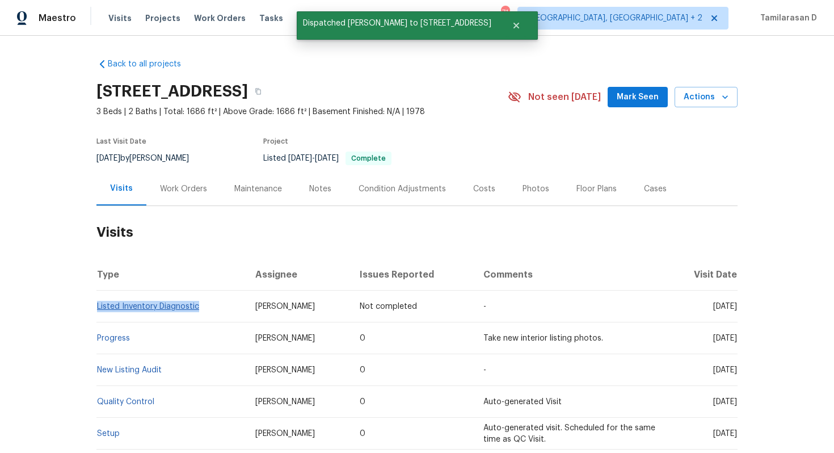
drag, startPoint x: 202, startPoint y: 308, endPoint x: 99, endPoint y: 309, distance: 103.8
click at [99, 309] on td "Listed Inventory Diagnostic" at bounding box center [171, 306] width 150 height 32
copy link "Listed Inventory Diagnostic"
